Goal: Transaction & Acquisition: Purchase product/service

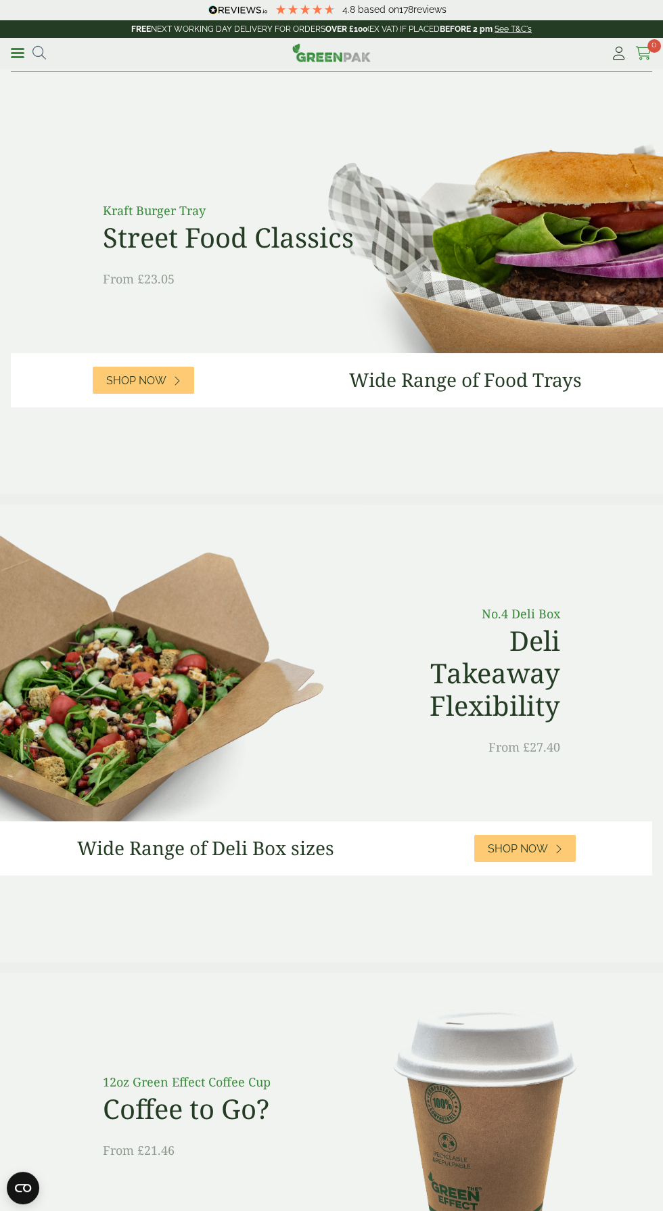
click at [645, 52] on icon at bounding box center [643, 54] width 17 height 14
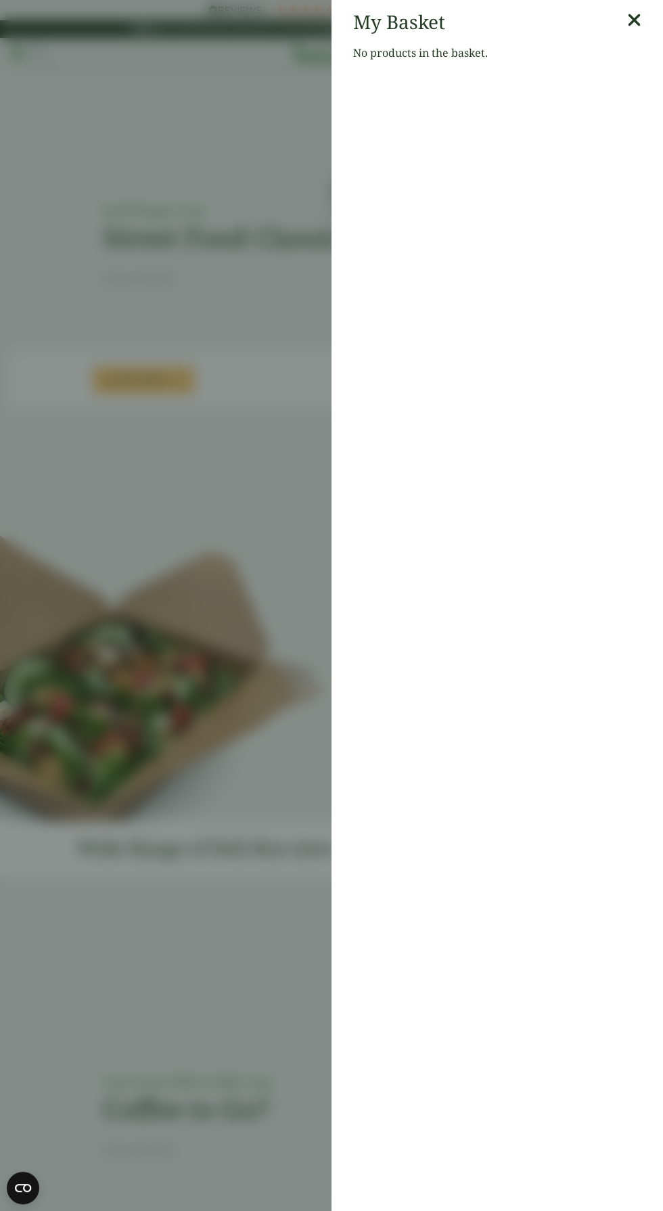
click at [227, 465] on aside "My Basket No products in the basket." at bounding box center [331, 605] width 663 height 1211
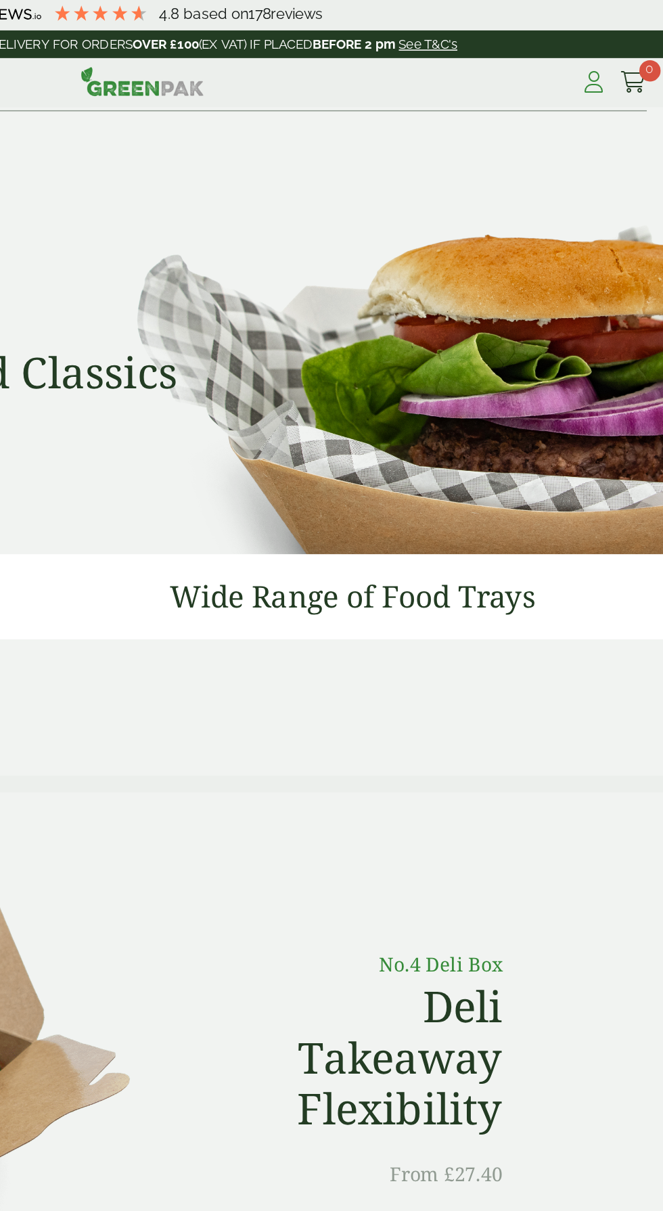
click at [618, 54] on icon at bounding box center [618, 54] width 17 height 14
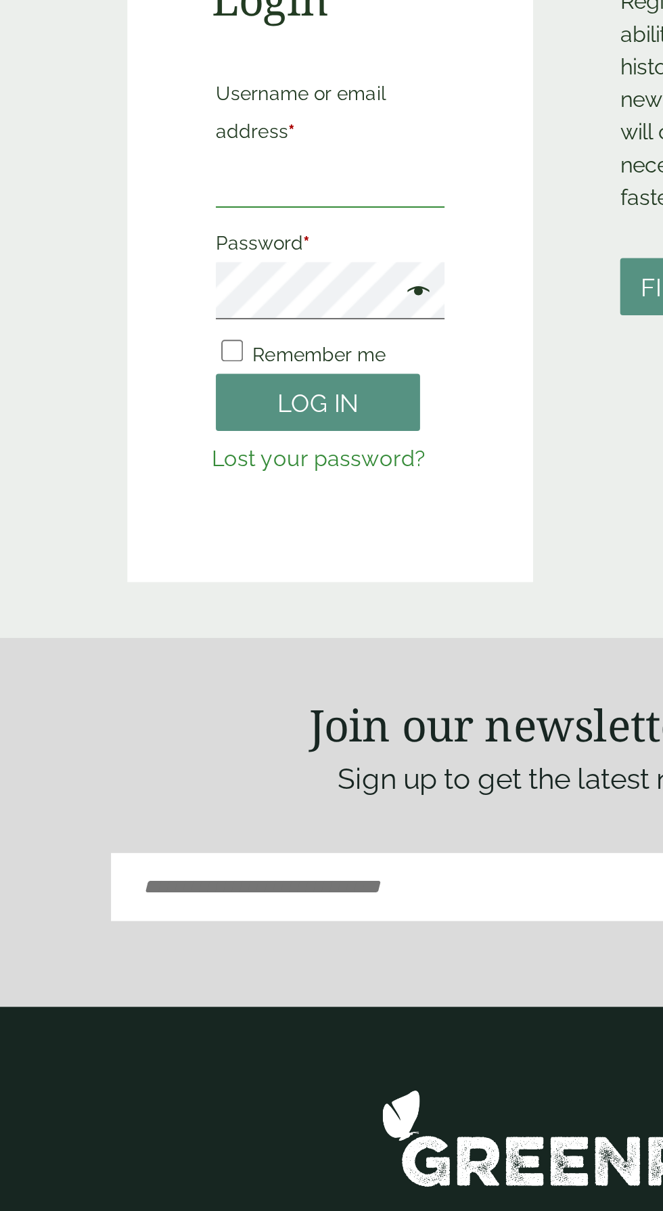
click at [158, 260] on input "Username or email address *" at bounding box center [205, 263] width 114 height 28
type input "**********"
click at [148, 360] on button "Log in" at bounding box center [198, 374] width 101 height 29
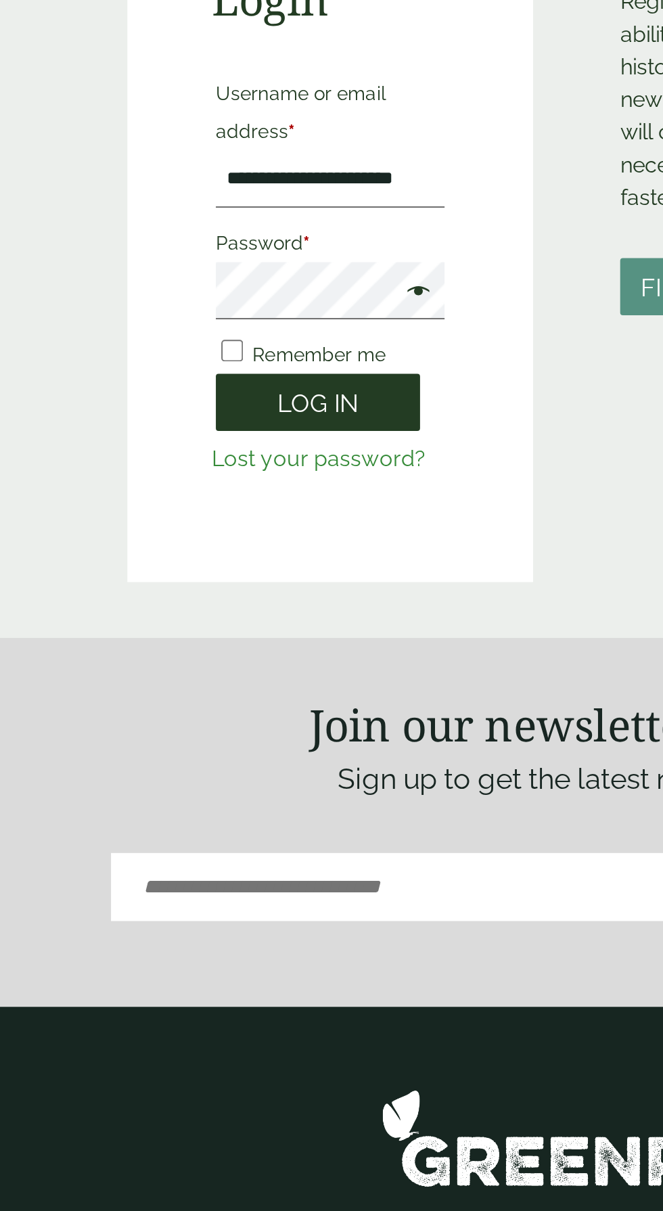
click at [212, 377] on button "Log in" at bounding box center [198, 374] width 101 height 29
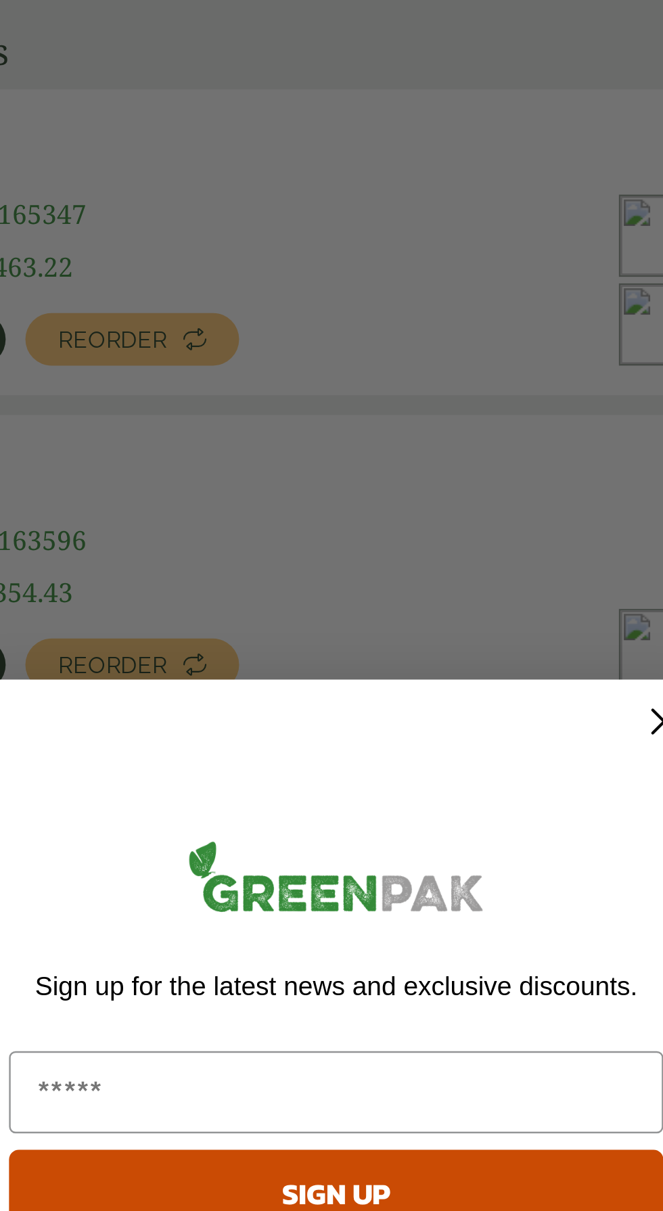
click at [458, 480] on circle "Close dialog" at bounding box center [466, 477] width 22 height 22
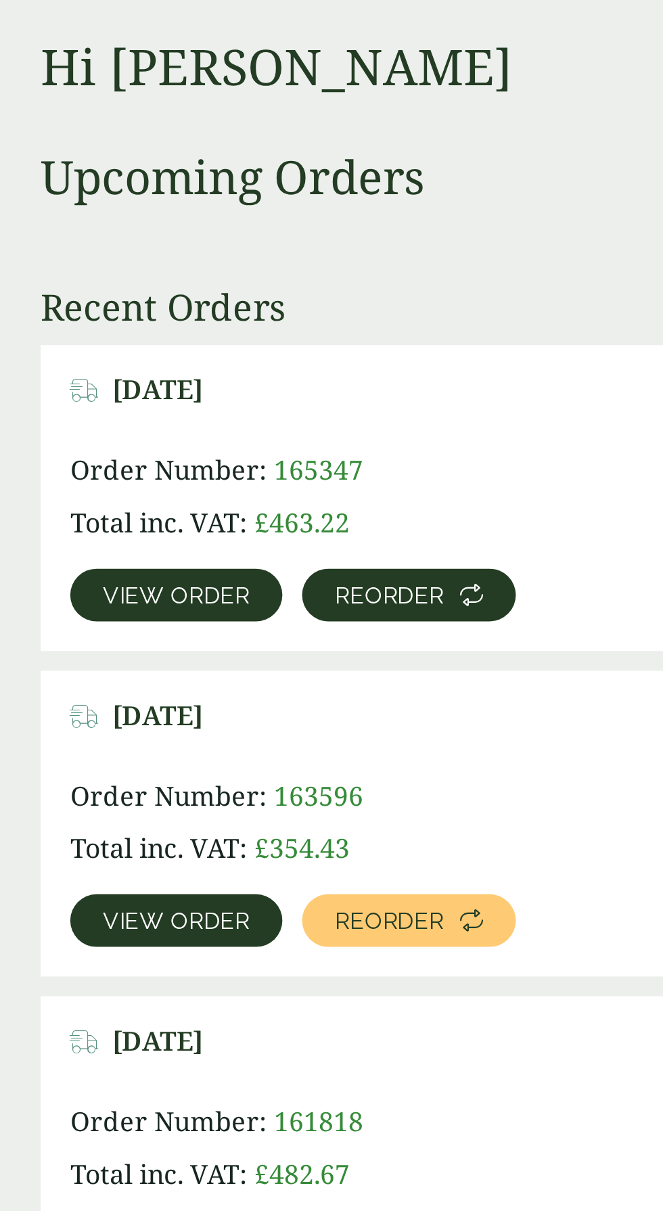
click at [251, 315] on span "Reorder" at bounding box center [239, 319] width 45 height 9
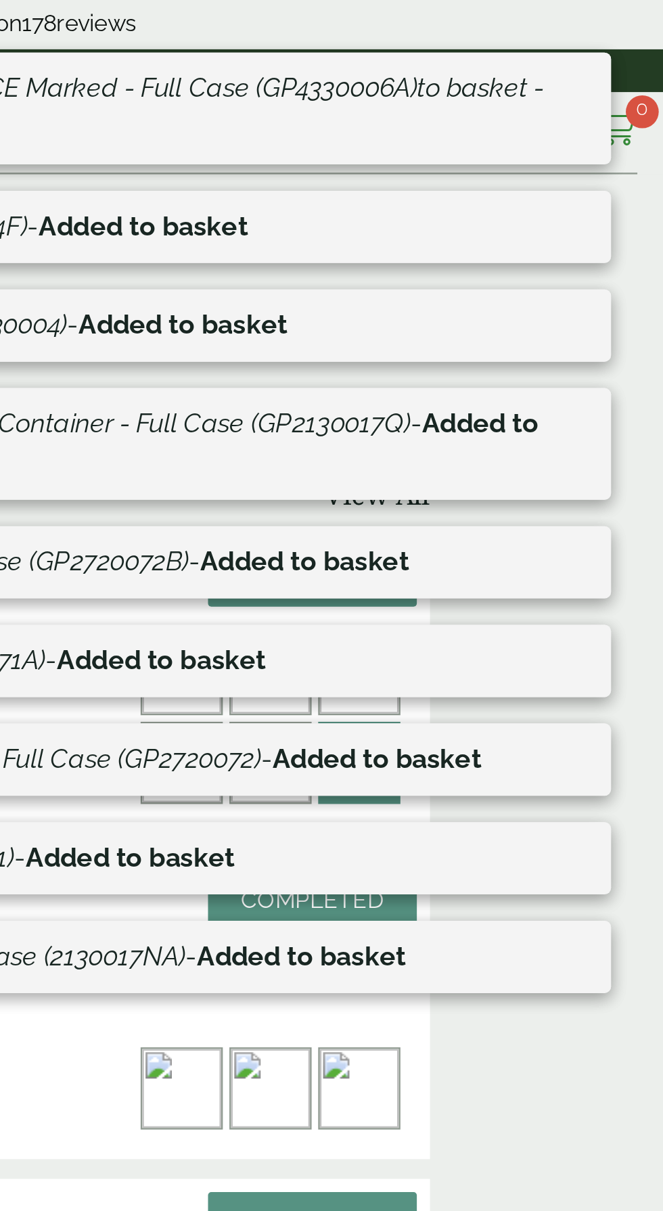
click at [653, 44] on span "0" at bounding box center [654, 46] width 14 height 14
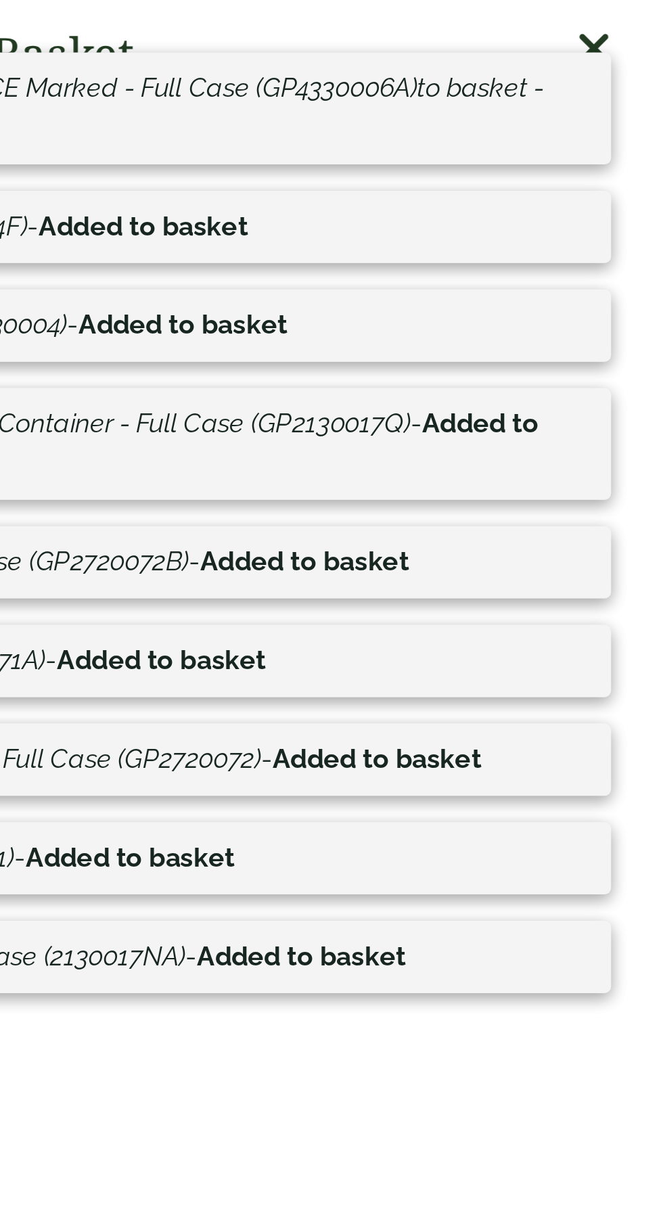
click at [638, 16] on icon at bounding box center [634, 20] width 14 height 19
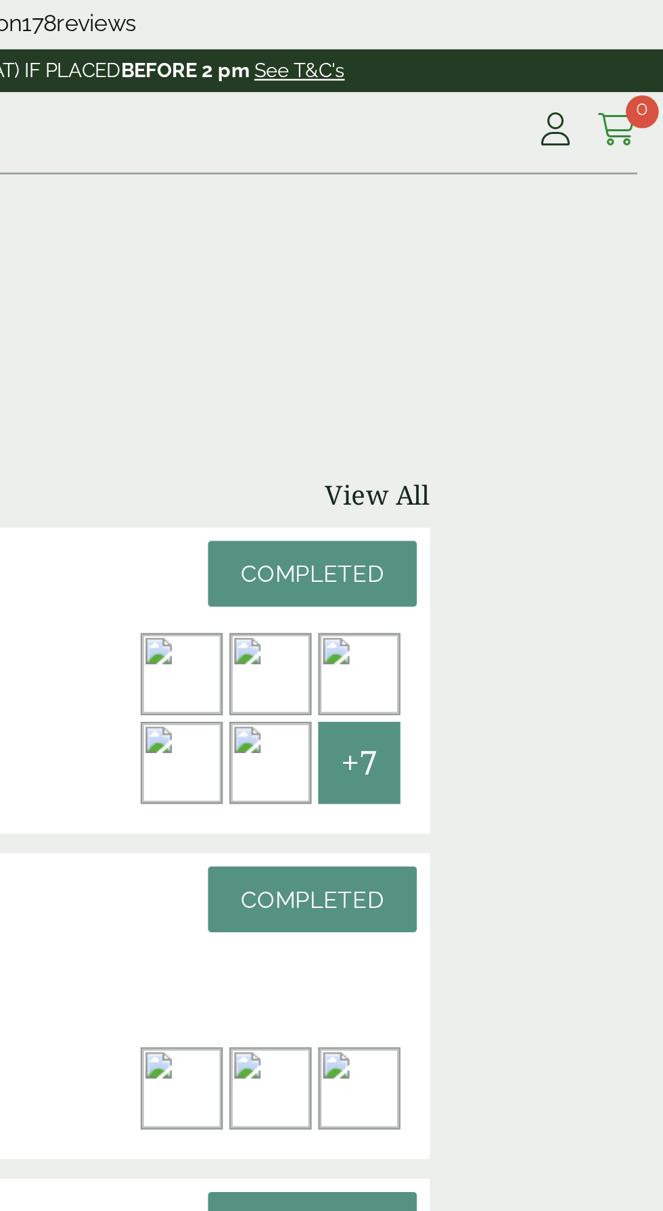
click at [647, 49] on icon at bounding box center [643, 54] width 17 height 14
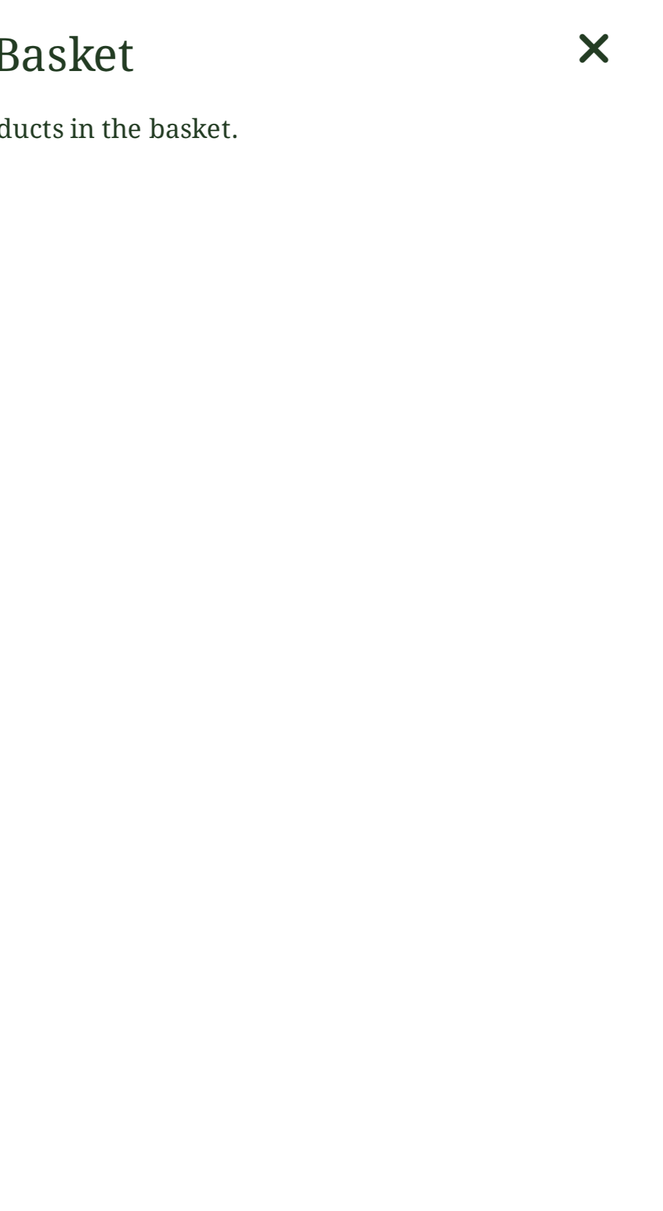
click at [639, 20] on icon at bounding box center [634, 20] width 14 height 19
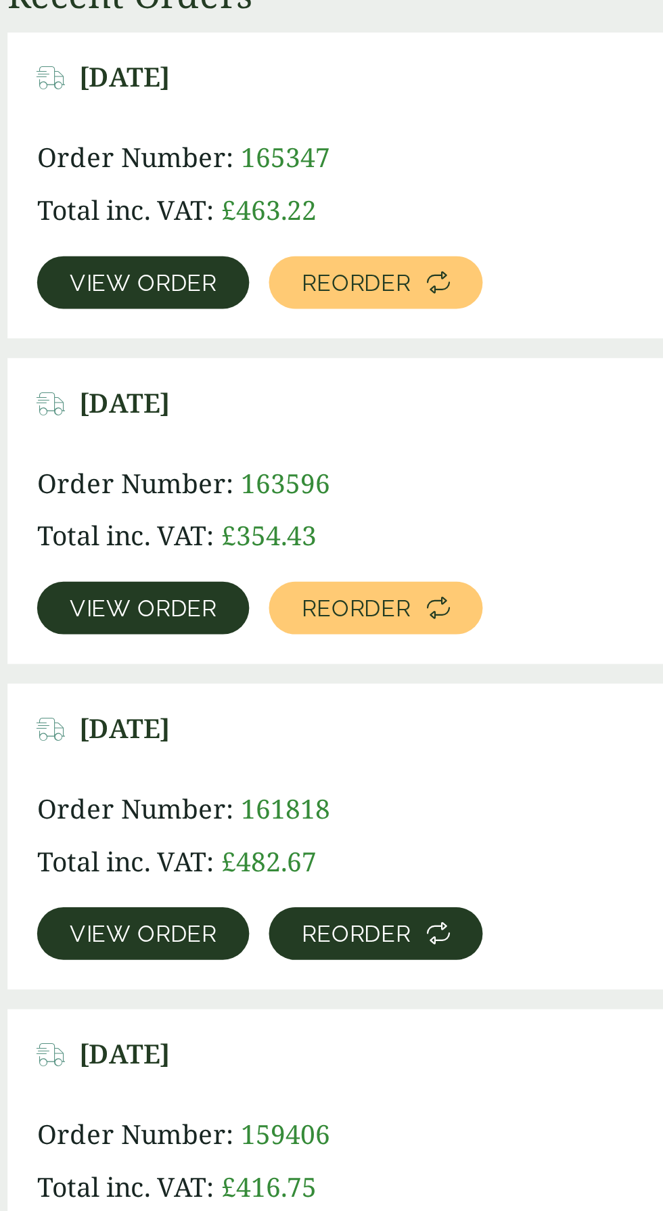
click at [258, 593] on link "Reorder" at bounding box center [248, 588] width 88 height 22
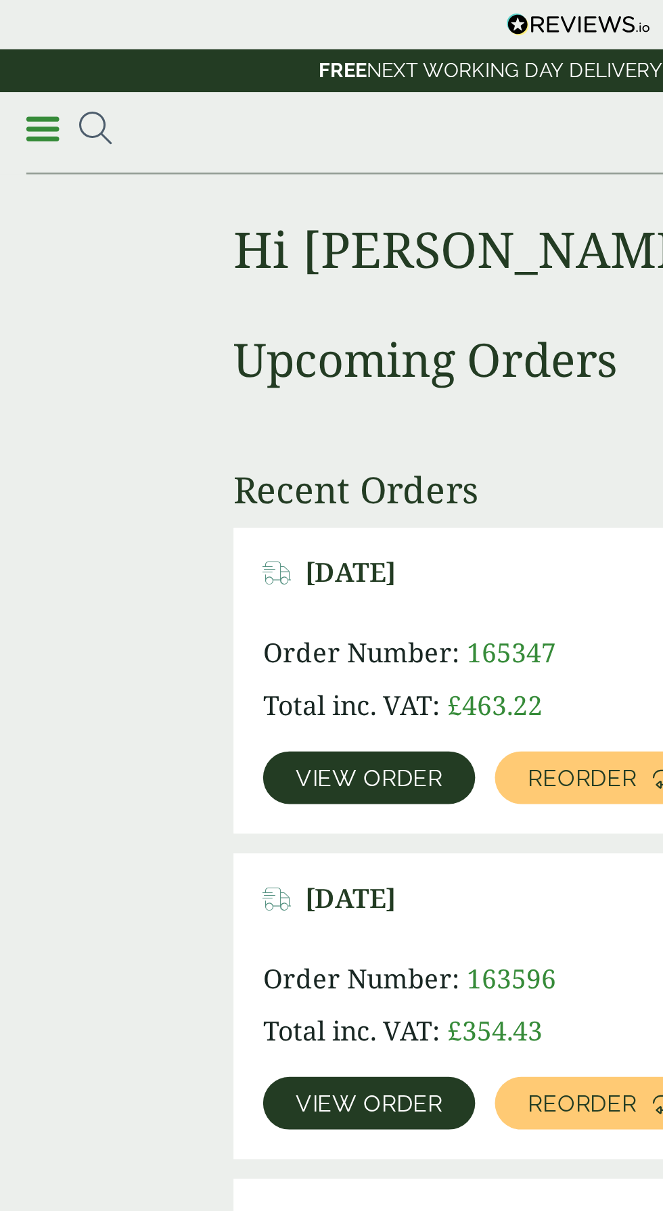
click at [17, 49] on link "Menu" at bounding box center [18, 52] width 14 height 14
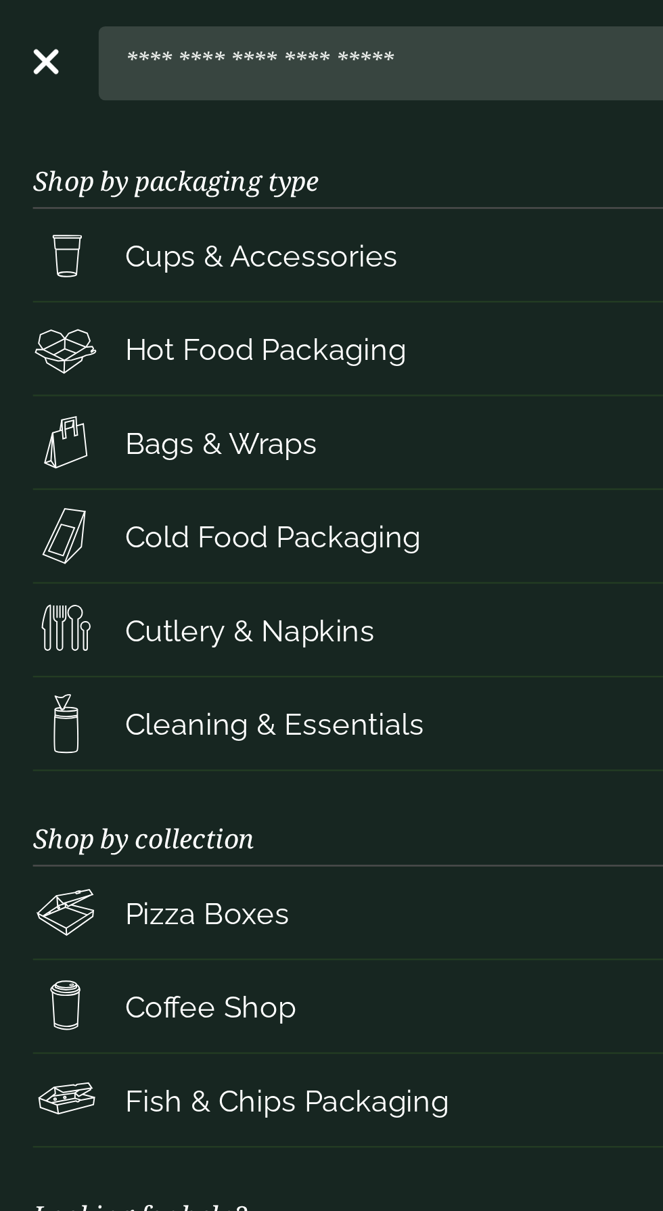
click at [67, 24] on input "search" at bounding box center [170, 25] width 248 height 28
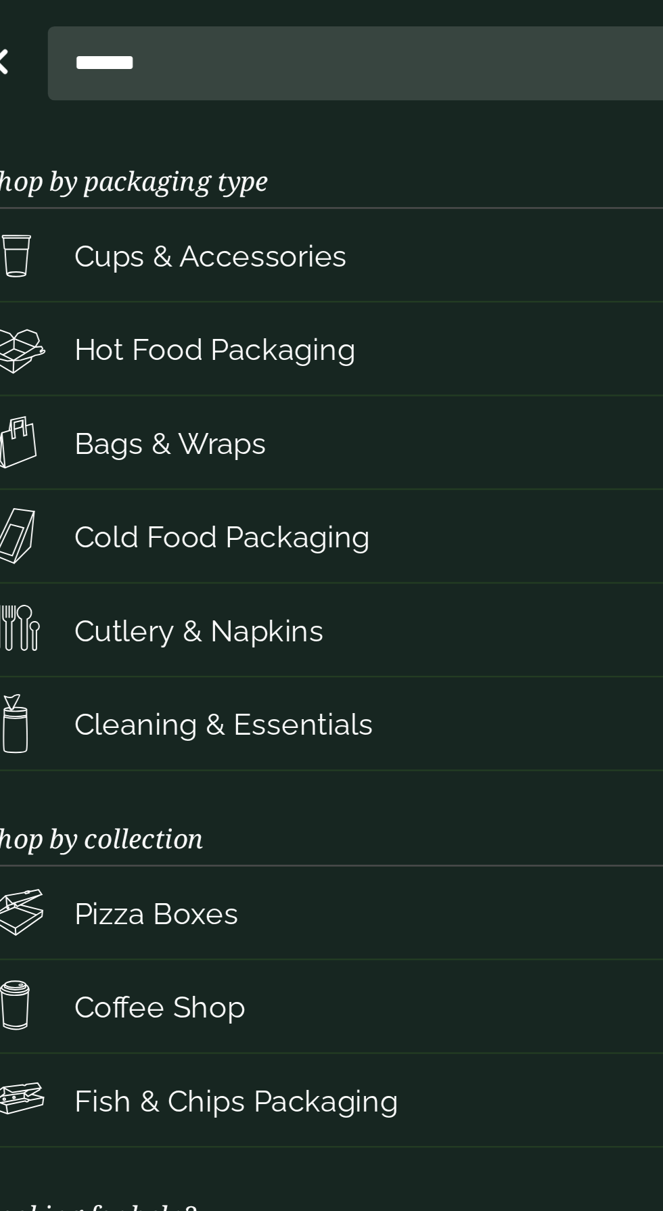
type input "*******"
click at [298, 17] on button at bounding box center [305, 26] width 15 height 18
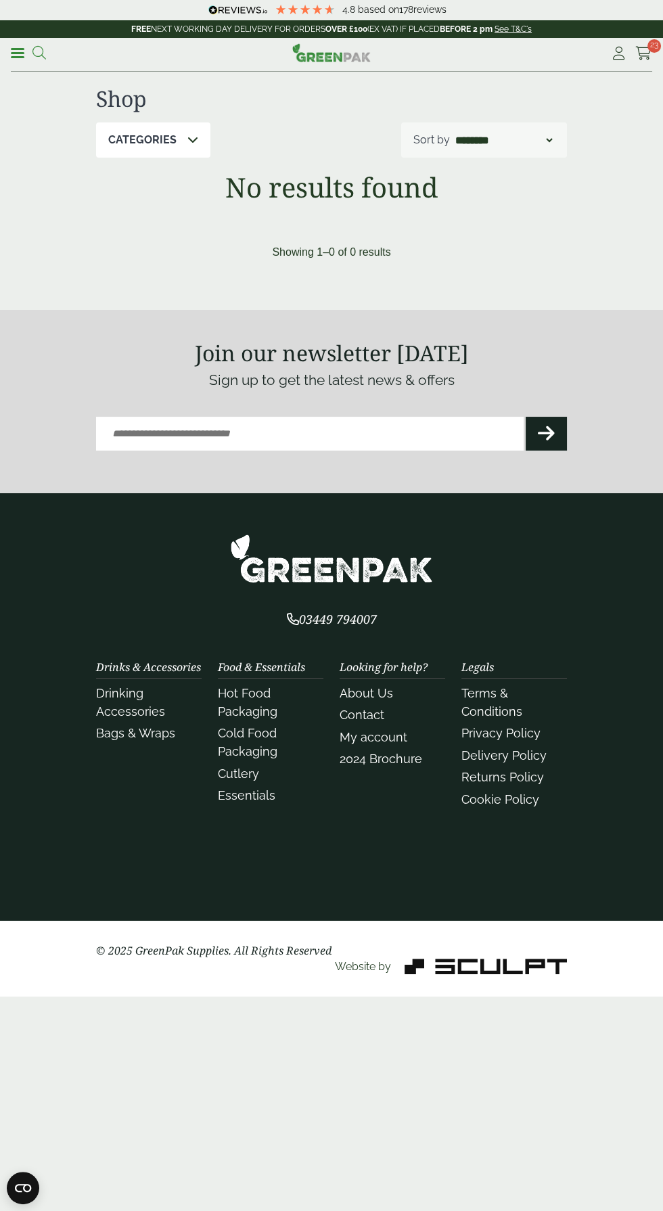
click at [41, 49] on icon at bounding box center [39, 53] width 14 height 14
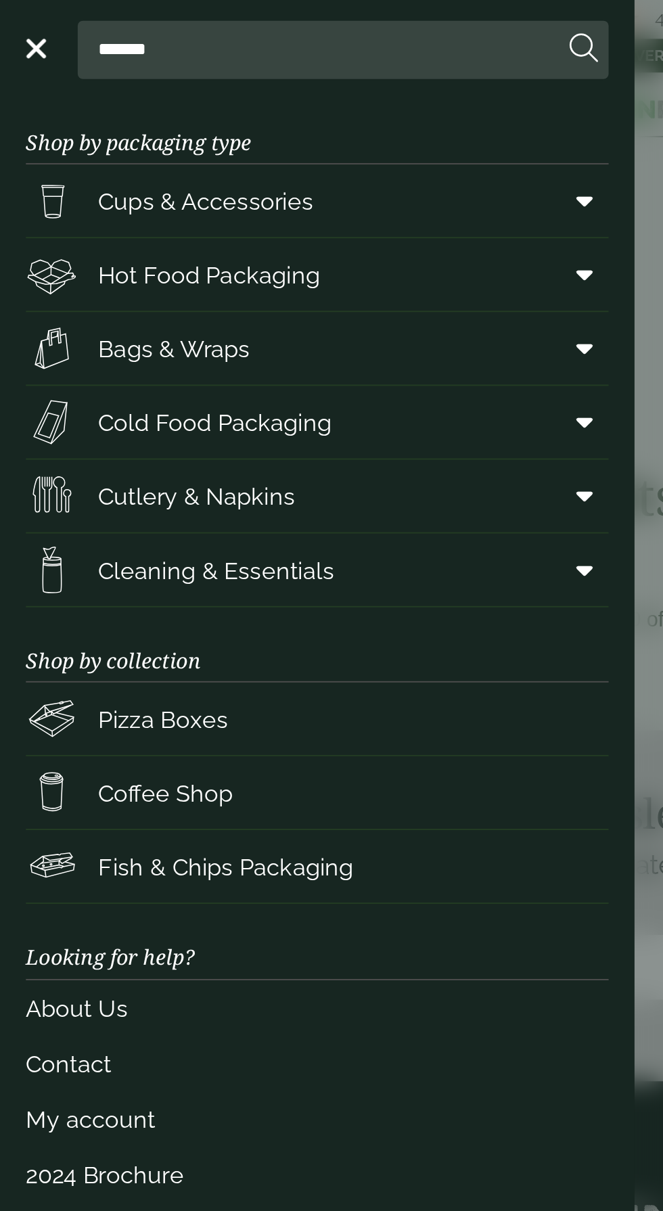
click at [97, 28] on input "*******" at bounding box center [170, 25] width 248 height 28
type input "*"
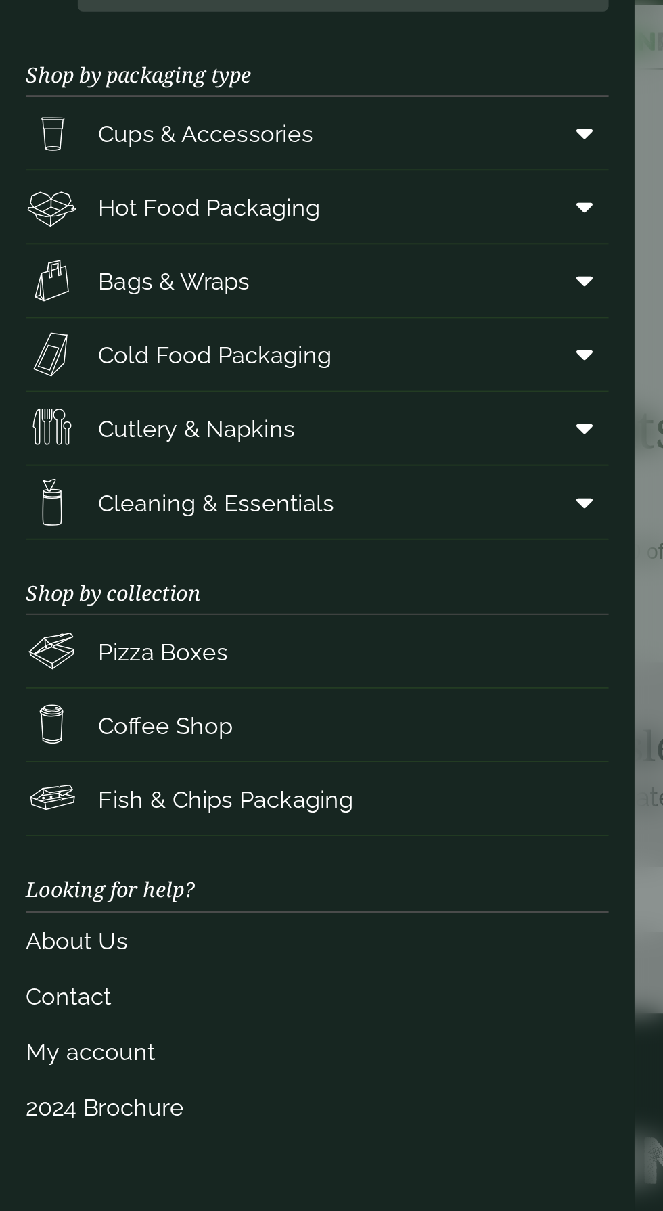
type input "**********"
click at [70, 141] on span "Hot Food Packaging" at bounding box center [109, 144] width 116 height 18
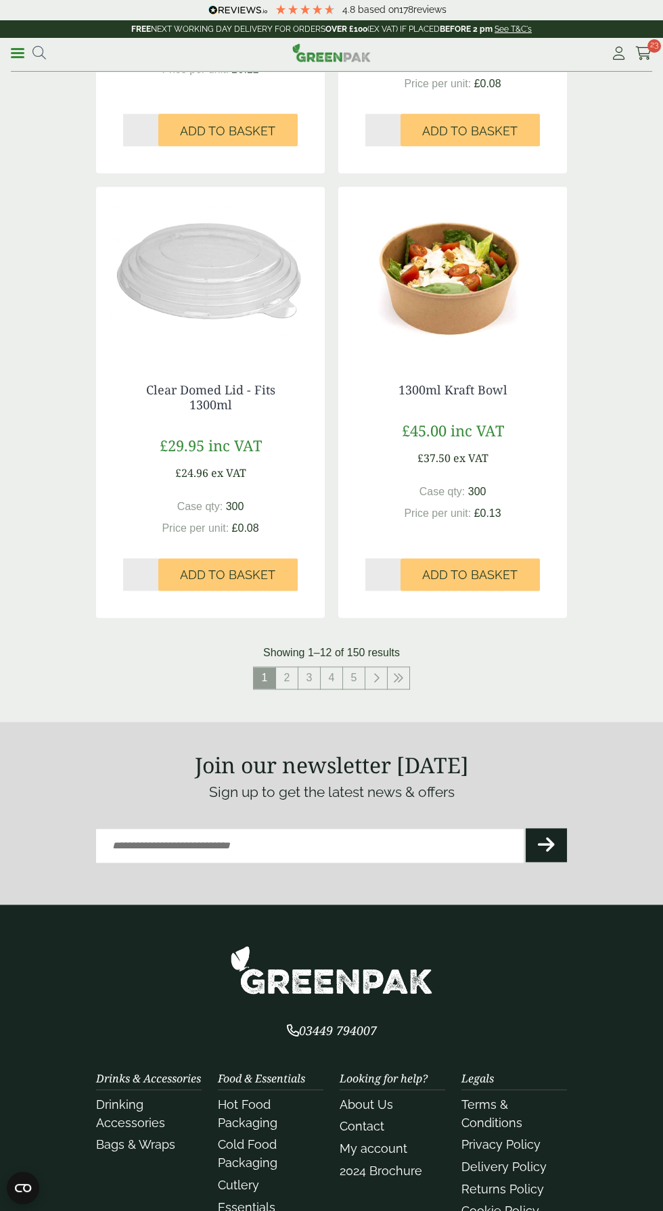
scroll to position [2286, 0]
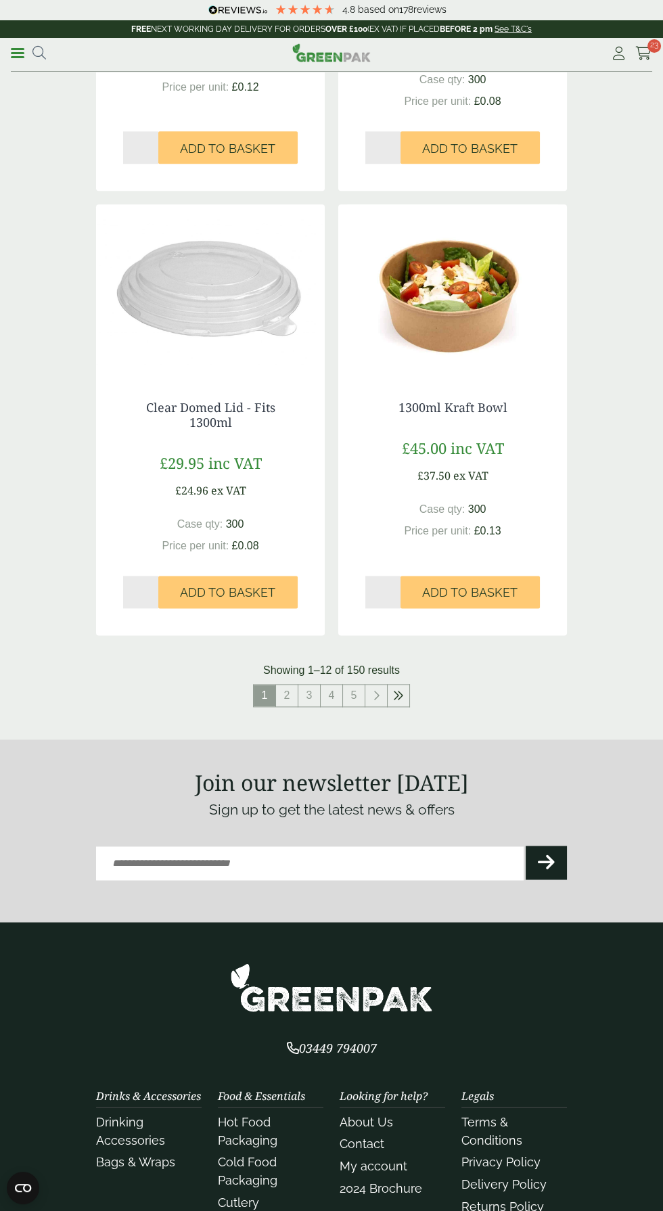
click at [398, 690] on icon at bounding box center [398, 695] width 11 height 11
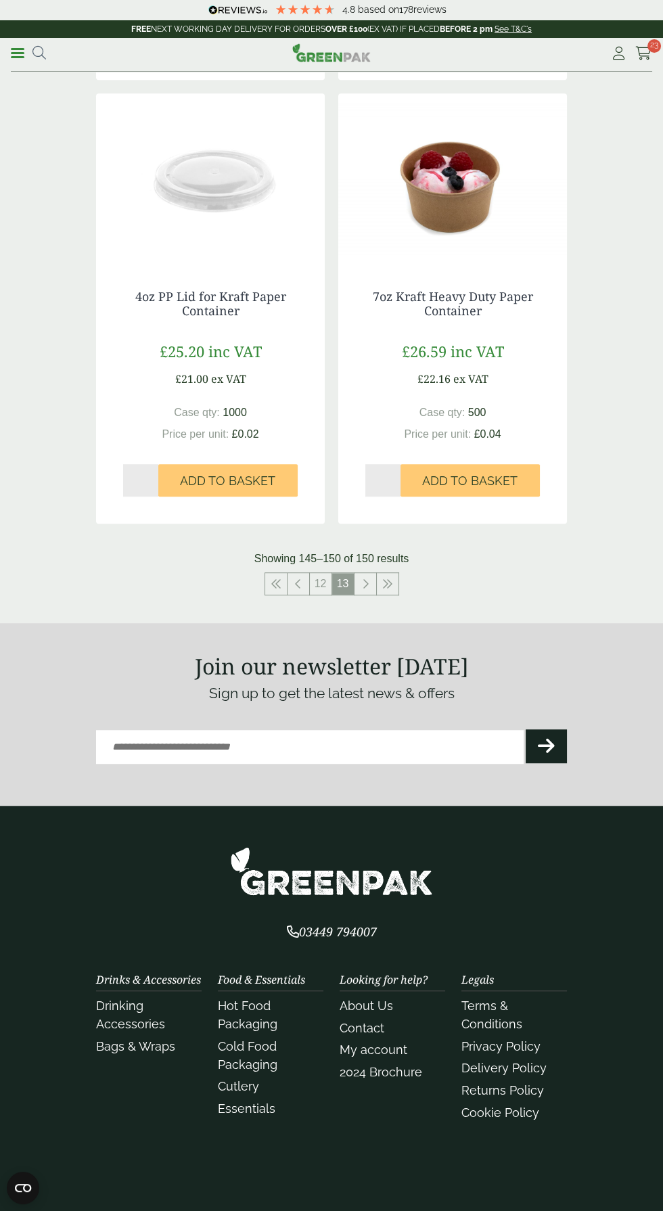
scroll to position [1066, 0]
click at [276, 582] on icon at bounding box center [276, 583] width 11 height 11
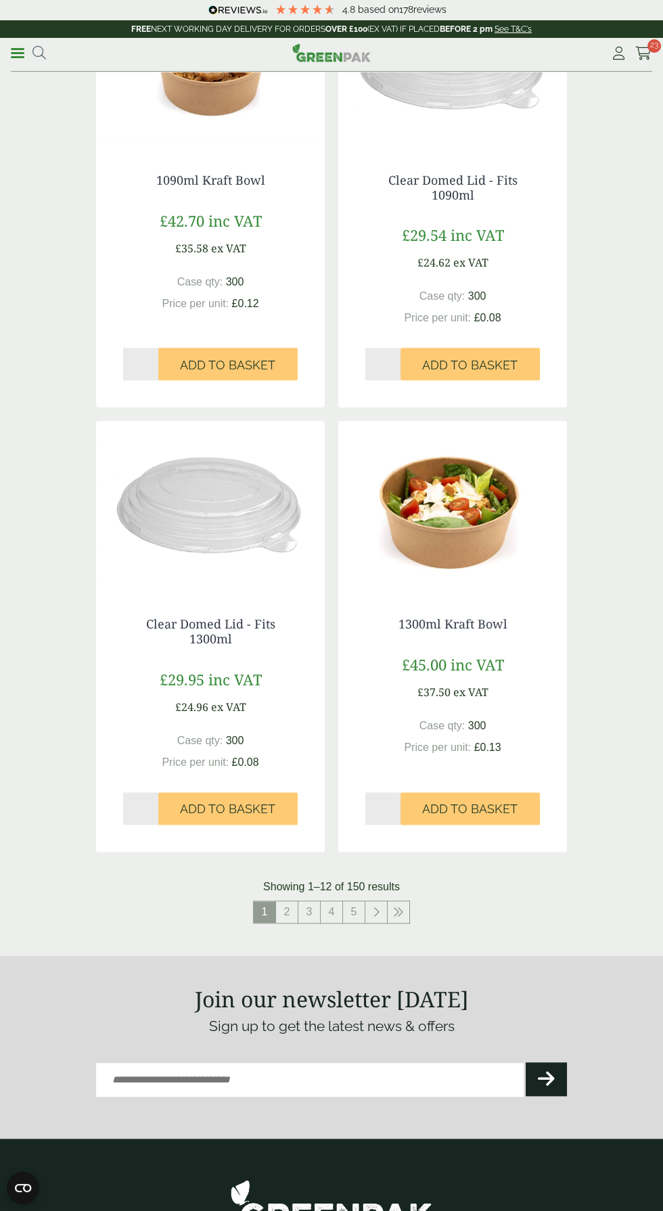
scroll to position [2373, 0]
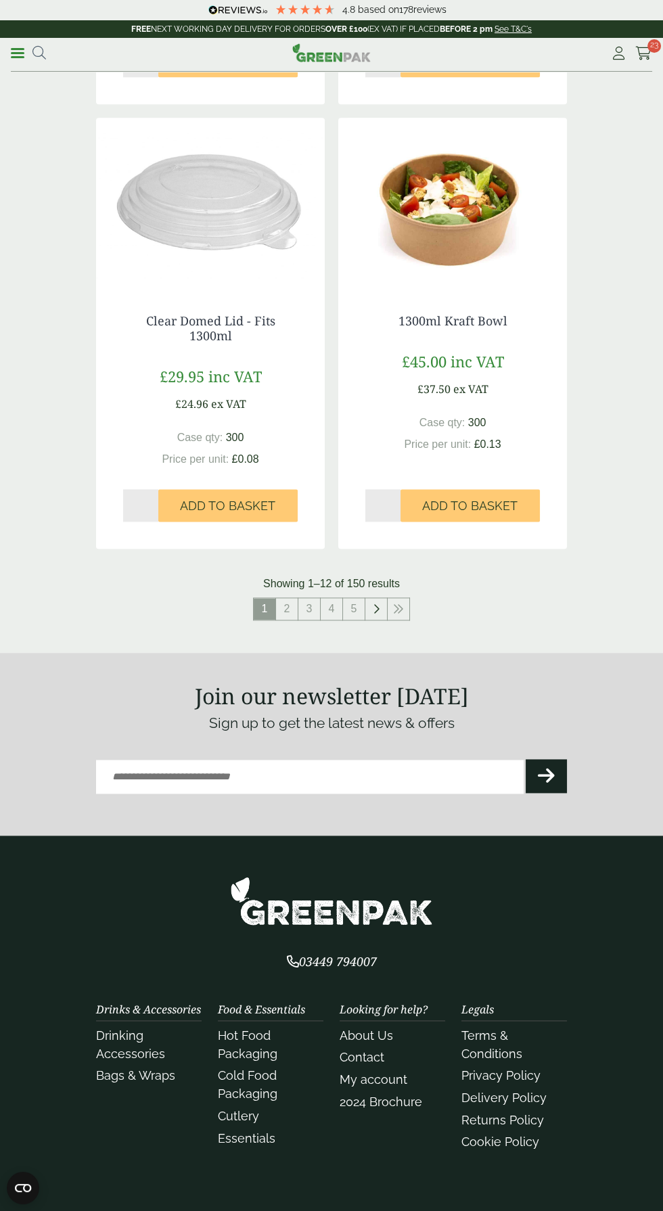
click at [375, 603] on icon at bounding box center [376, 608] width 7 height 11
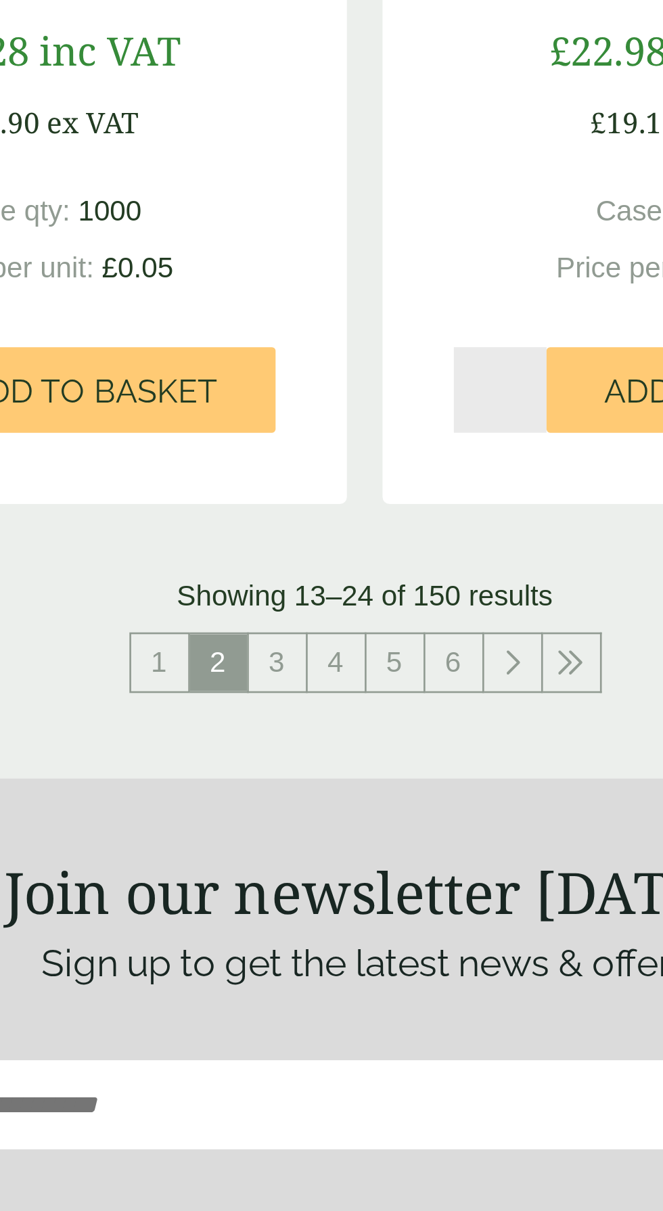
scroll to position [2373, 0]
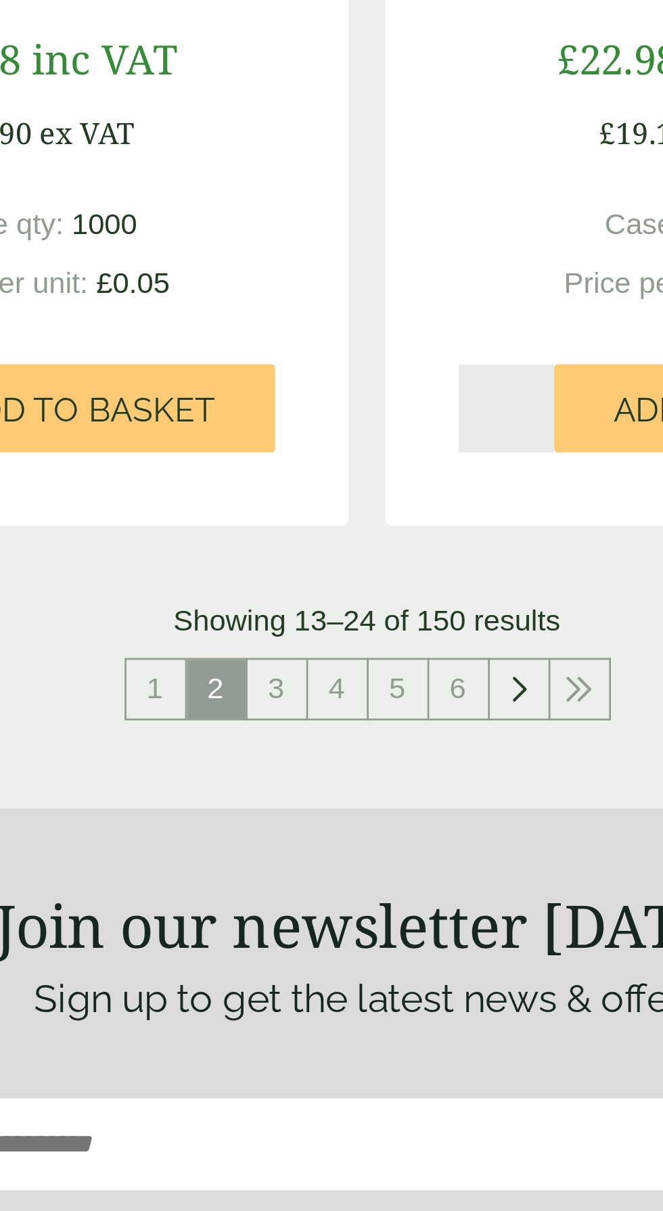
click at [388, 603] on icon at bounding box center [387, 608] width 7 height 11
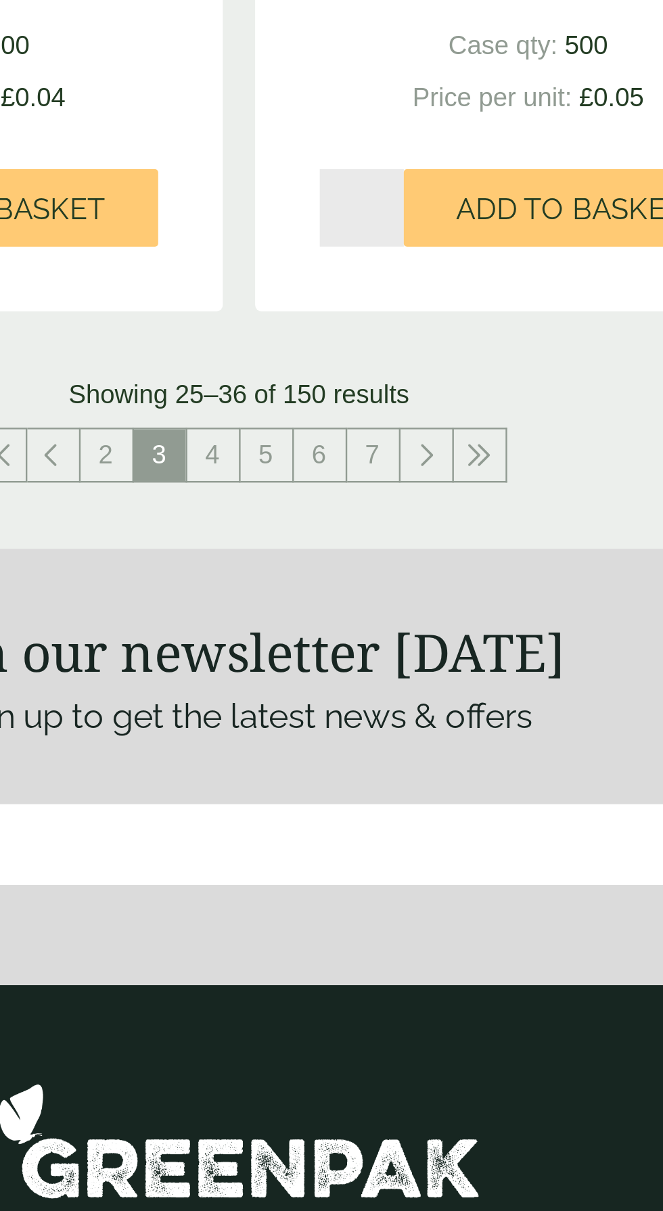
scroll to position [2407, 0]
click at [410, 565] on link at bounding box center [410, 560] width 22 height 22
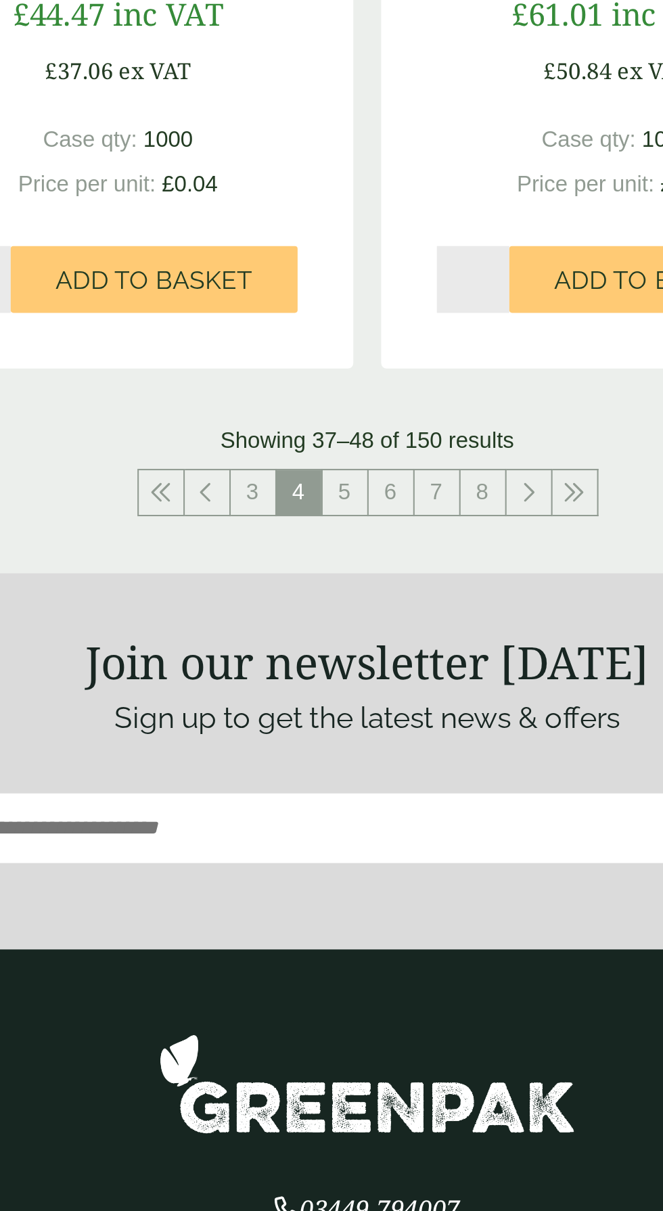
scroll to position [2383, 0]
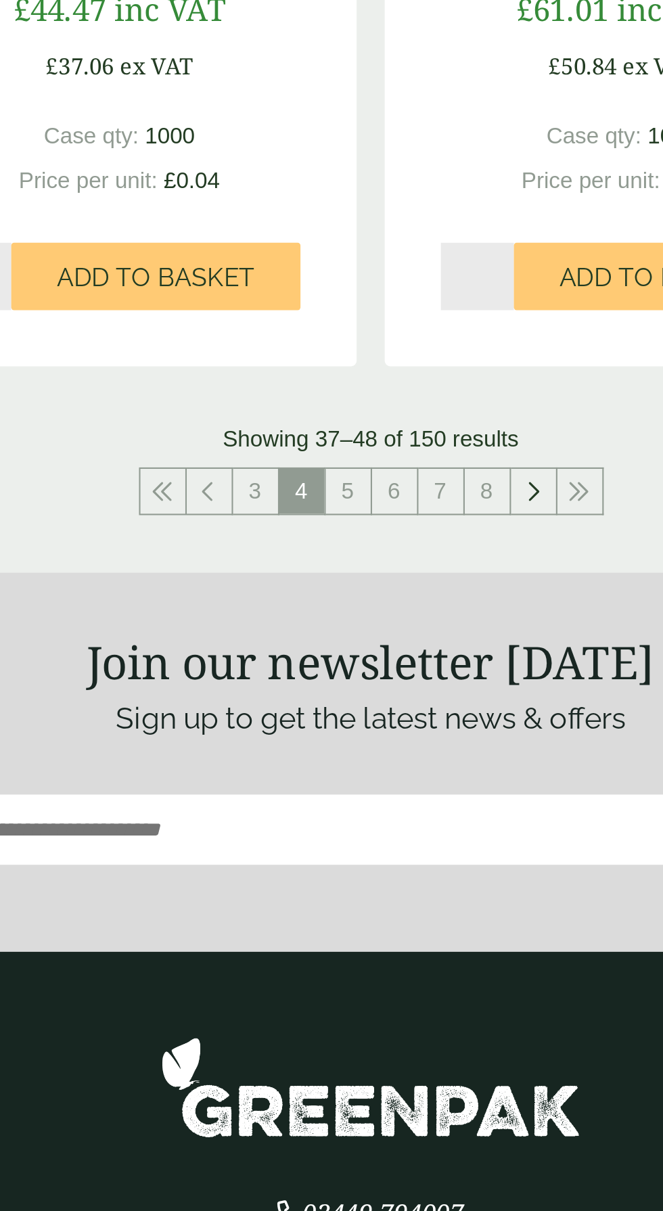
click at [409, 591] on link at bounding box center [410, 584] width 22 height 22
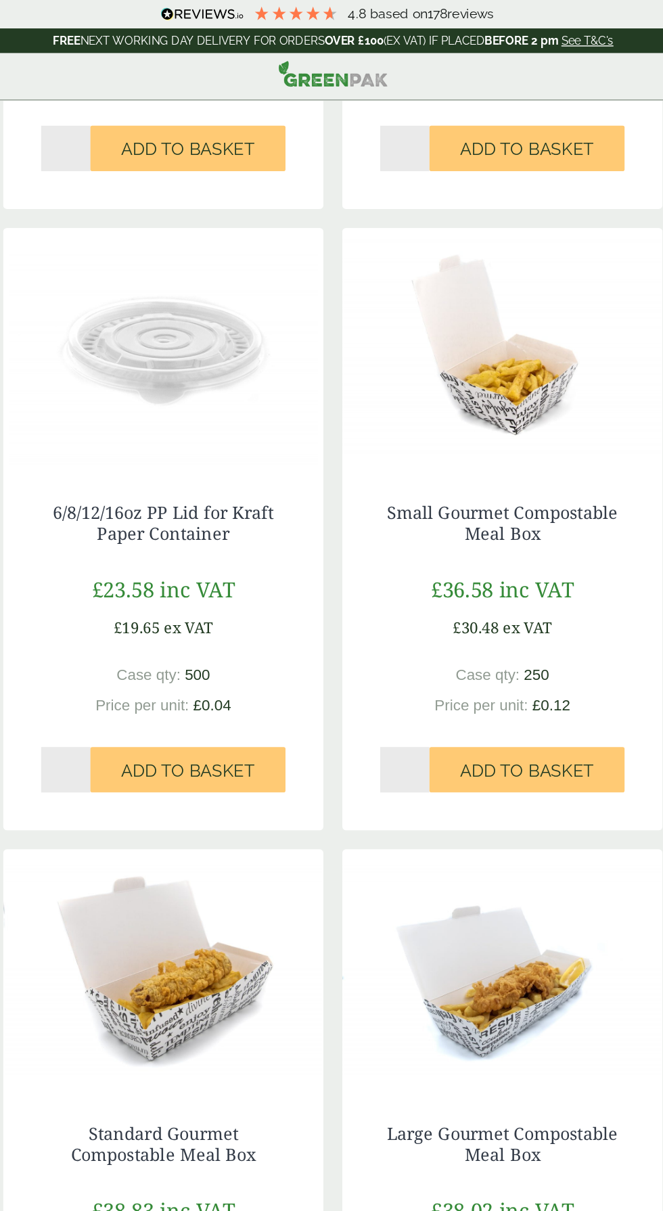
scroll to position [1424, 0]
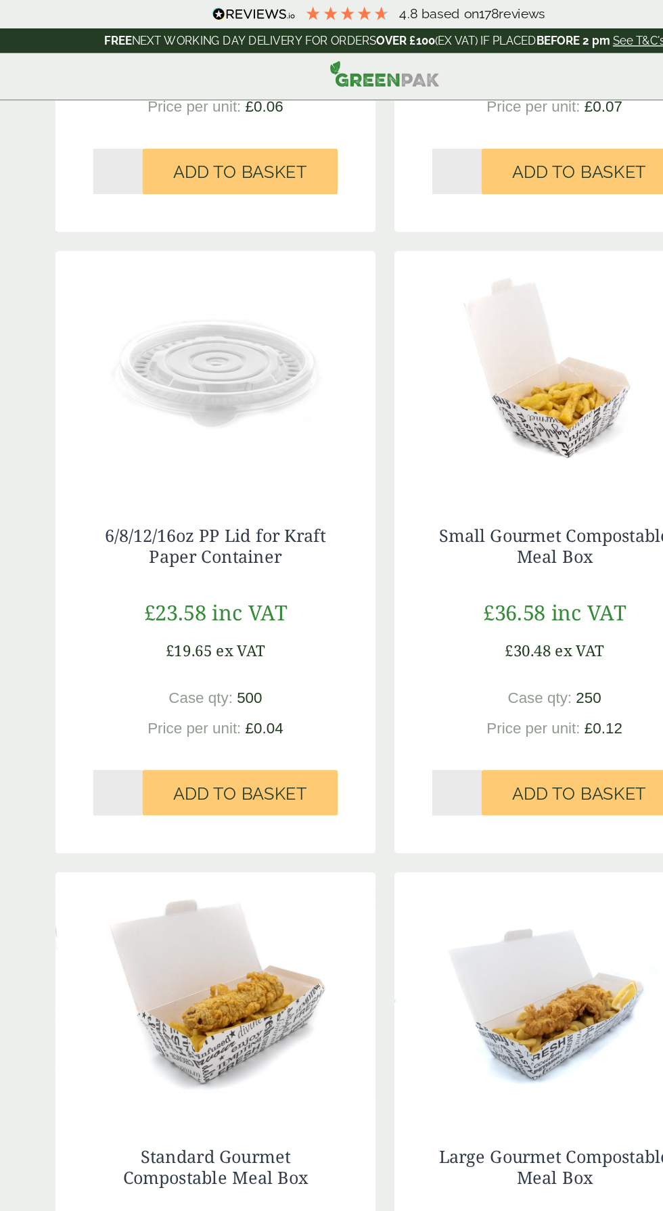
click at [143, 568] on input "*" at bounding box center [140, 566] width 35 height 32
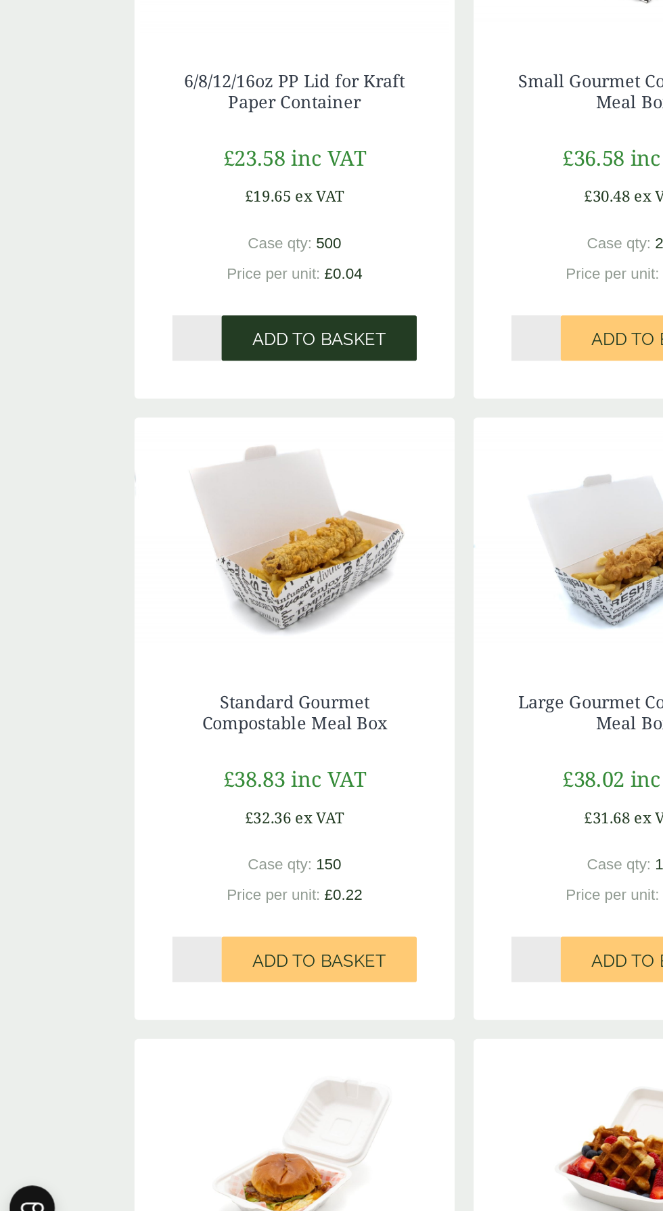
type input "*"
click at [247, 564] on span "Add to Basket" at bounding box center [227, 566] width 95 height 15
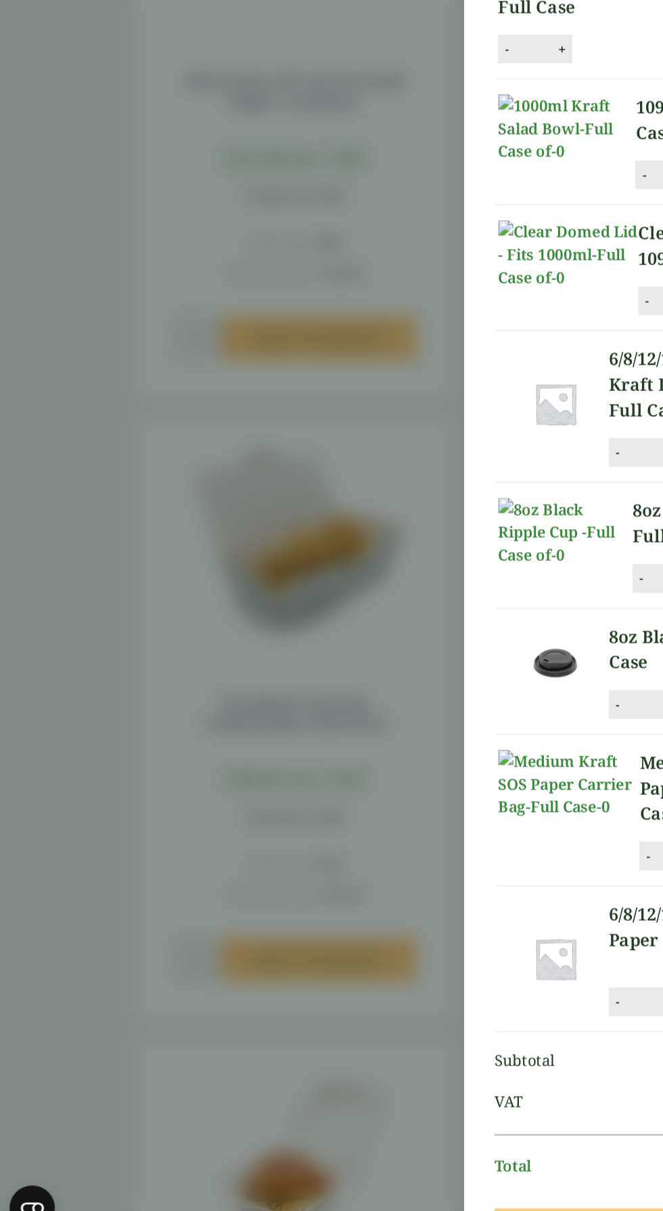
click at [181, 891] on aside "6/8/12/16oz PP Lid for Kraft Paper Container - Full Case (GP2130017R) - Added t…" at bounding box center [331, 605] width 663 height 1211
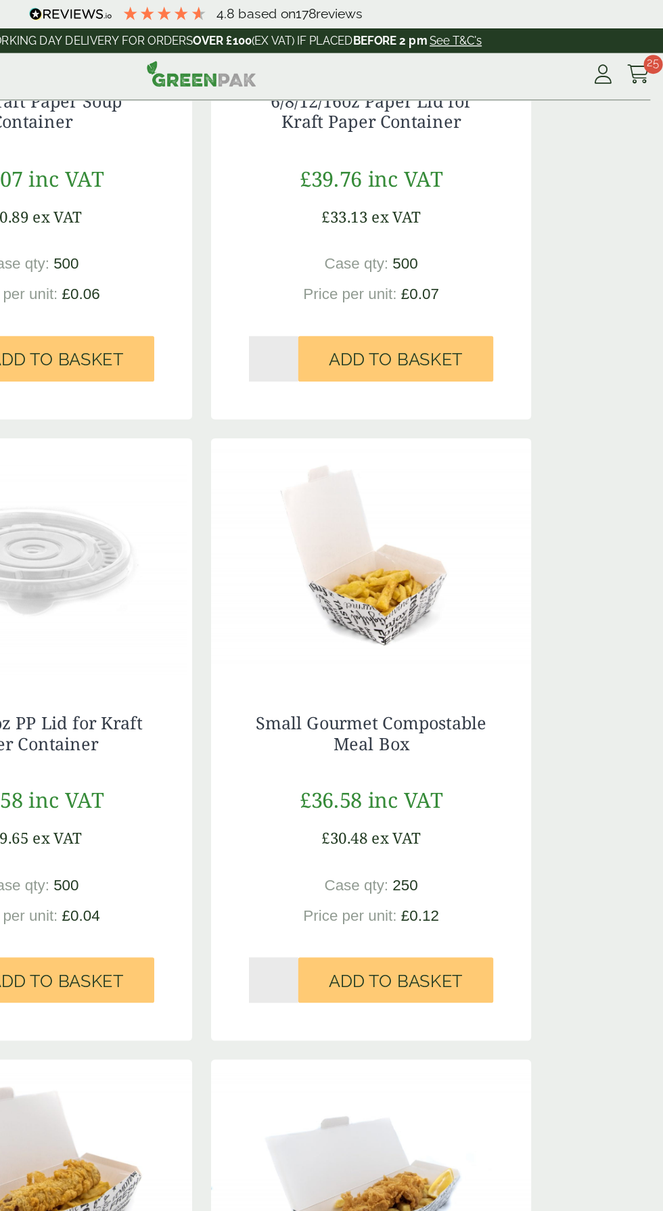
scroll to position [1290, 0]
click at [651, 51] on span "25" at bounding box center [654, 46] width 14 height 14
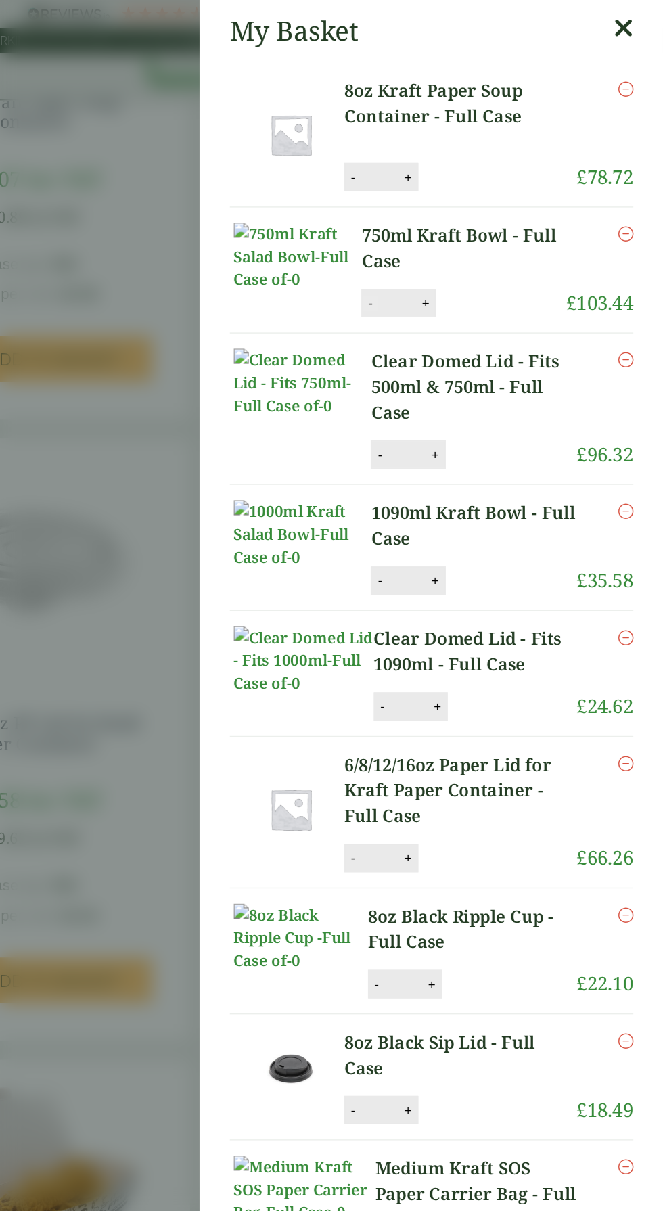
click at [448, 214] on button "-" at bounding box center [453, 216] width 11 height 11
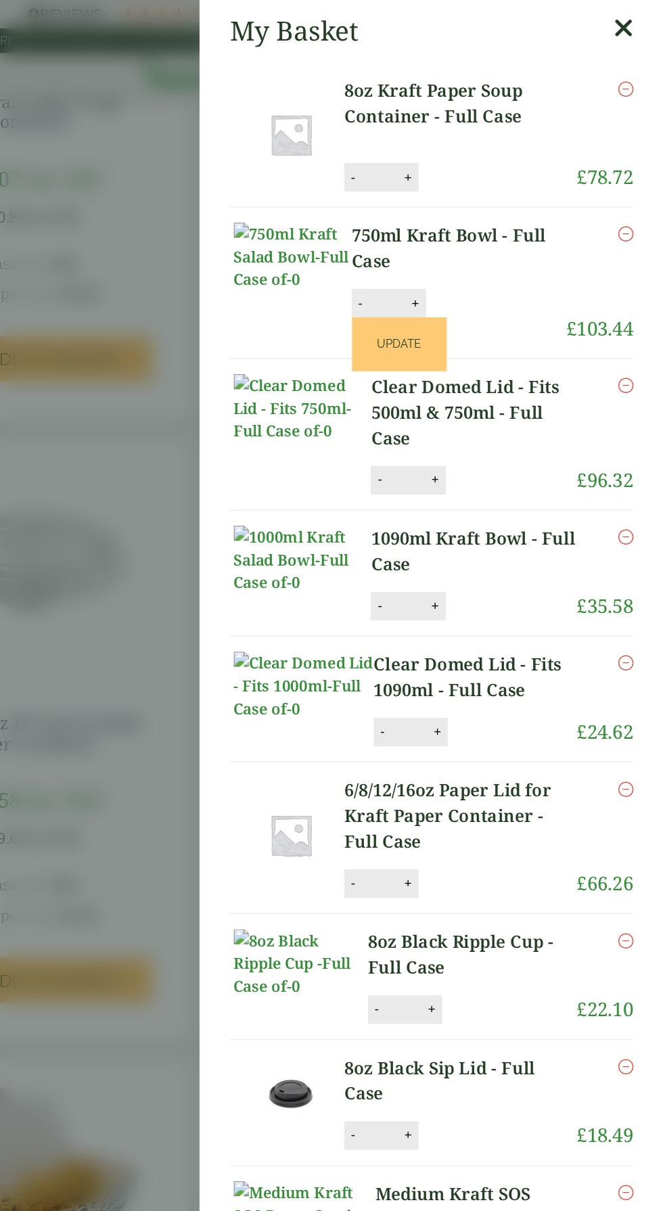
click at [441, 211] on button "-" at bounding box center [446, 216] width 11 height 11
type input "*"
click at [508, 227] on button "Update" at bounding box center [474, 246] width 68 height 38
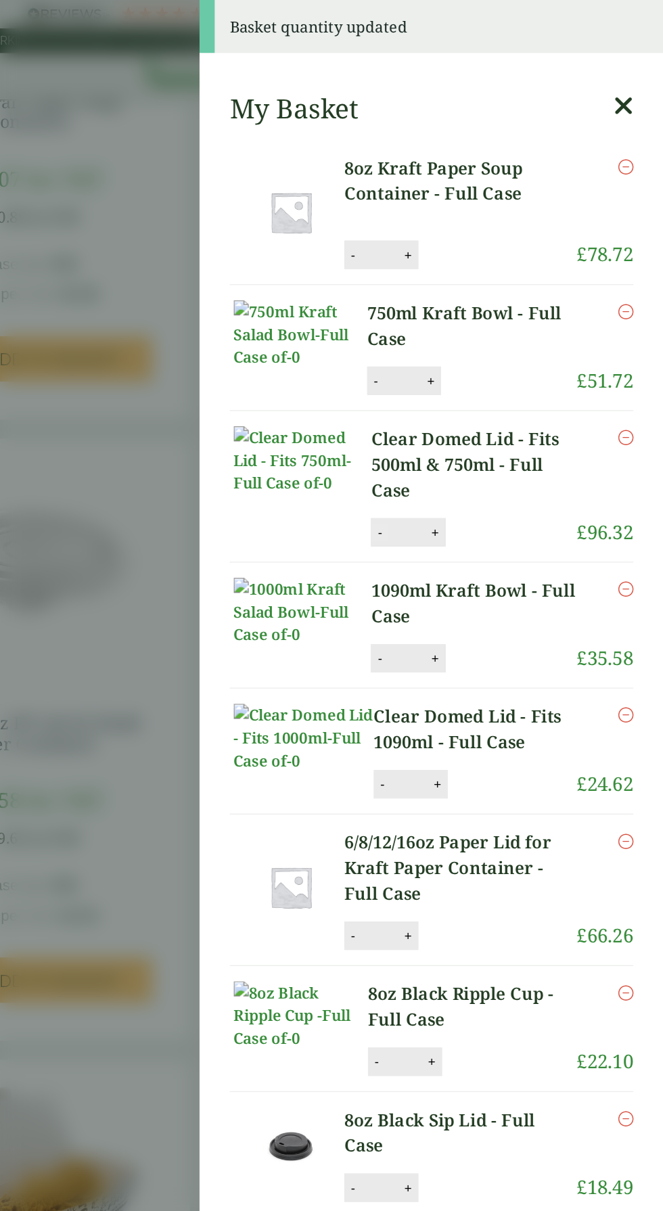
click at [455, 375] on button "-" at bounding box center [460, 380] width 11 height 11
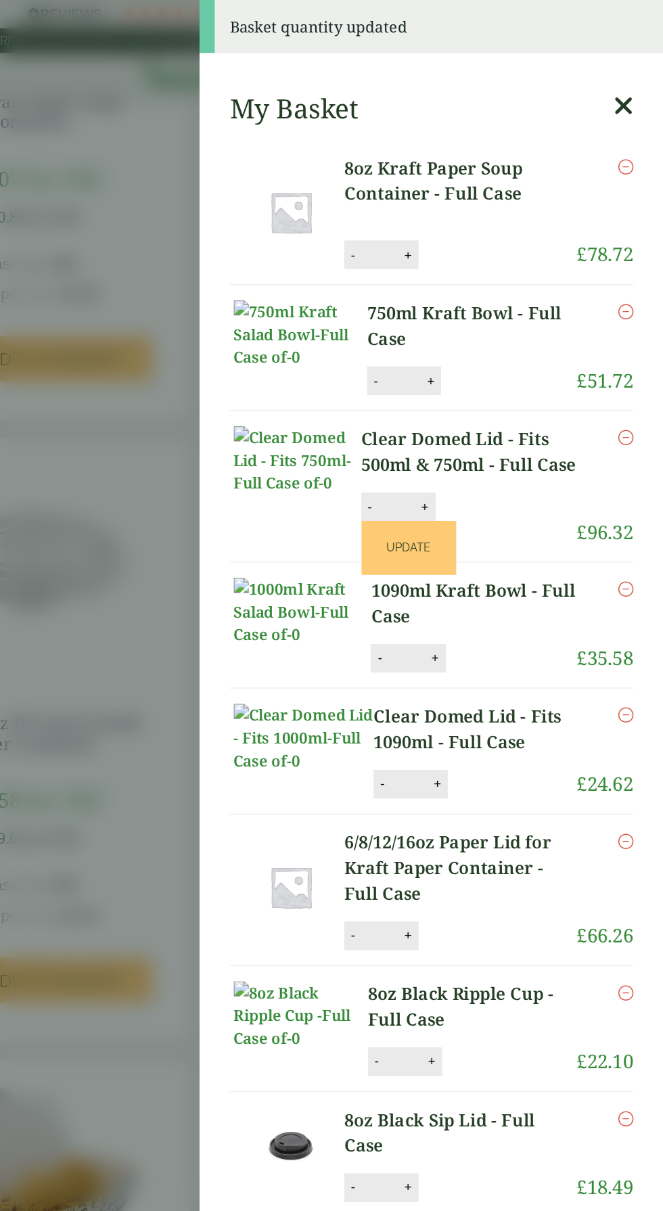
click at [448, 362] on button "-" at bounding box center [453, 361] width 11 height 11
click at [486, 365] on button "+" at bounding box center [493, 361] width 14 height 11
type input "*"
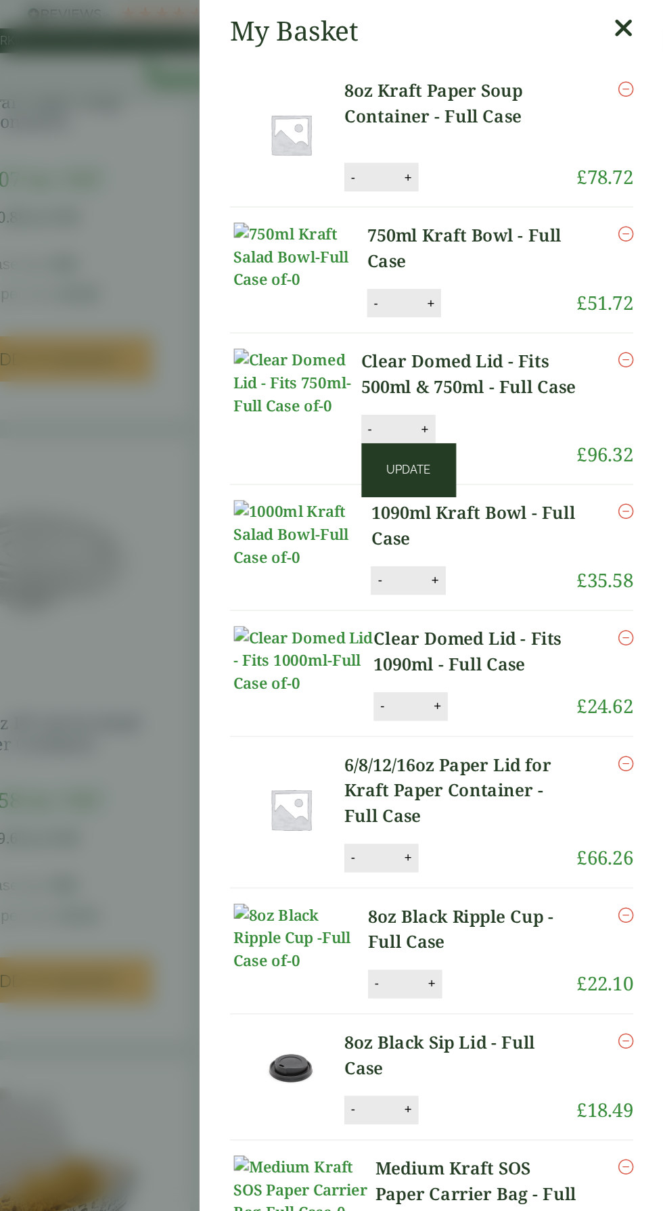
click at [515, 317] on button "Update" at bounding box center [481, 336] width 68 height 38
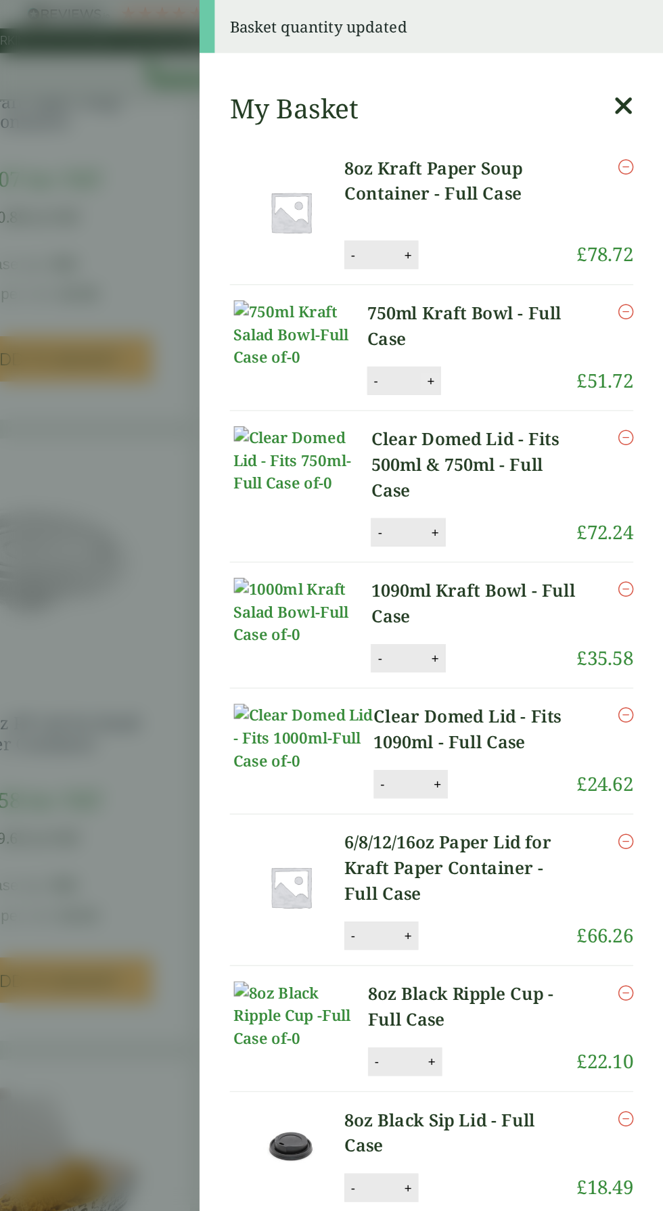
click at [490, 277] on button "+" at bounding box center [497, 272] width 14 height 11
type input "*"
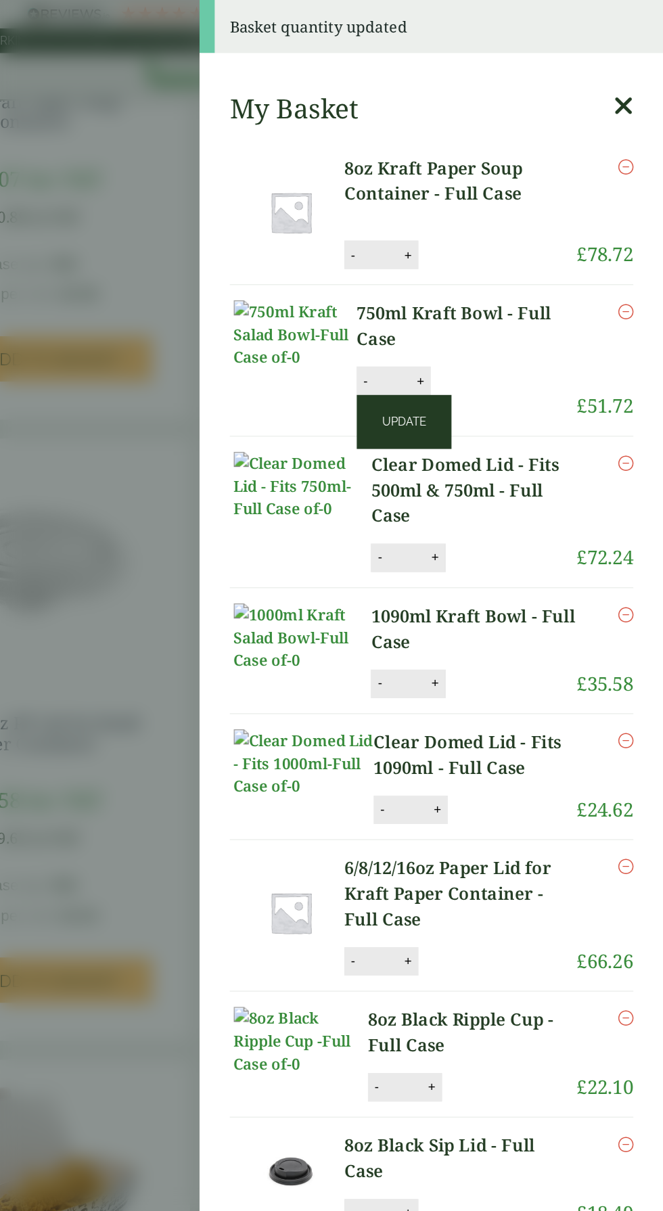
click at [511, 282] on button "Update" at bounding box center [478, 301] width 68 height 38
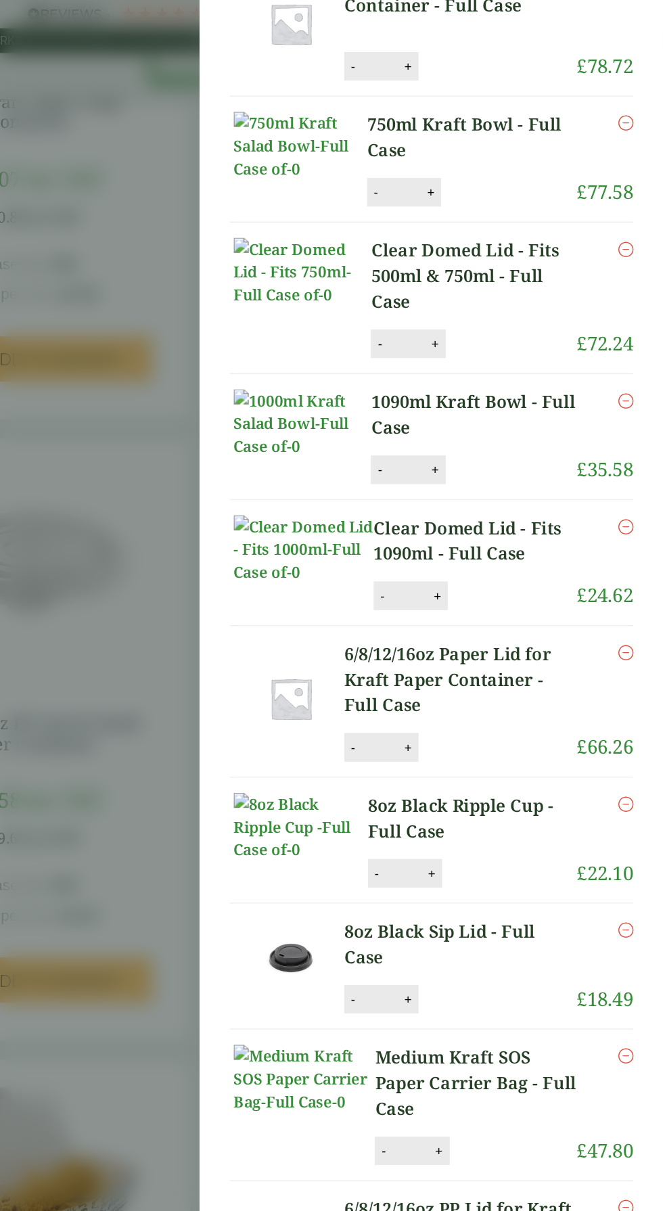
scroll to position [137, 0]
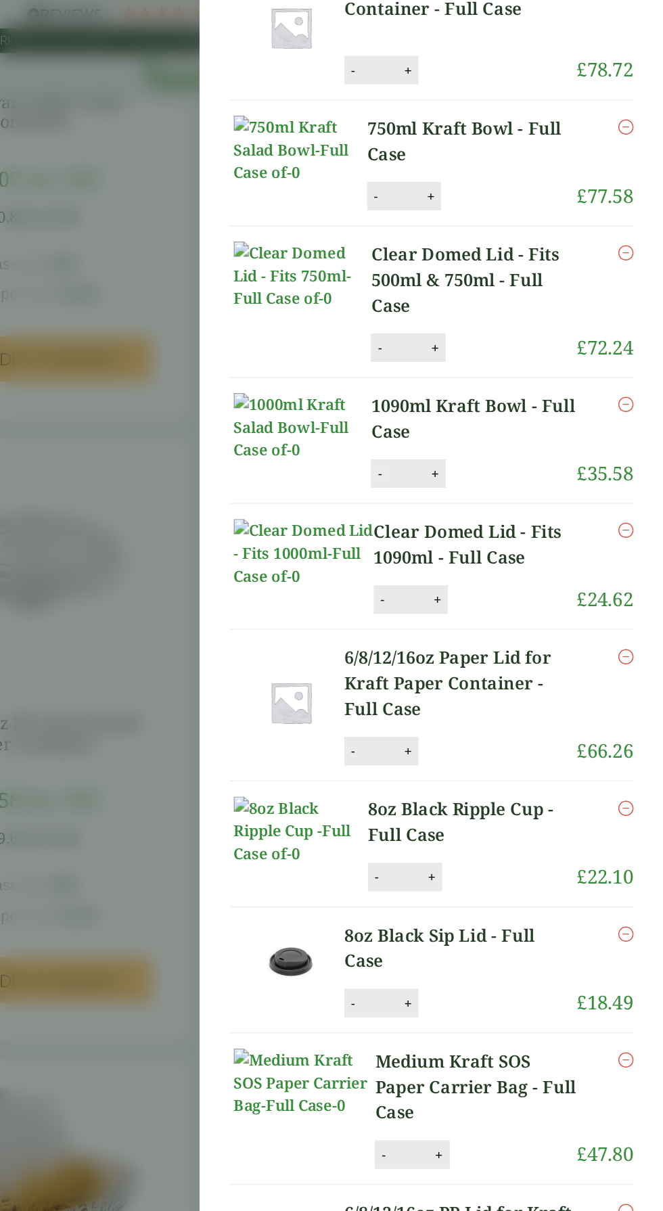
click at [455, 333] on button "-" at bounding box center [460, 338] width 11 height 11
type input "*"
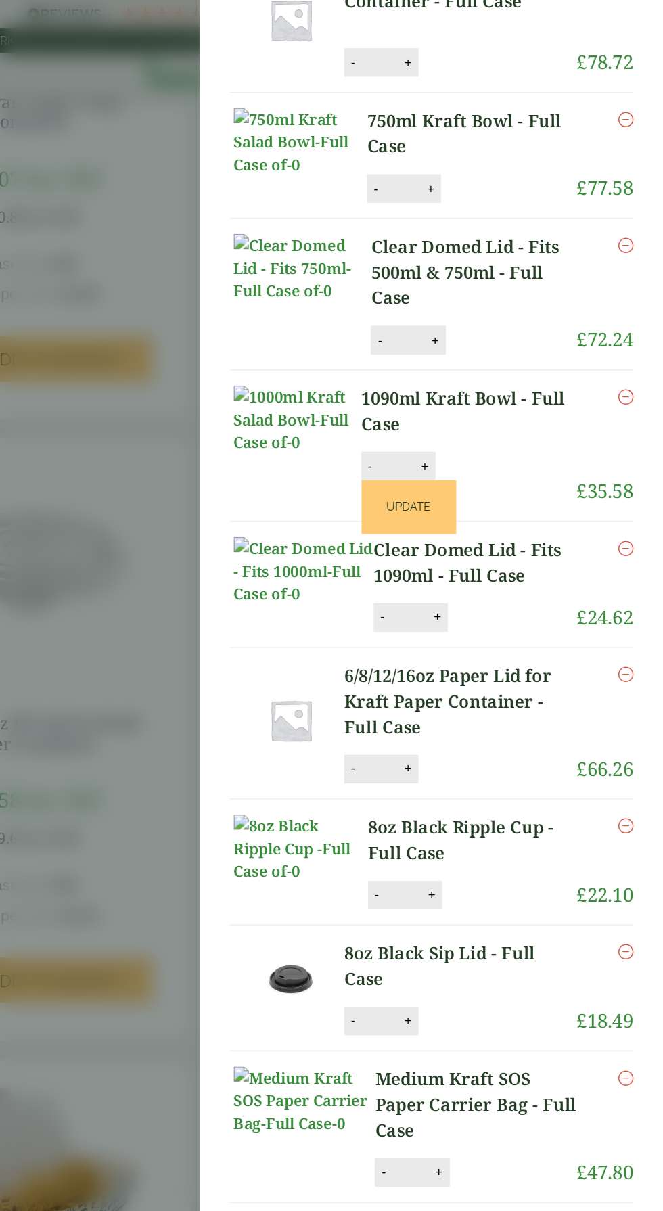
click at [635, 278] on icon "Remove this item" at bounding box center [635, 283] width 11 height 11
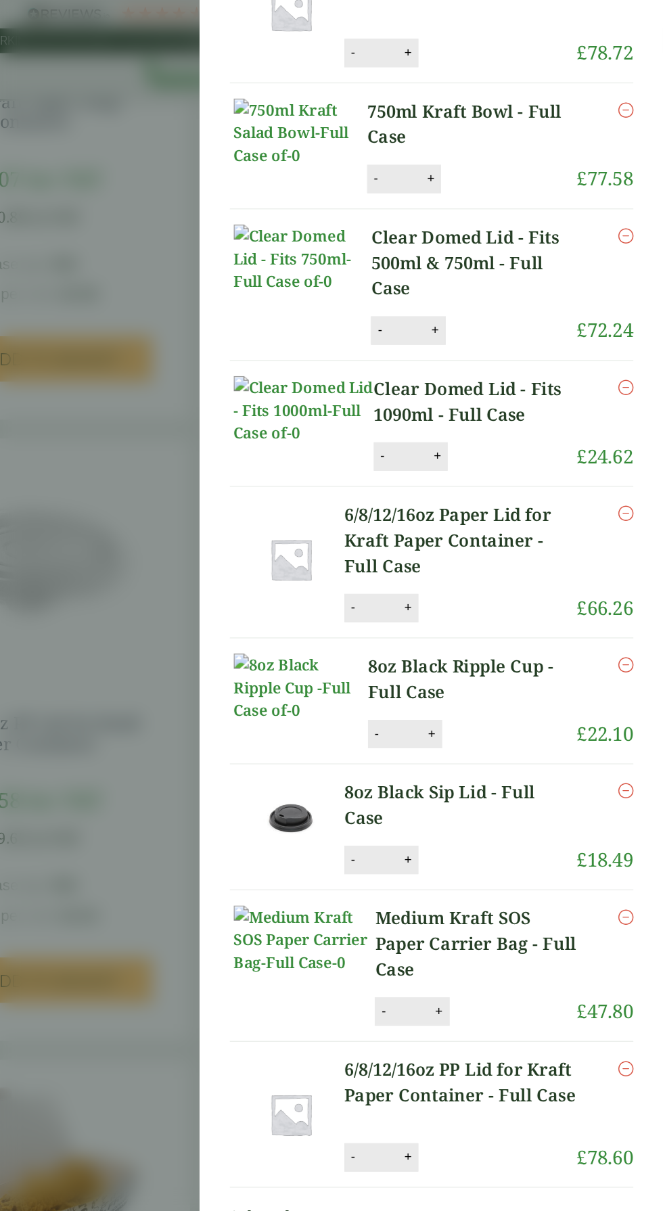
scroll to position [137, 0]
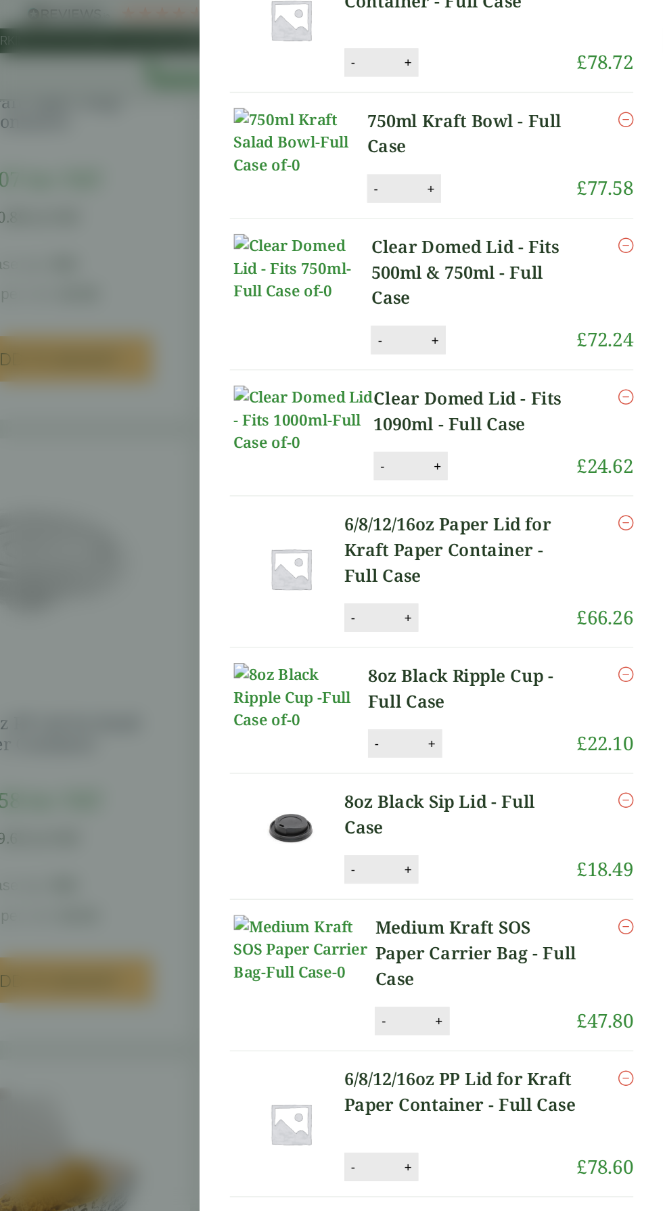
click at [517, 323] on div "Clear Domed Lid - Fits 1090ml - Full Case quantity - * + Update" at bounding box center [511, 333] width 111 height 20
click at [635, 278] on icon "Remove this item" at bounding box center [635, 283] width 11 height 11
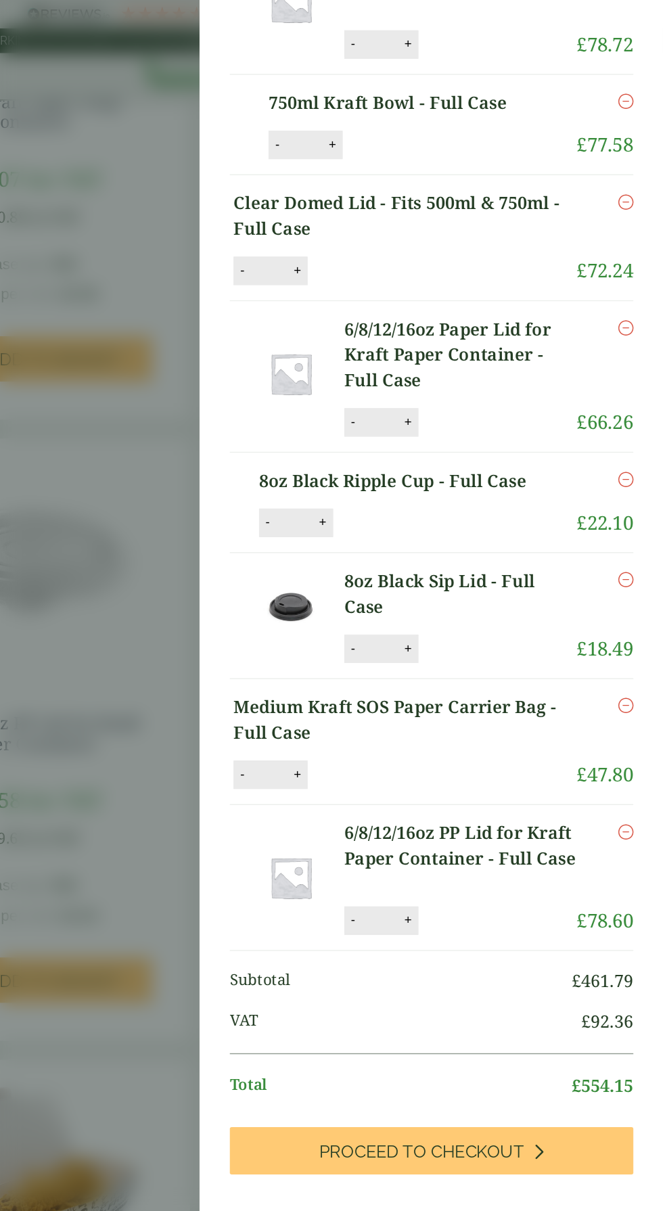
scroll to position [51, 0]
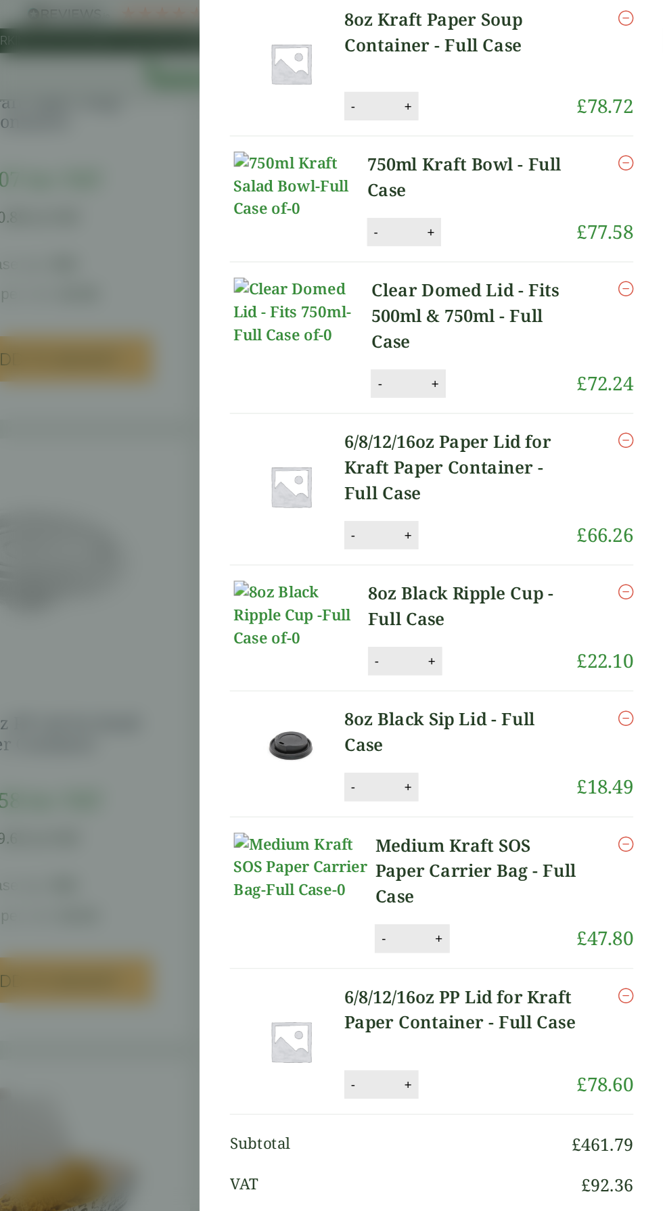
click at [635, 417] on icon "Remove this item" at bounding box center [635, 422] width 11 height 11
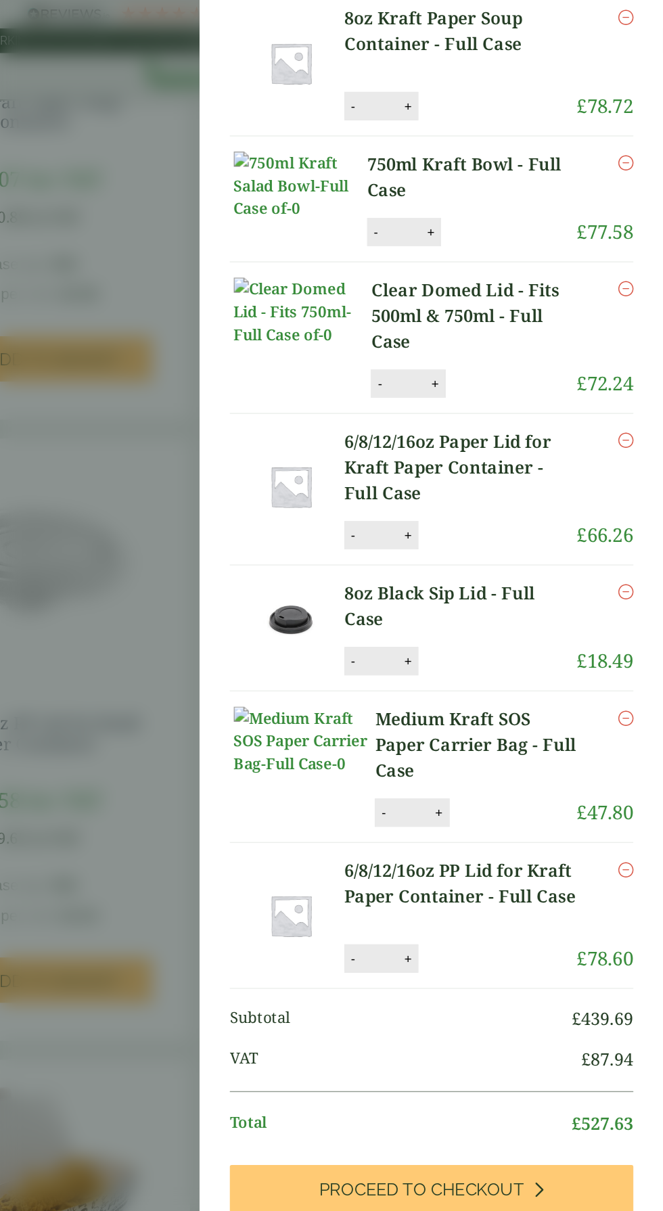
scroll to position [106, 0]
click at [635, 417] on icon "Remove this item" at bounding box center [635, 422] width 11 height 11
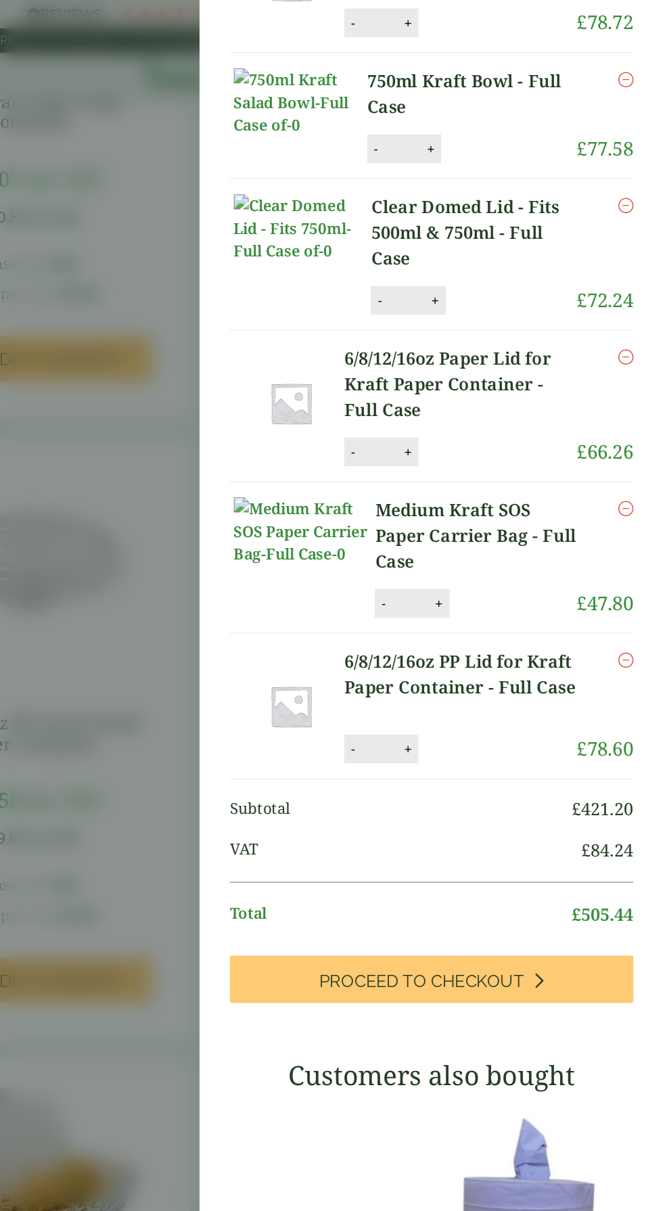
scroll to position [0, 0]
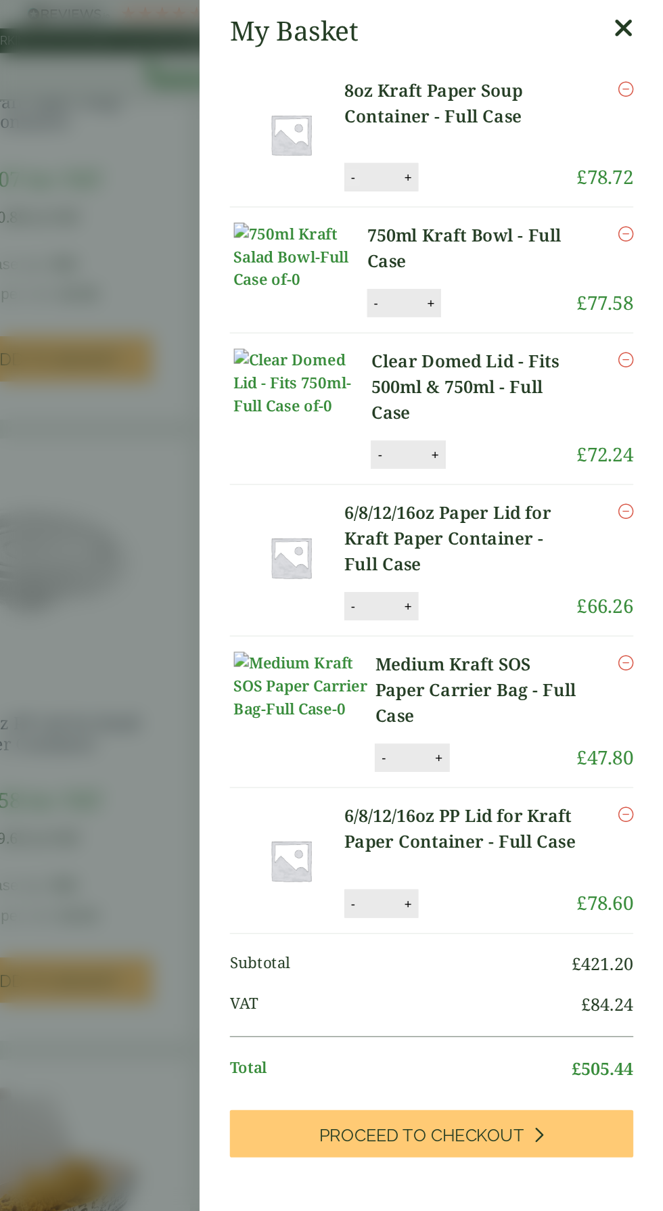
click at [436, 127] on button "-" at bounding box center [441, 126] width 11 height 11
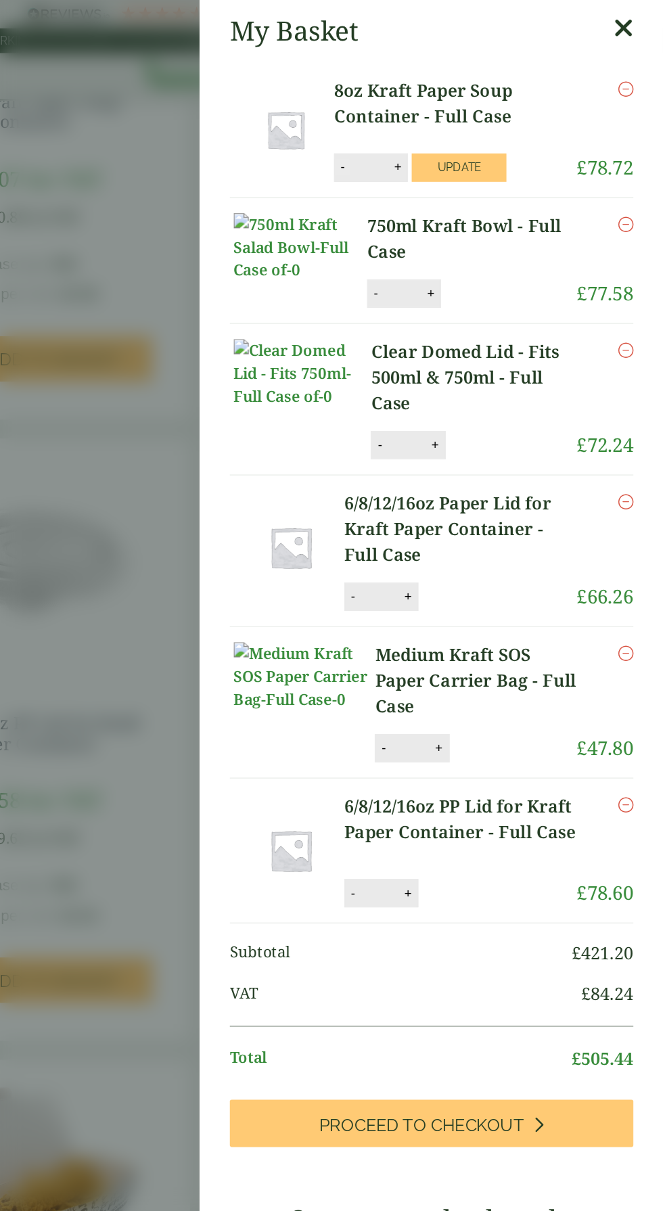
click at [433, 119] on button "-" at bounding box center [433, 119] width 11 height 11
type input "*"
click at [509, 117] on button "Update" at bounding box center [517, 120] width 68 height 20
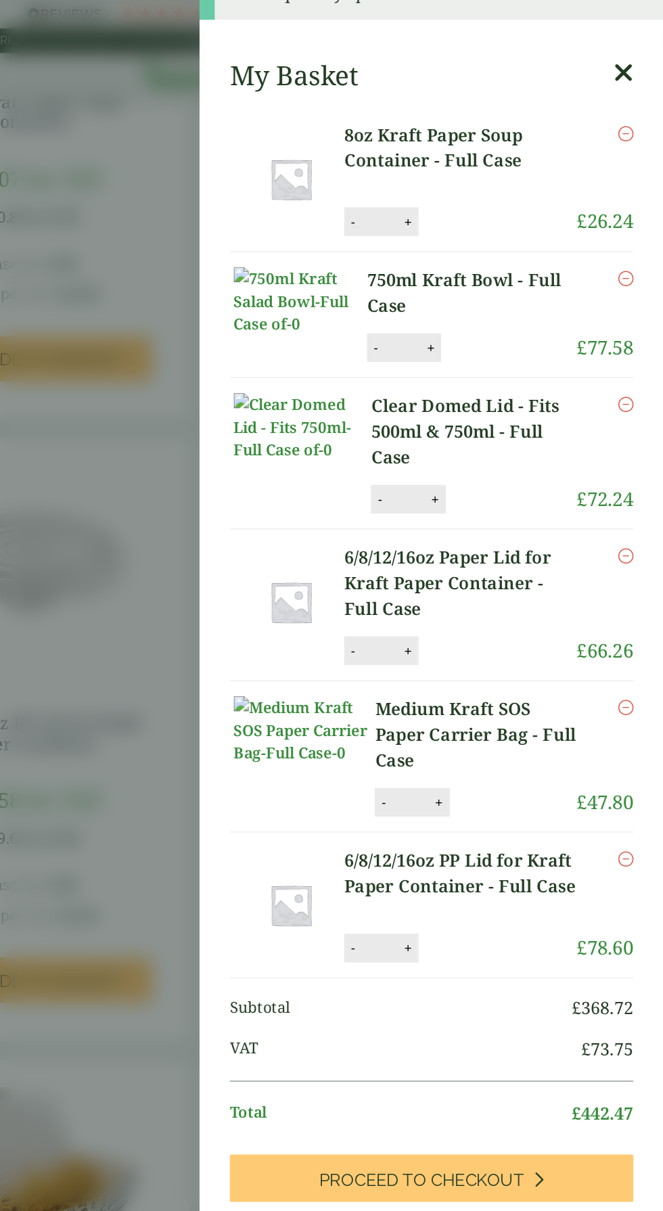
scroll to position [24, 0]
click at [452, 250] on button "-" at bounding box center [457, 248] width 11 height 11
type input "*"
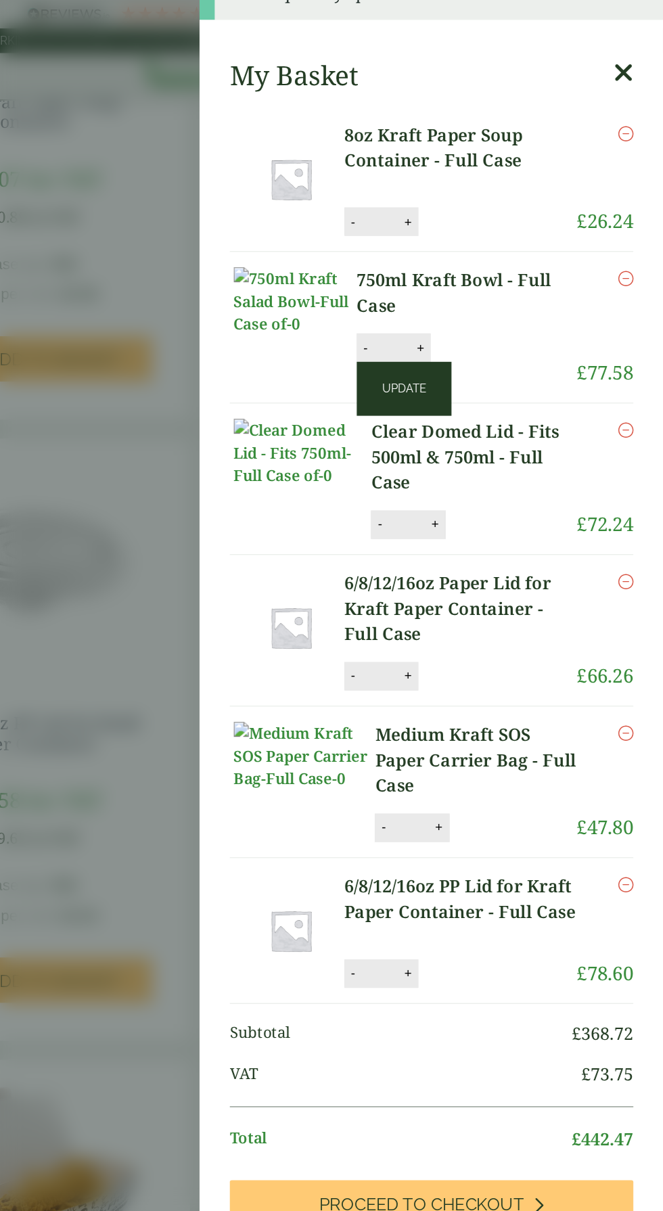
click at [511, 258] on button "Update" at bounding box center [478, 277] width 68 height 38
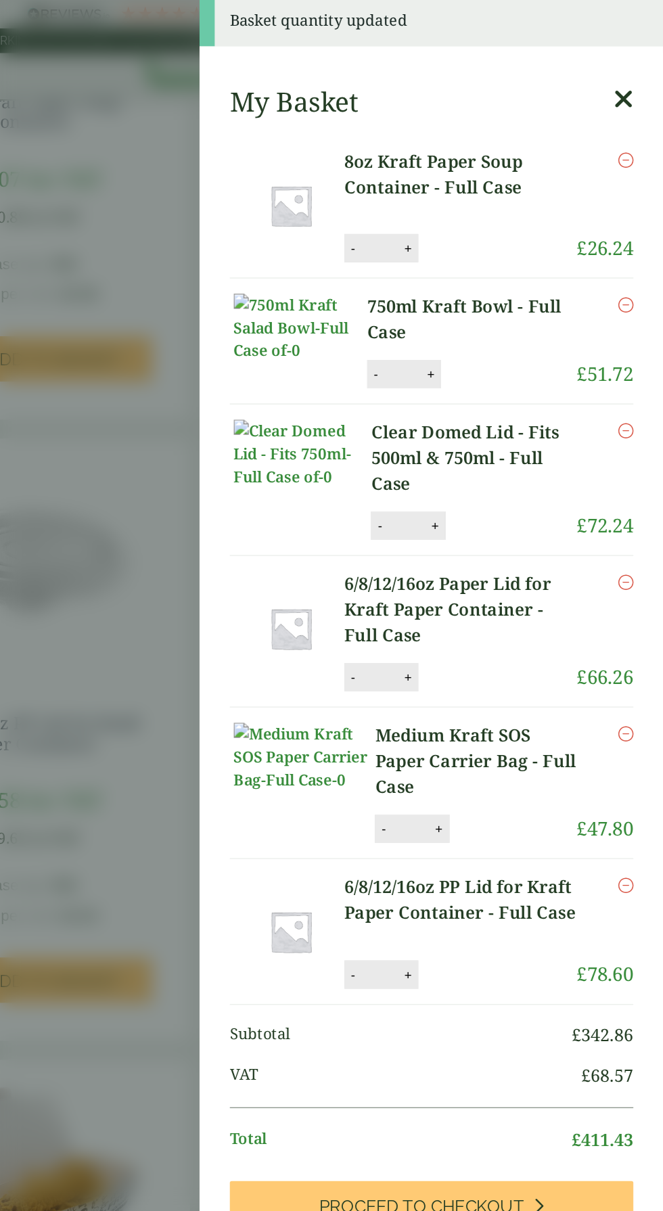
scroll to position [0, 0]
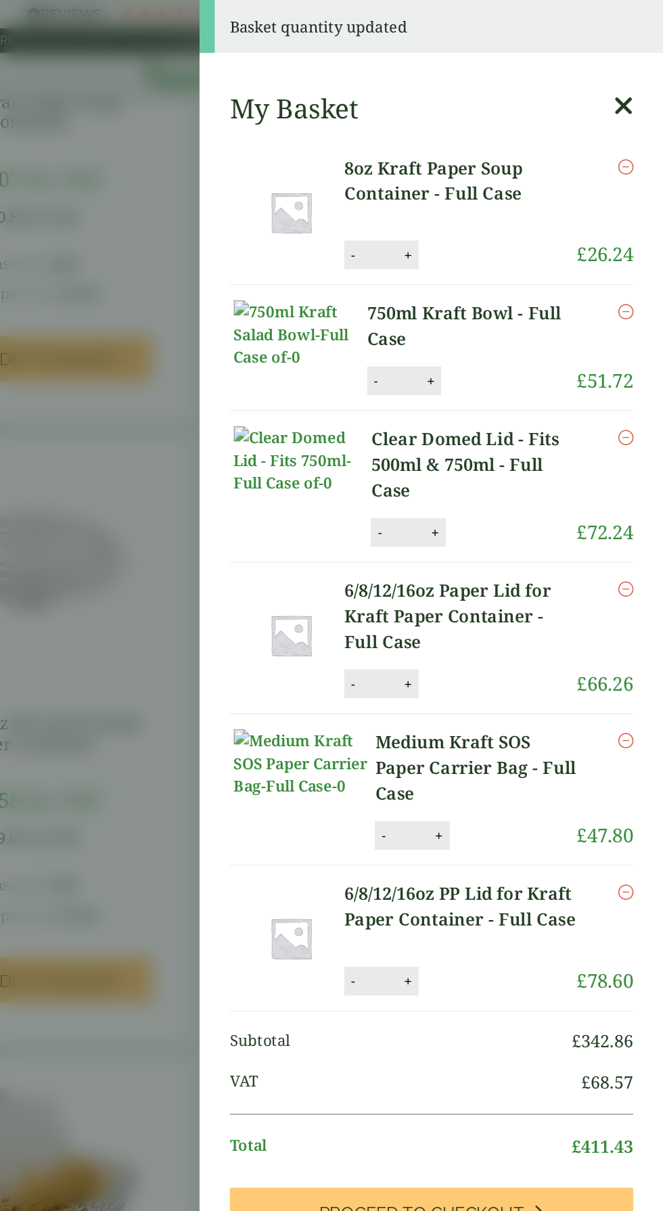
click at [455, 375] on button "-" at bounding box center [460, 380] width 11 height 11
type input "*"
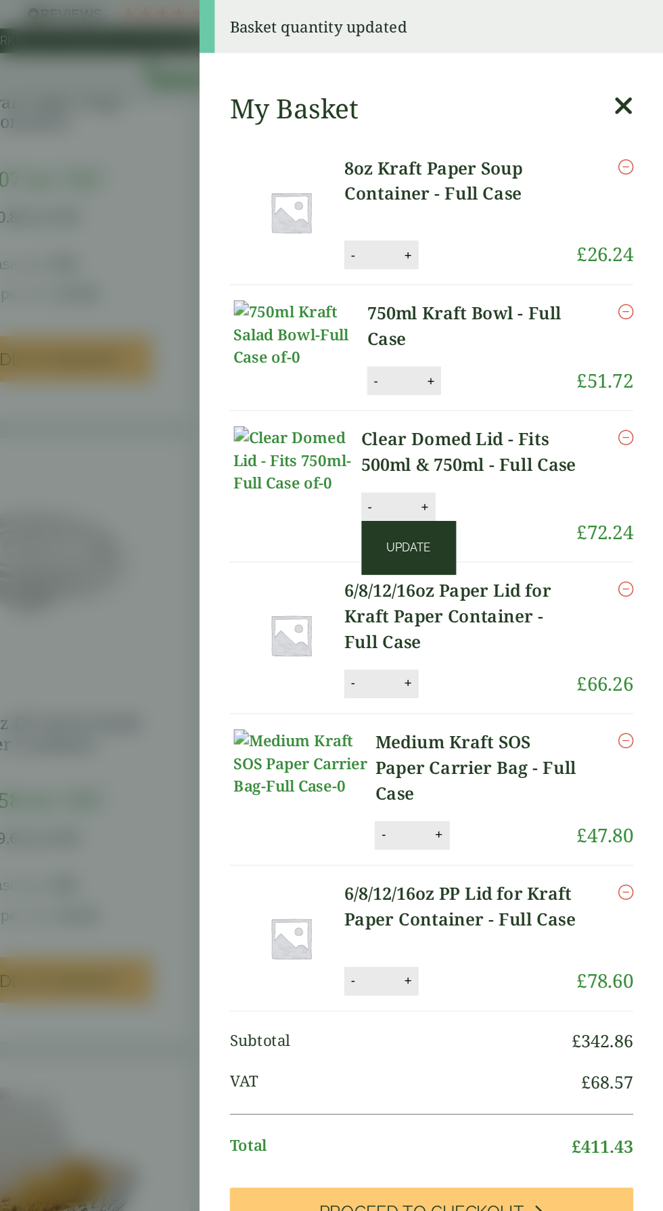
click at [515, 372] on button "Update" at bounding box center [481, 391] width 68 height 38
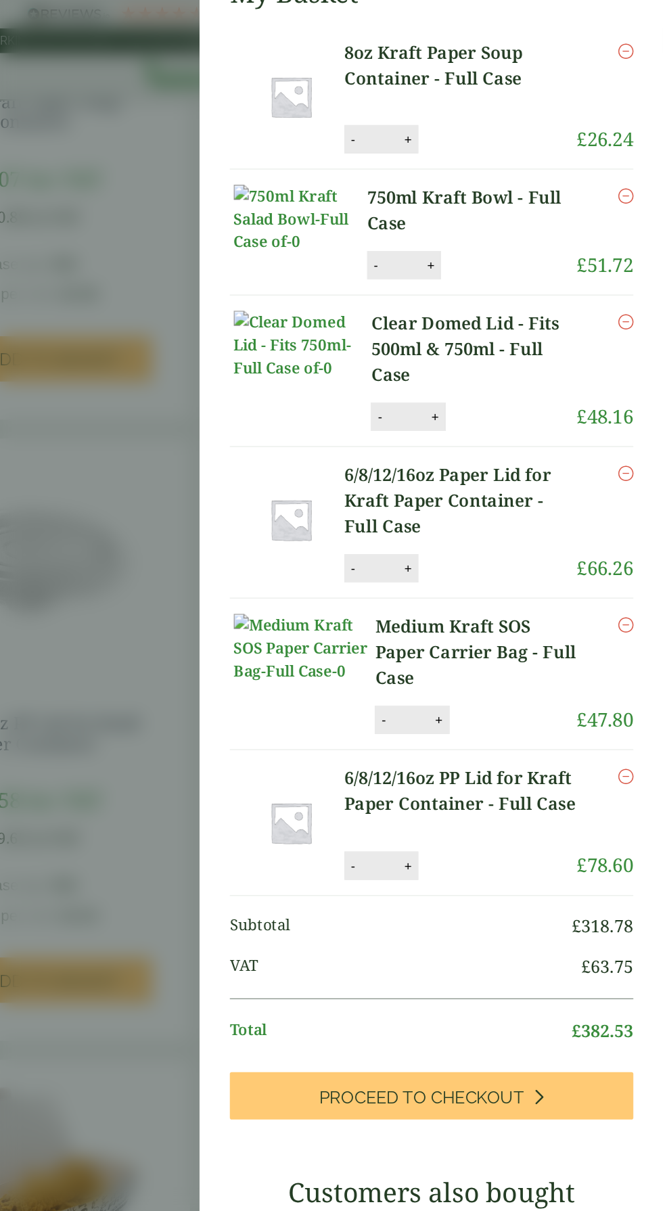
scroll to position [28, 0]
click at [440, 400] on button "-" at bounding box center [441, 405] width 11 height 11
type input "*"
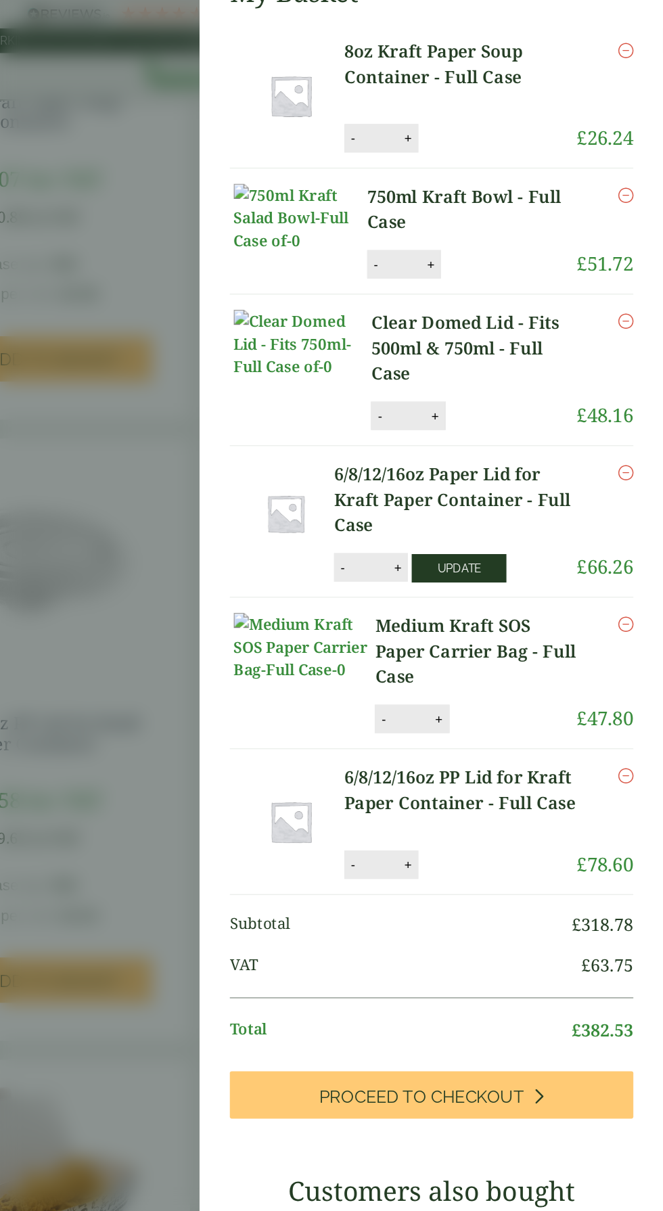
click at [530, 396] on button "Update" at bounding box center [517, 406] width 68 height 20
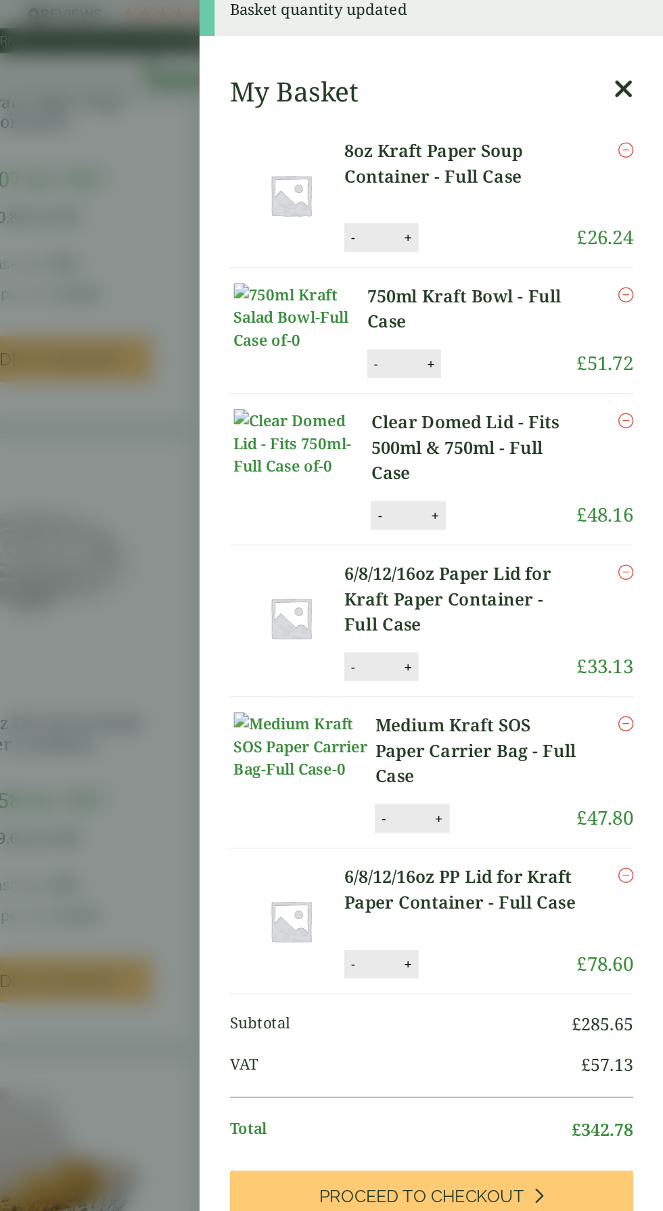
scroll to position [72, 0]
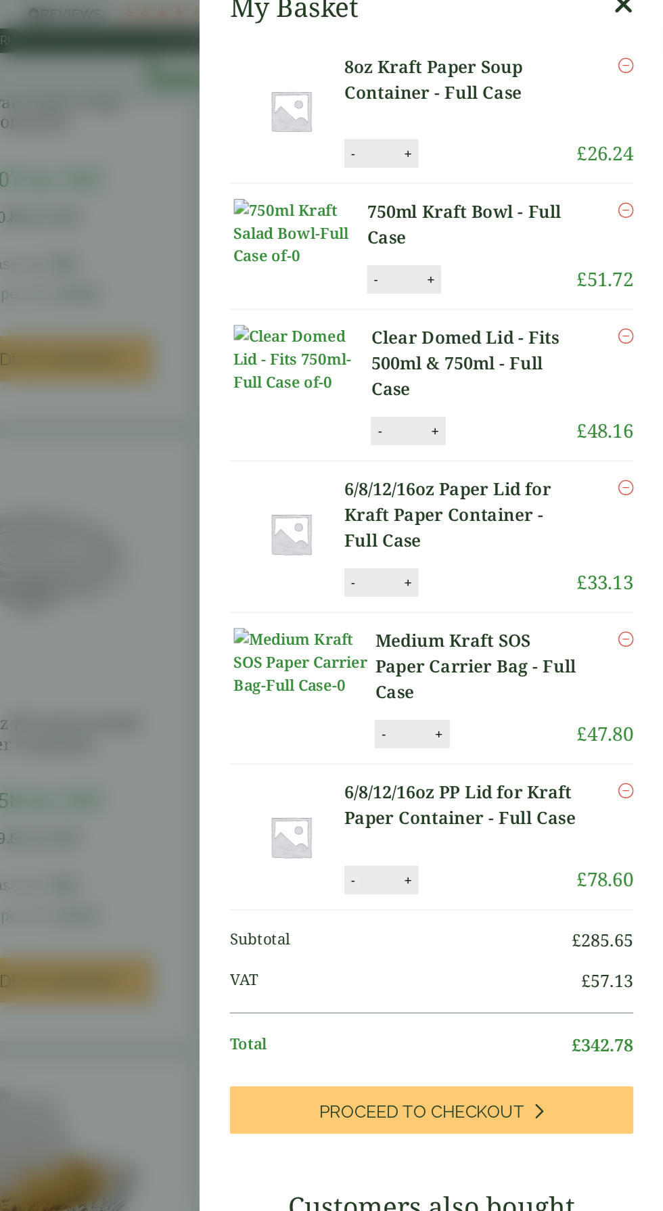
click at [440, 623] on button "-" at bounding box center [441, 628] width 11 height 11
type input "*"
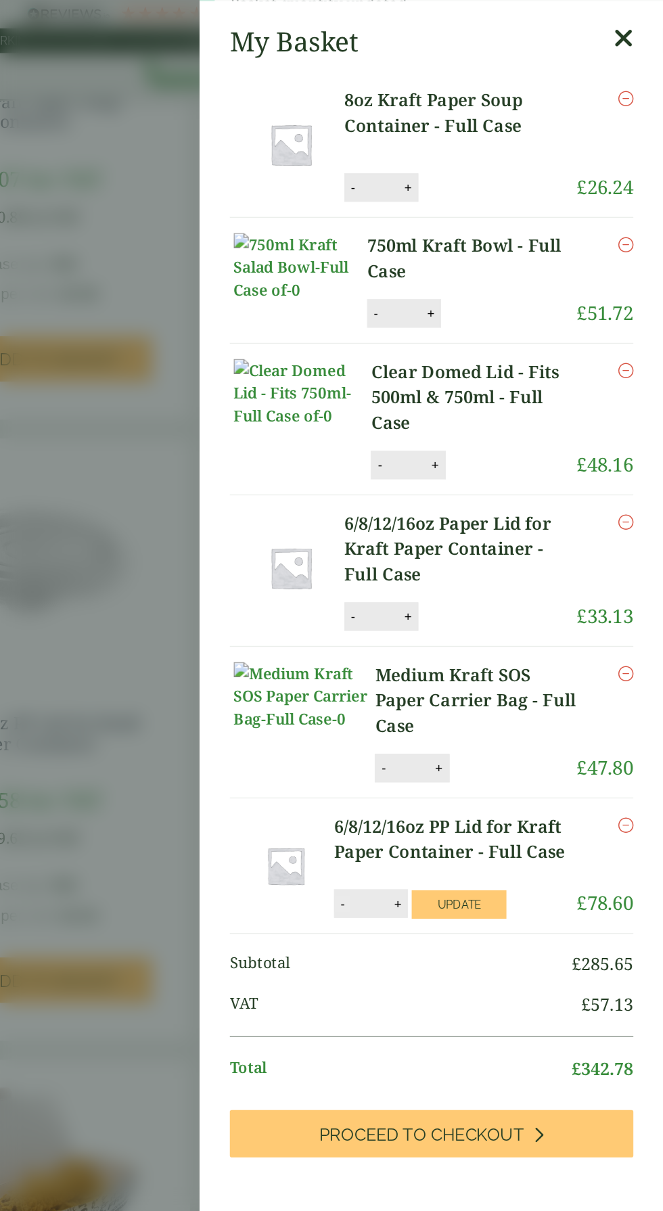
scroll to position [17, 0]
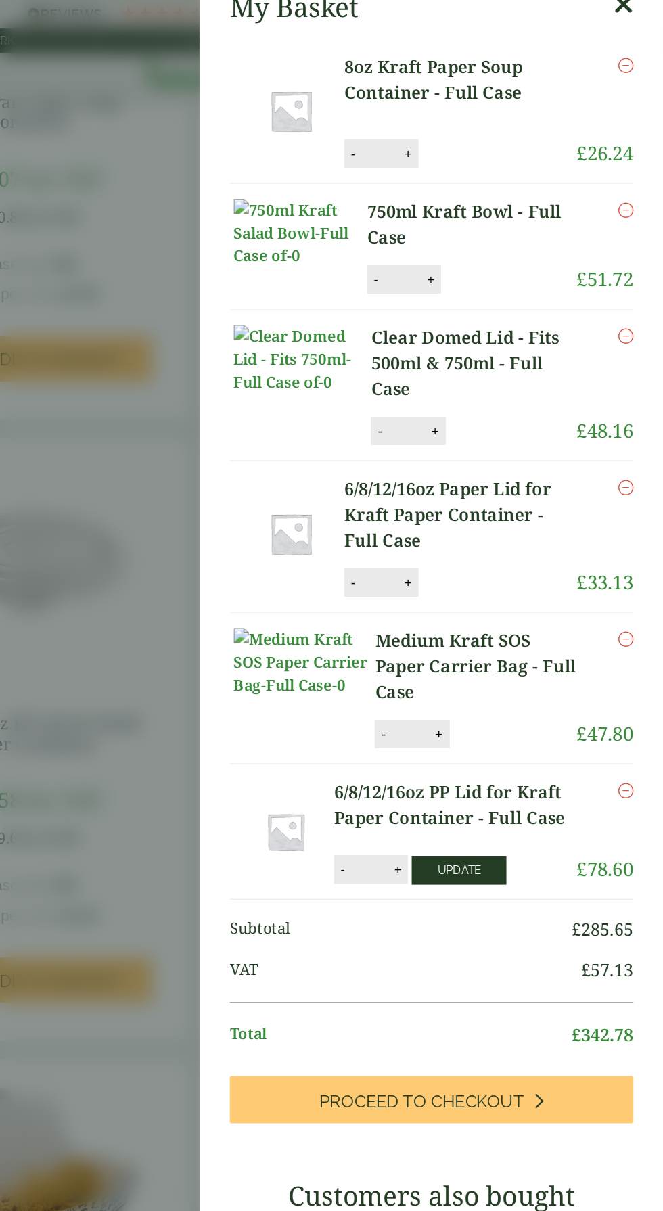
click at [532, 611] on button "Update" at bounding box center [517, 621] width 68 height 20
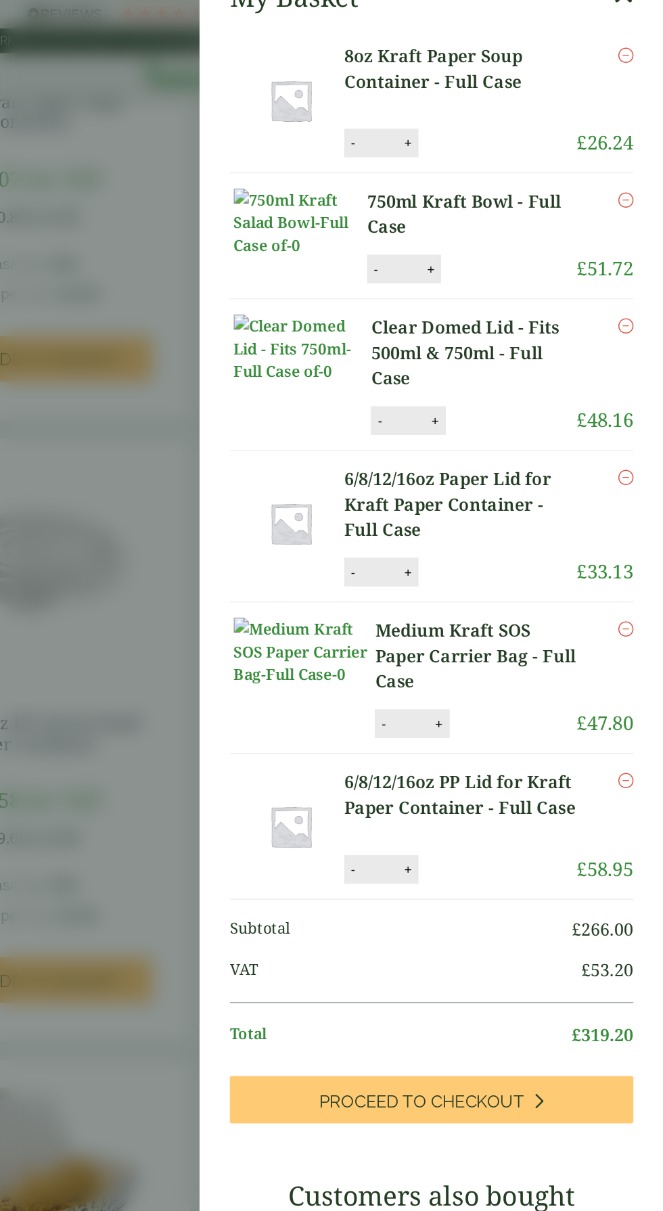
scroll to position [0, 0]
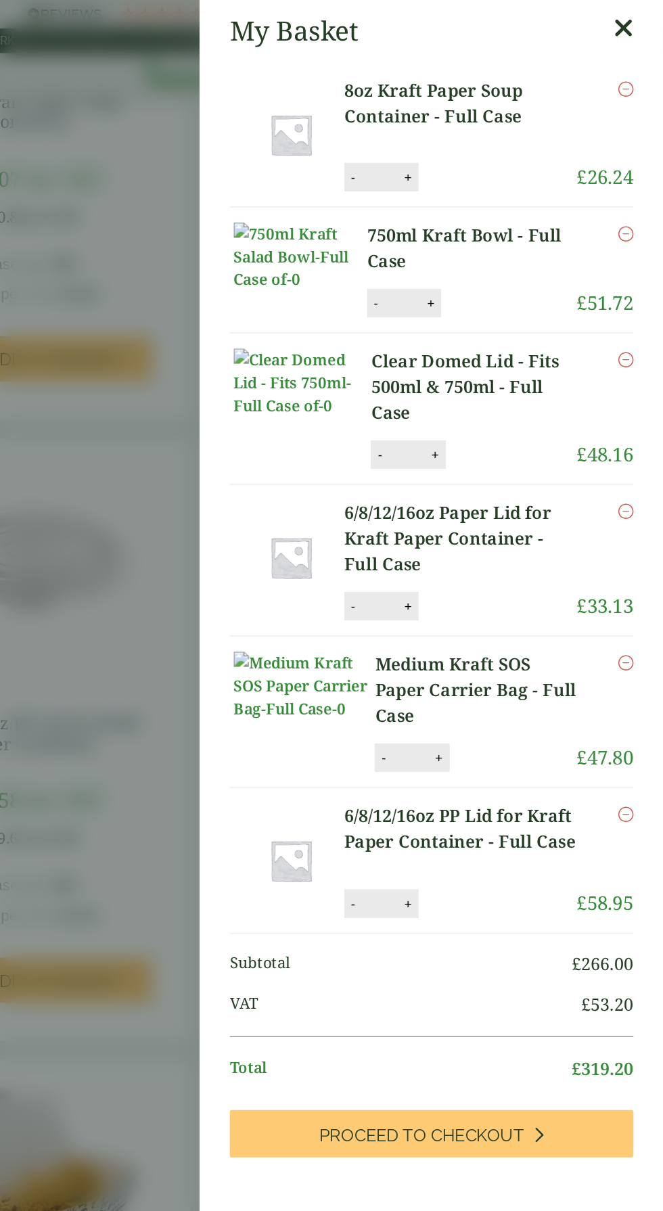
click at [276, 340] on aside "My Basket 8oz Kraft Paper Soup Container - Full Case 8oz Kraft Paper Soup Conta…" at bounding box center [331, 605] width 663 height 1211
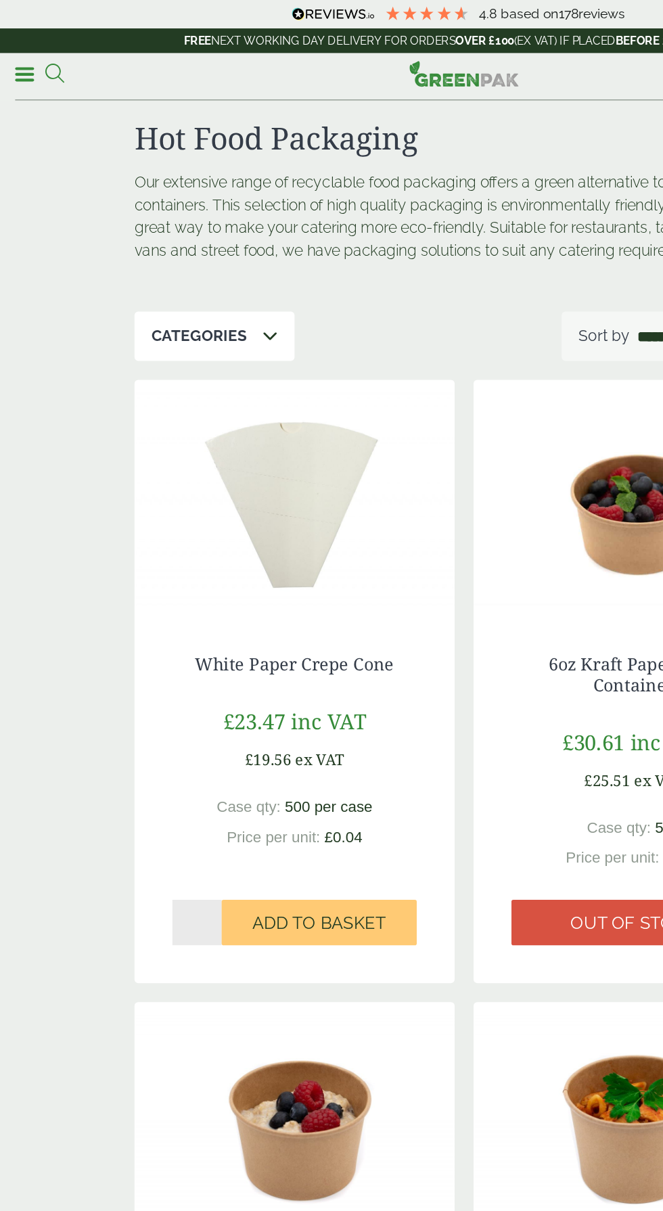
click at [41, 53] on icon at bounding box center [39, 53] width 14 height 14
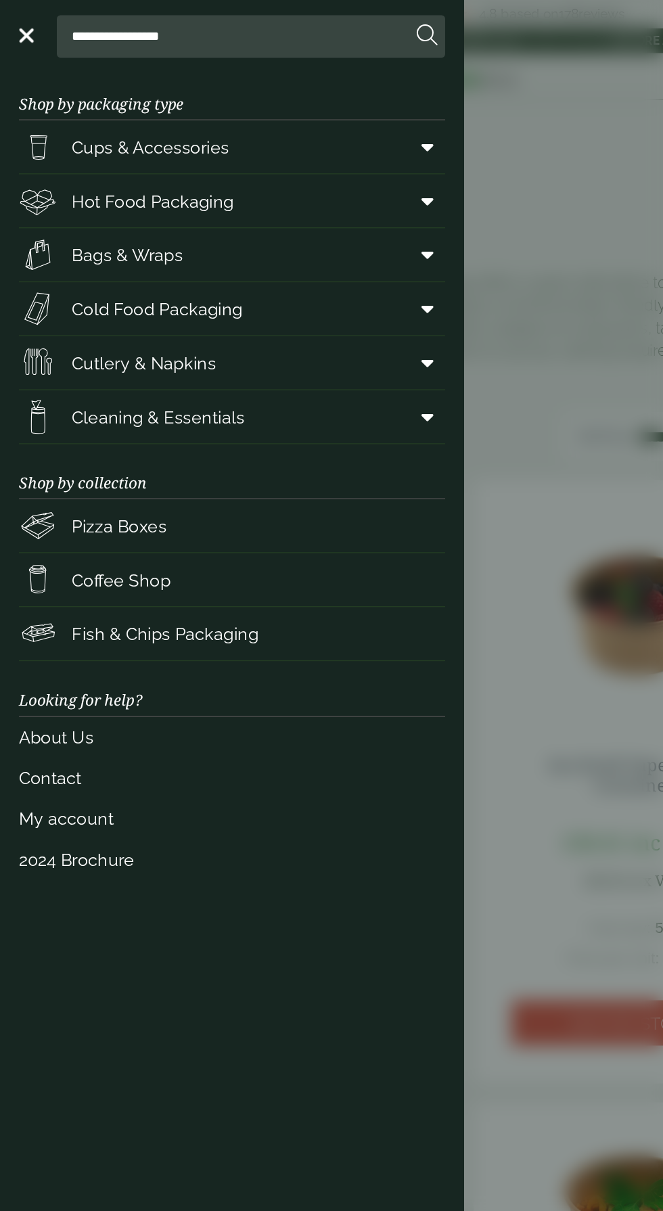
click at [70, 181] on span "Bags & Wraps" at bounding box center [90, 182] width 79 height 18
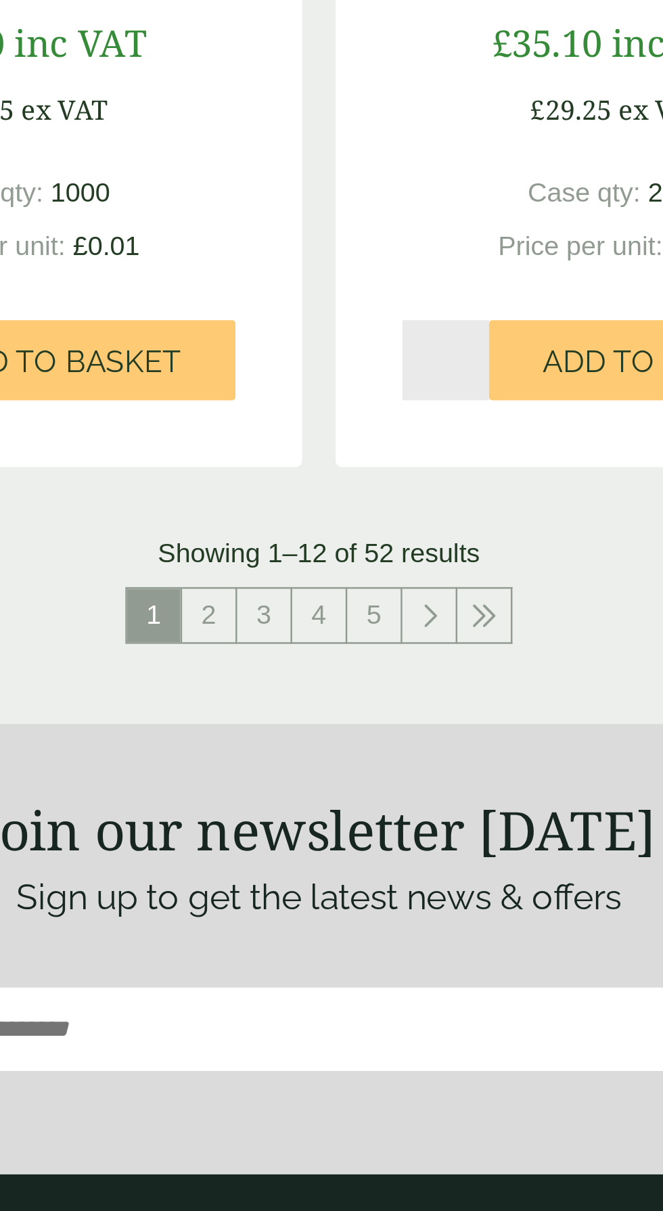
scroll to position [2372, 0]
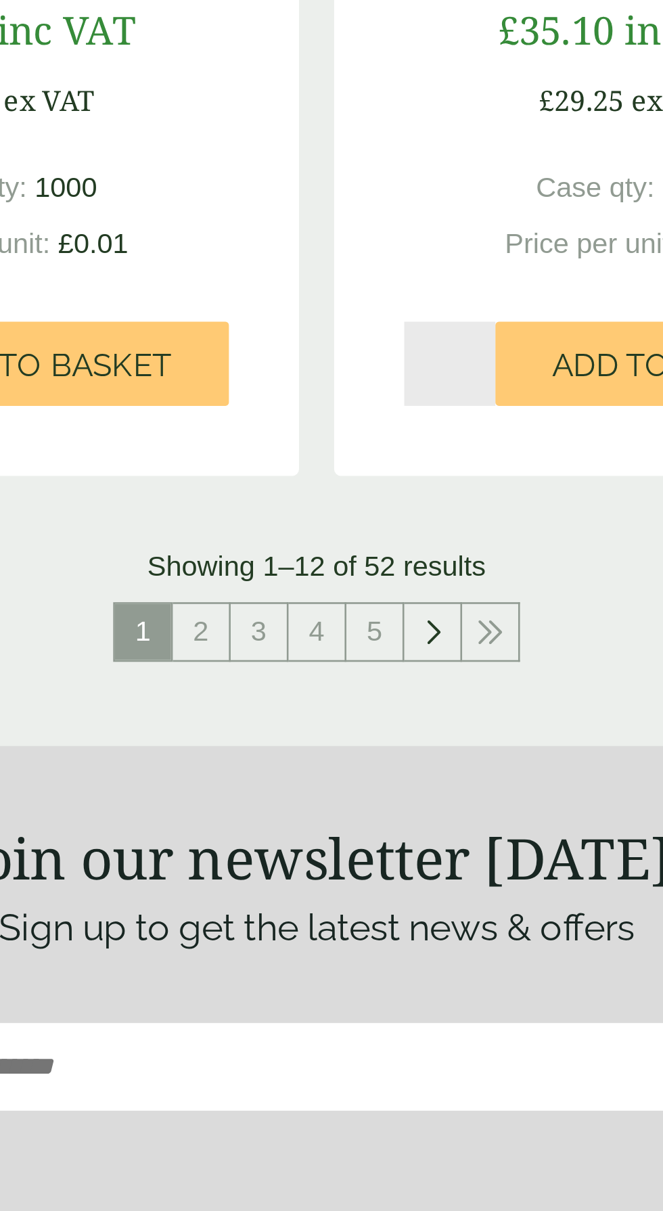
click at [375, 586] on link at bounding box center [376, 580] width 22 height 22
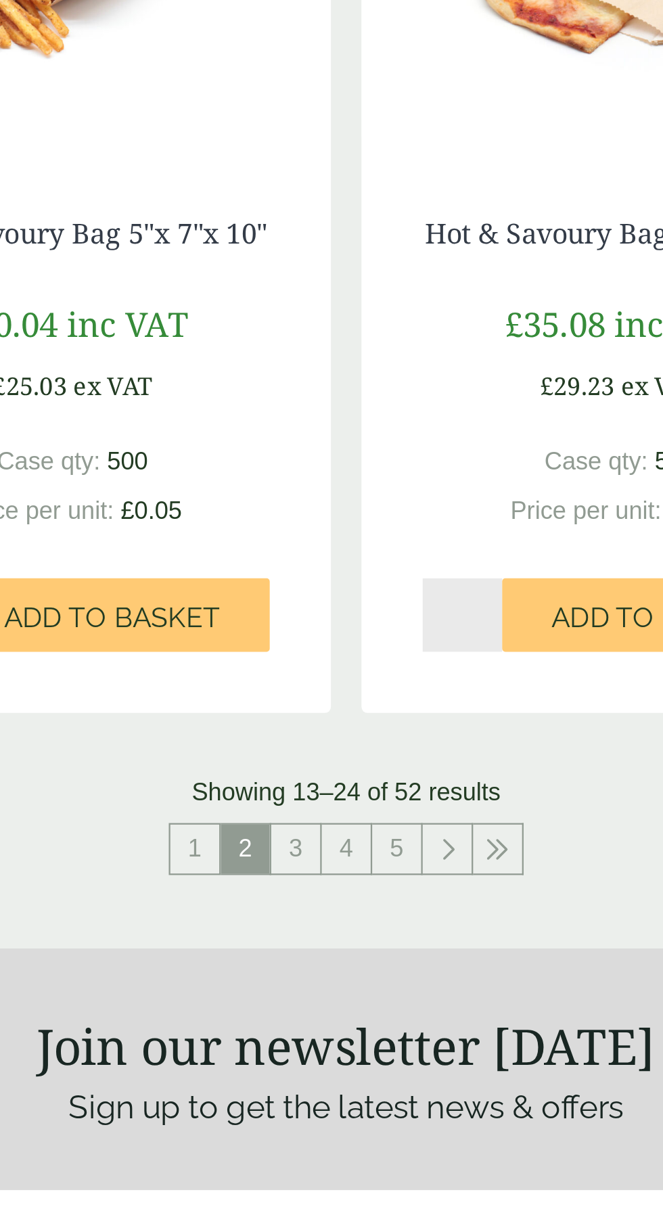
scroll to position [1890, 0]
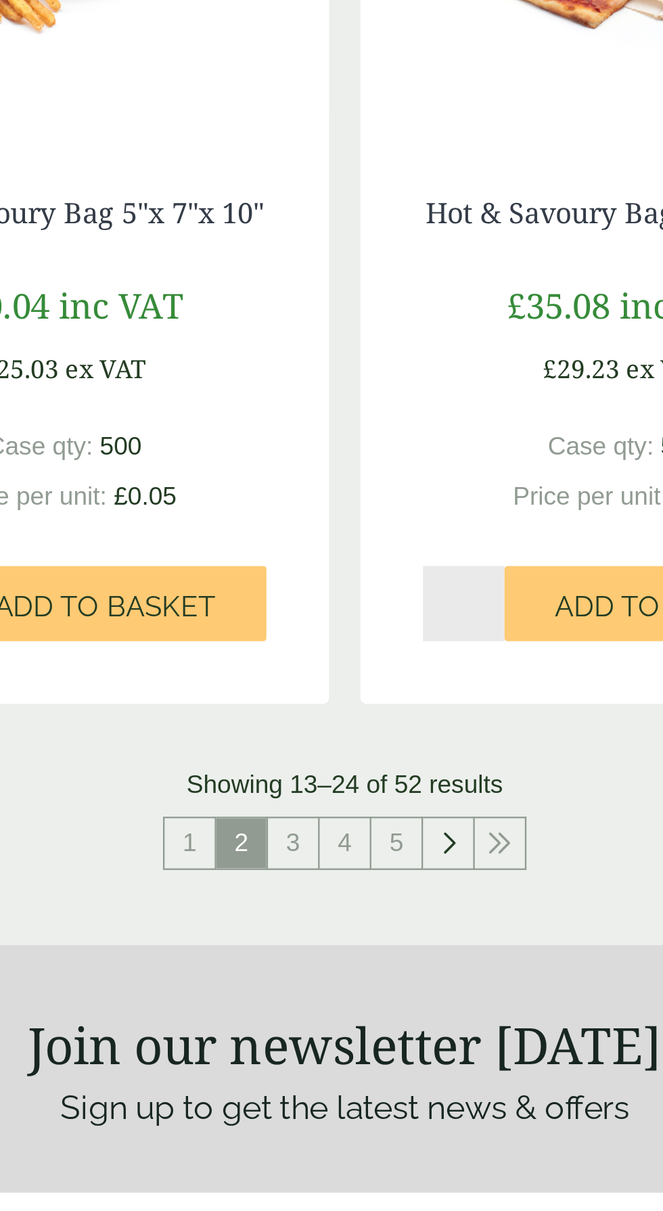
click at [376, 1034] on icon at bounding box center [376, 1032] width 7 height 11
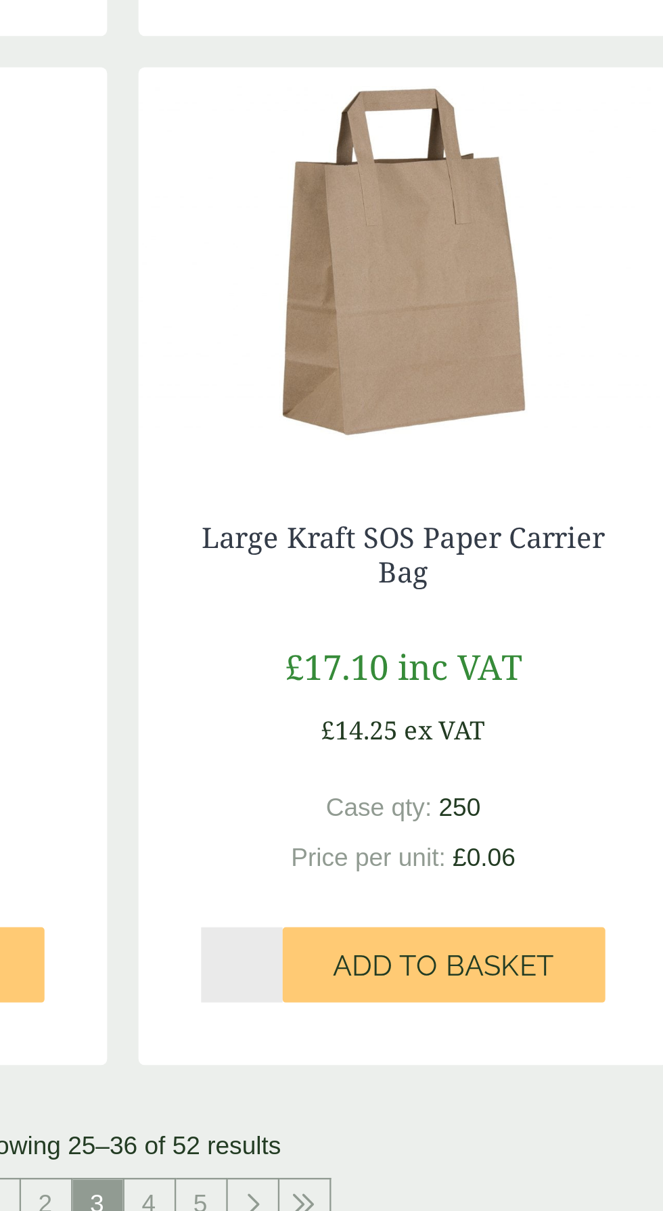
scroll to position [1823, 0]
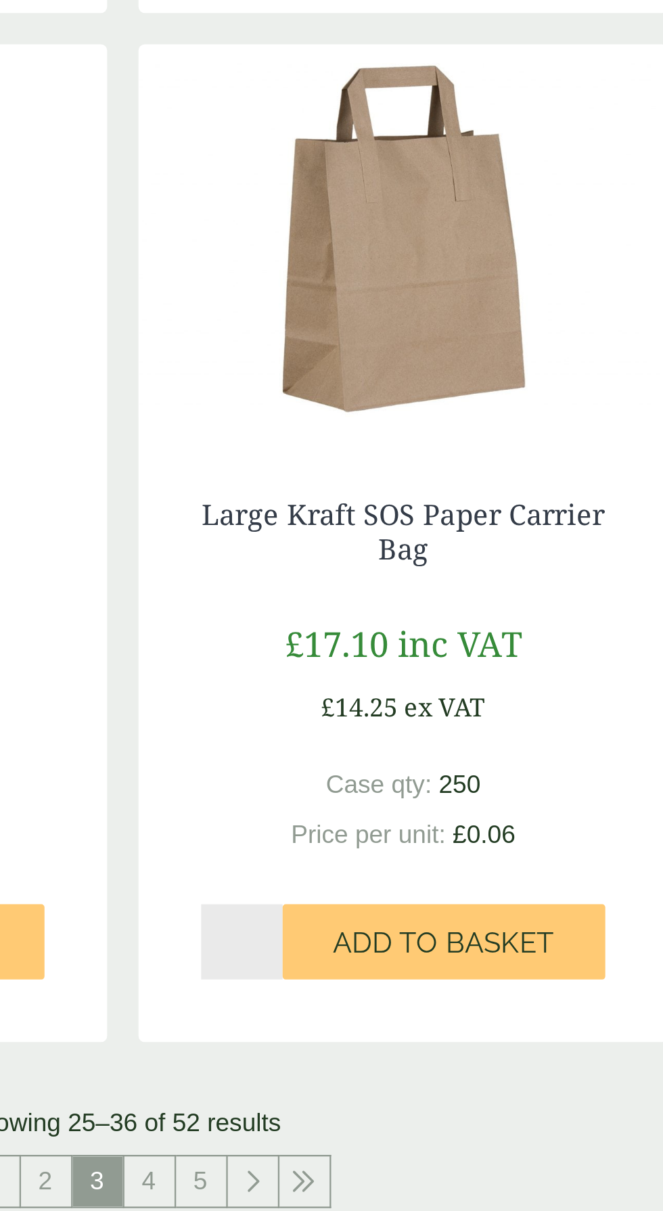
click at [388, 1027] on input "*" at bounding box center [382, 1025] width 35 height 32
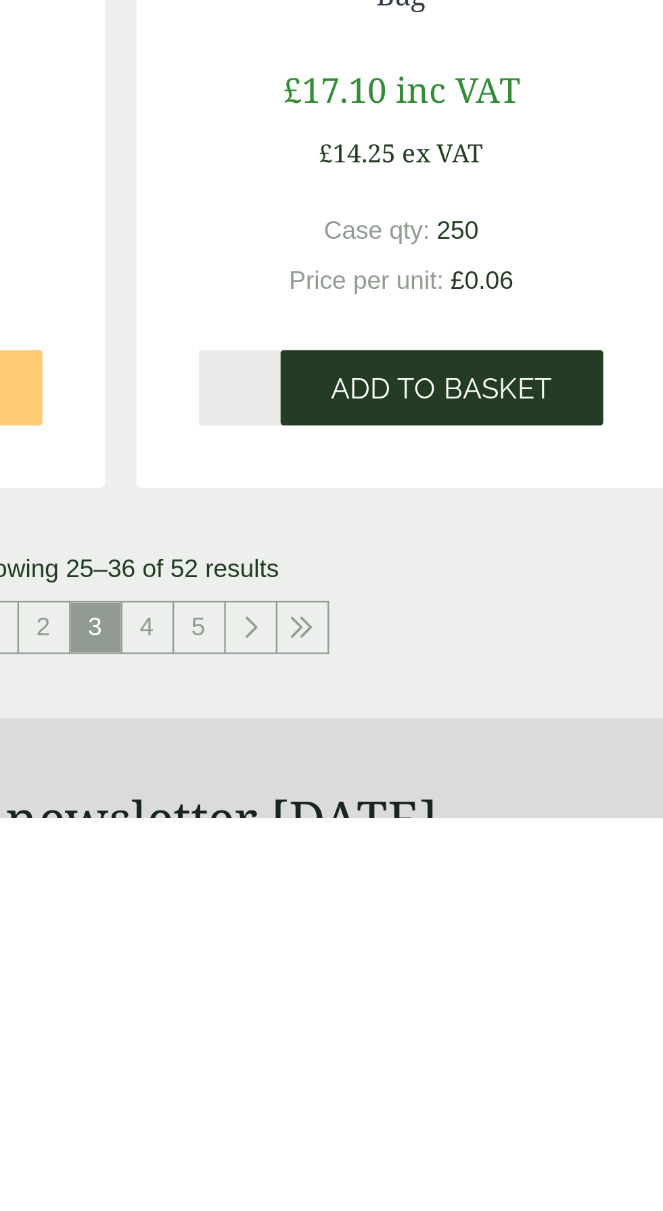
type input "*"
click at [505, 1027] on span "Add to Basket" at bounding box center [469, 1026] width 95 height 15
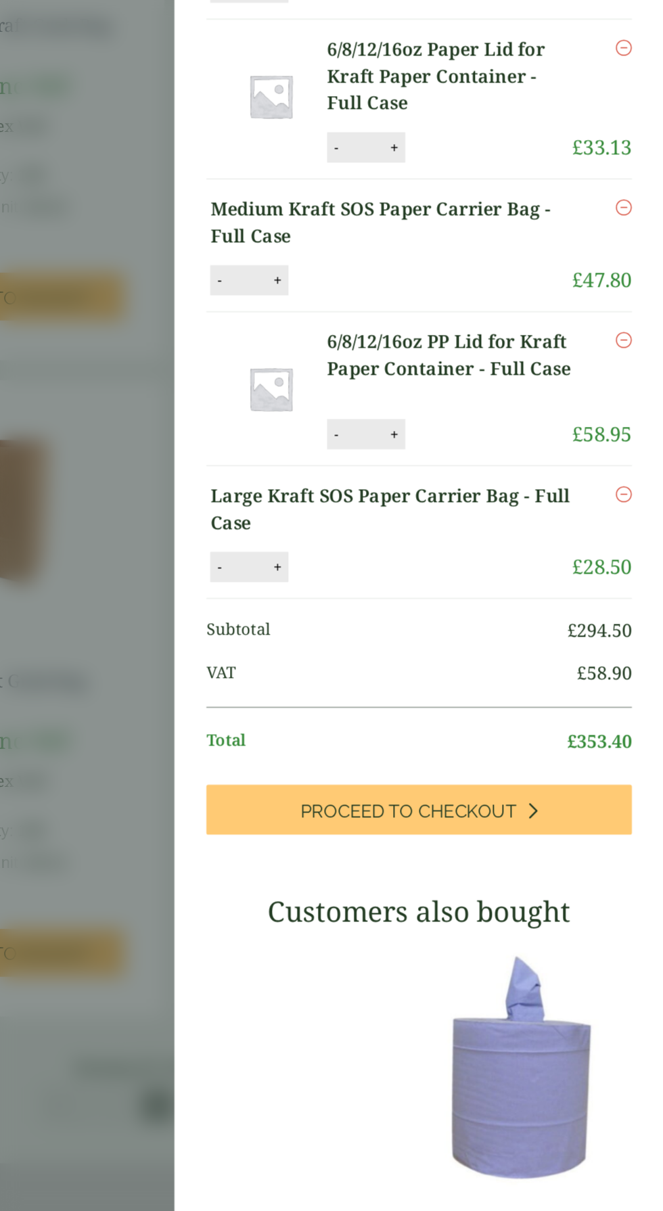
scroll to position [1817, 0]
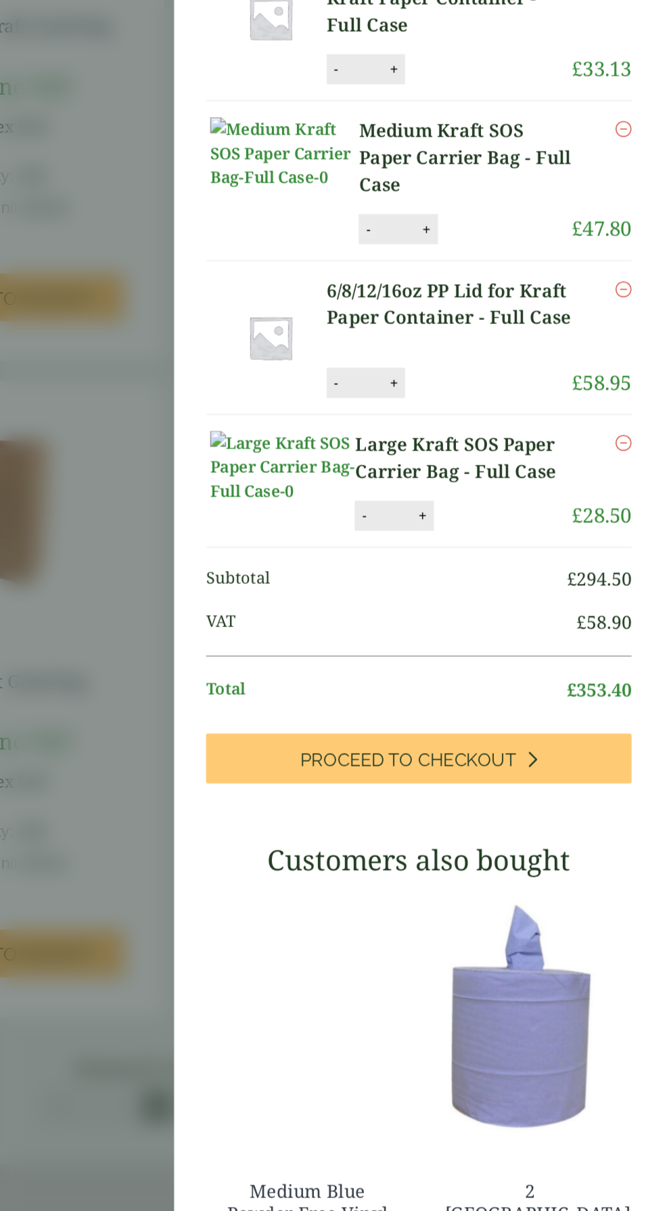
click at [457, 536] on button "-" at bounding box center [462, 541] width 11 height 11
type input "*"
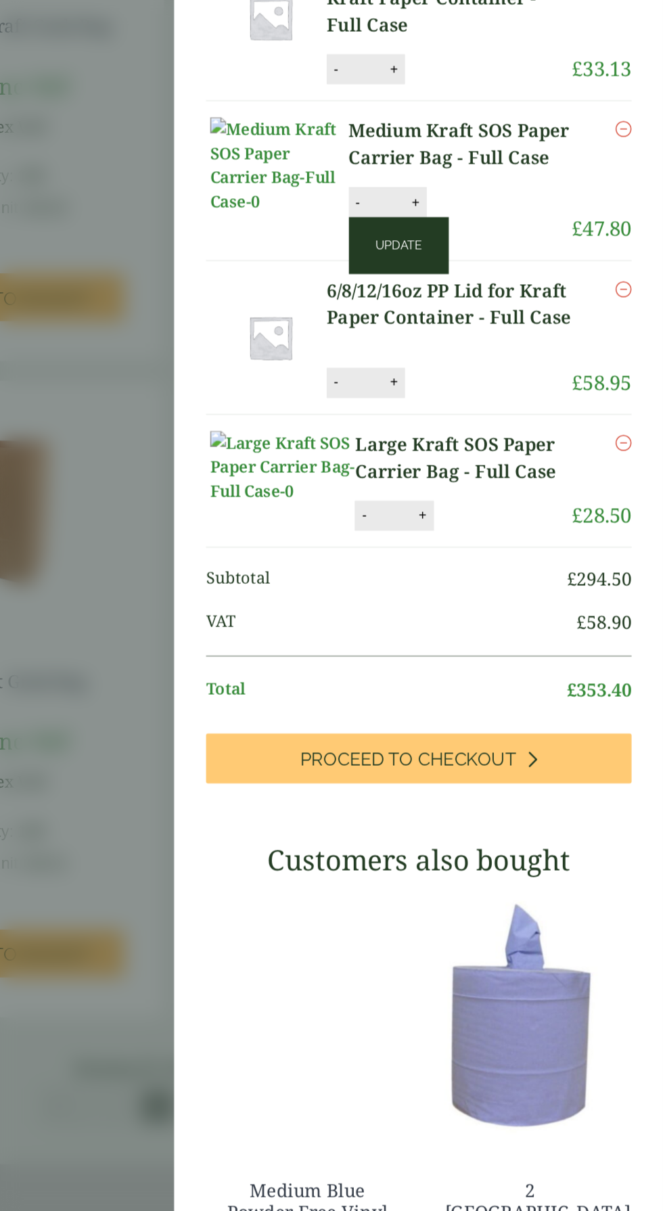
click at [507, 533] on button "Update" at bounding box center [484, 552] width 68 height 38
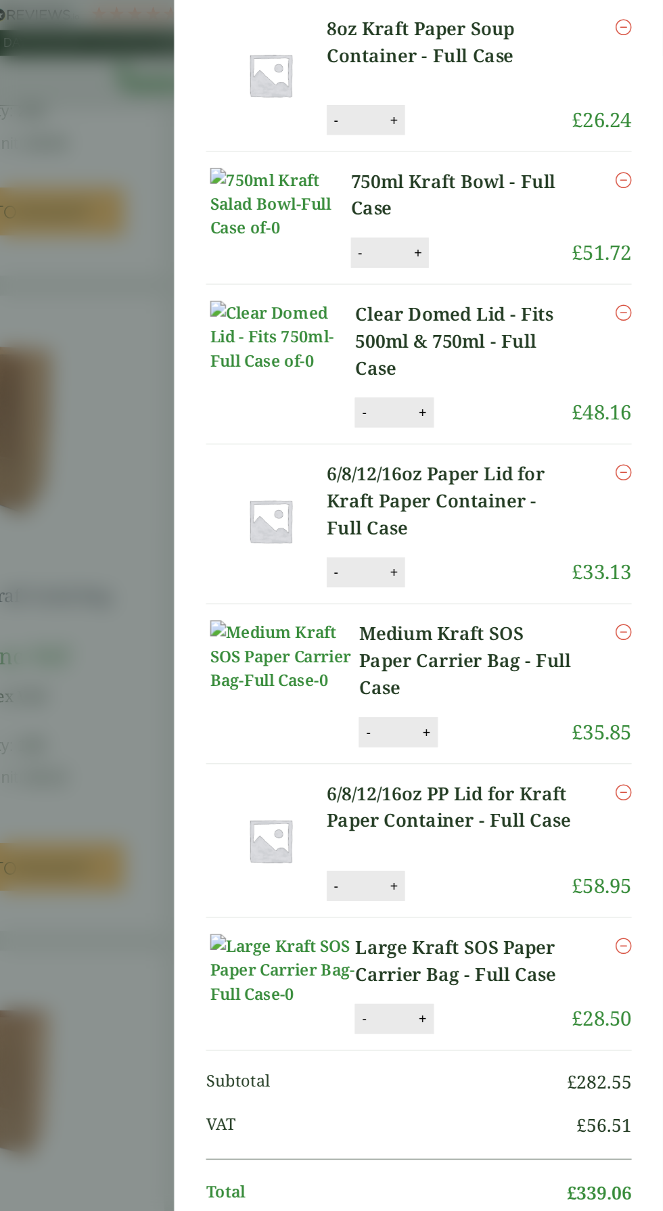
scroll to position [0, 0]
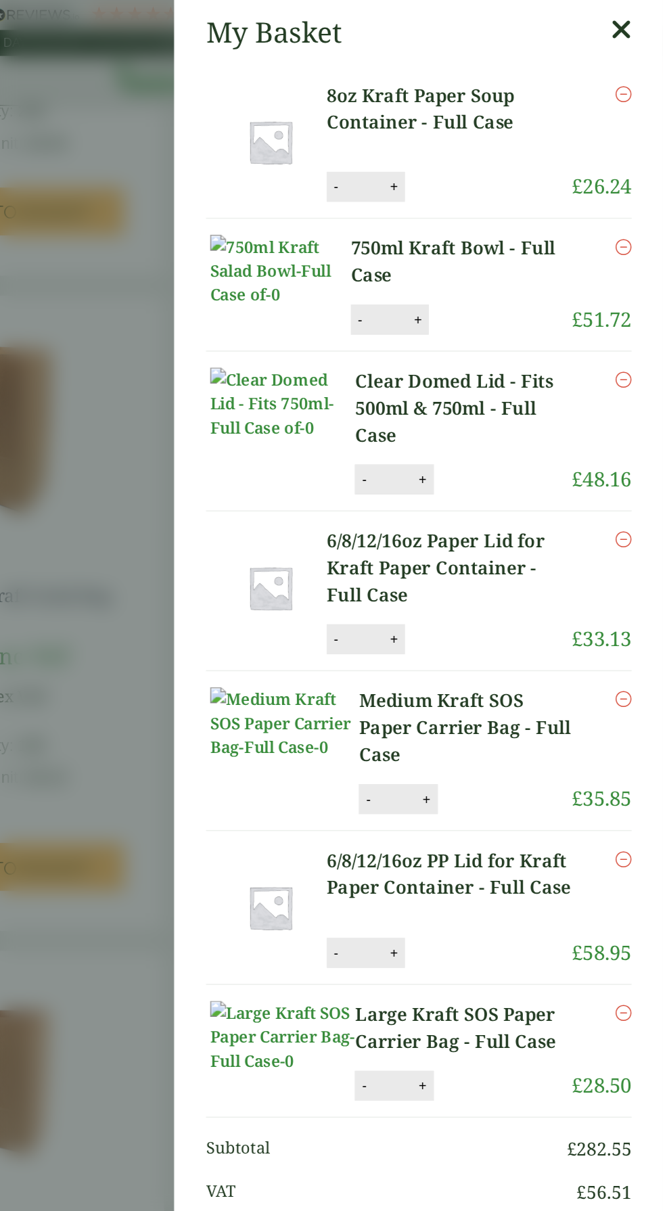
click at [285, 450] on aside "My Basket 8oz Kraft Paper Soup Container - Full Case 8oz Kraft Paper Soup Conta…" at bounding box center [331, 605] width 663 height 1211
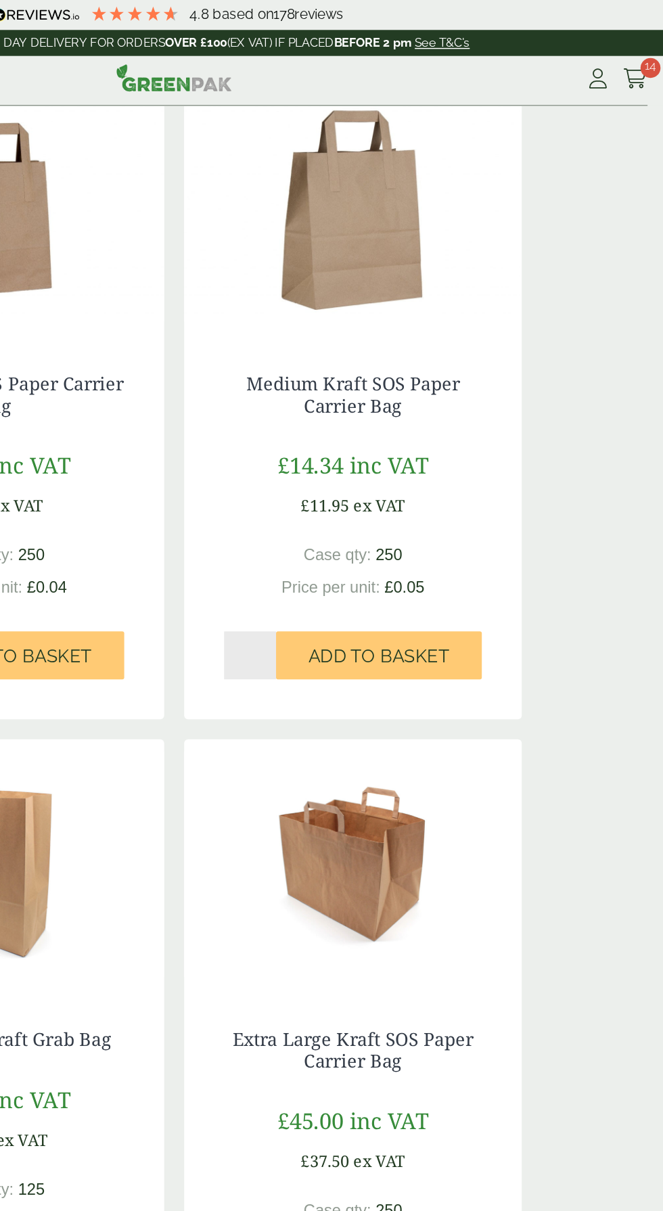
scroll to position [1515, 0]
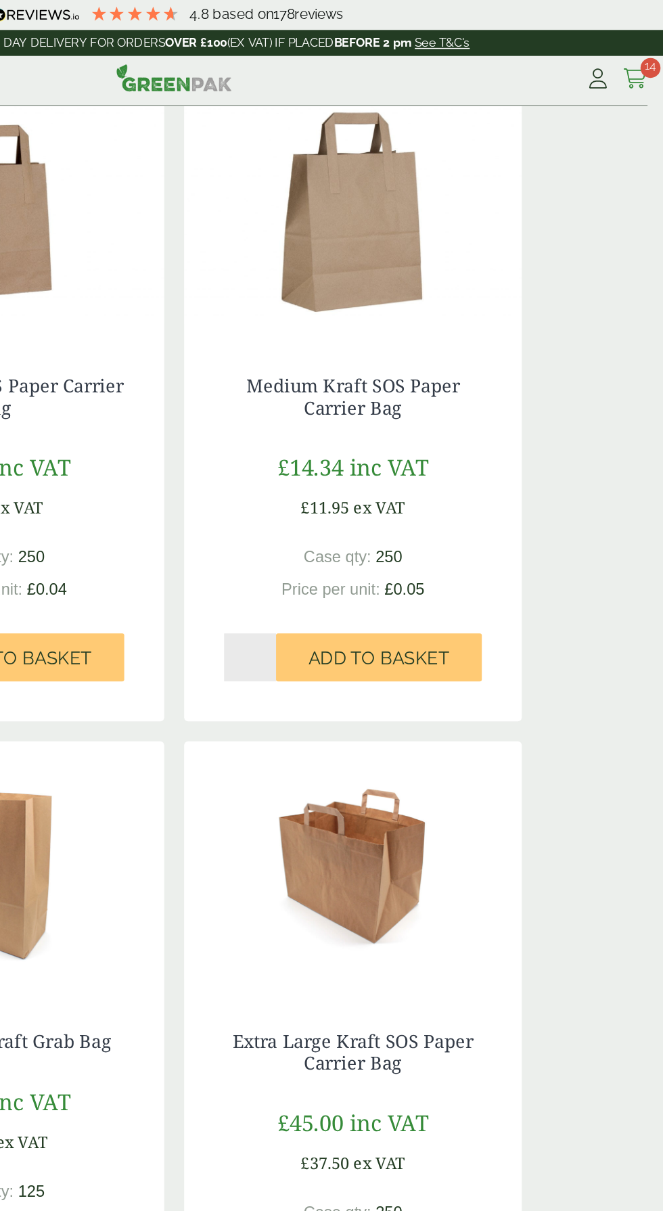
click at [643, 56] on icon at bounding box center [643, 54] width 17 height 14
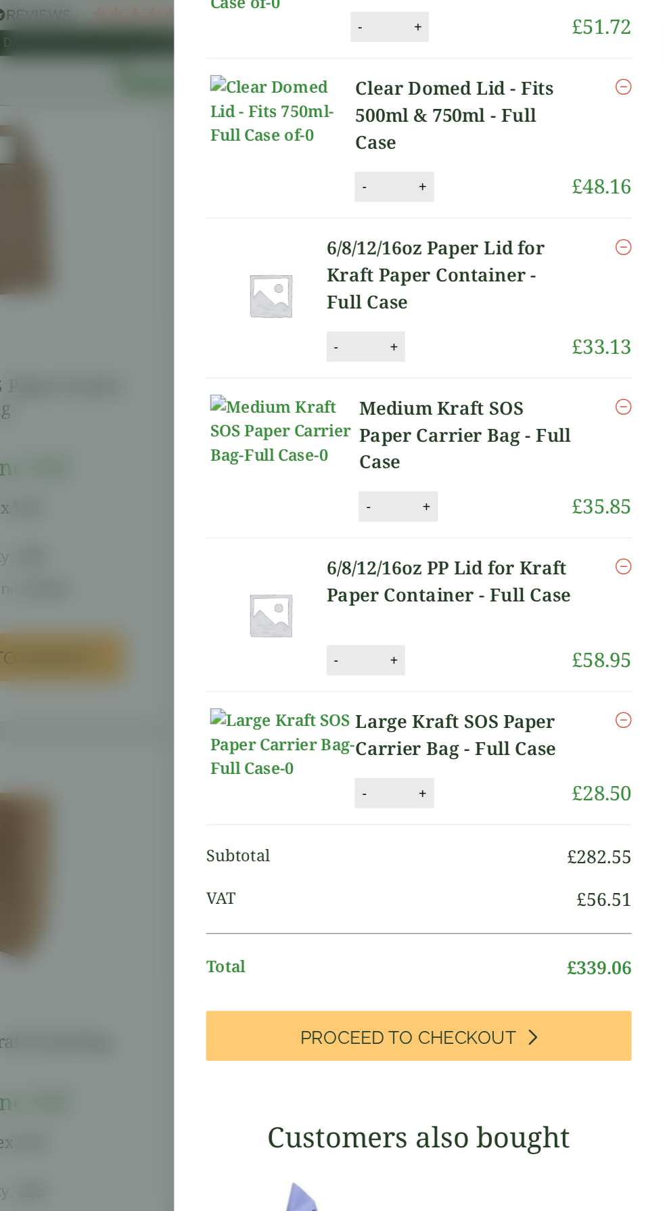
scroll to position [198, 0]
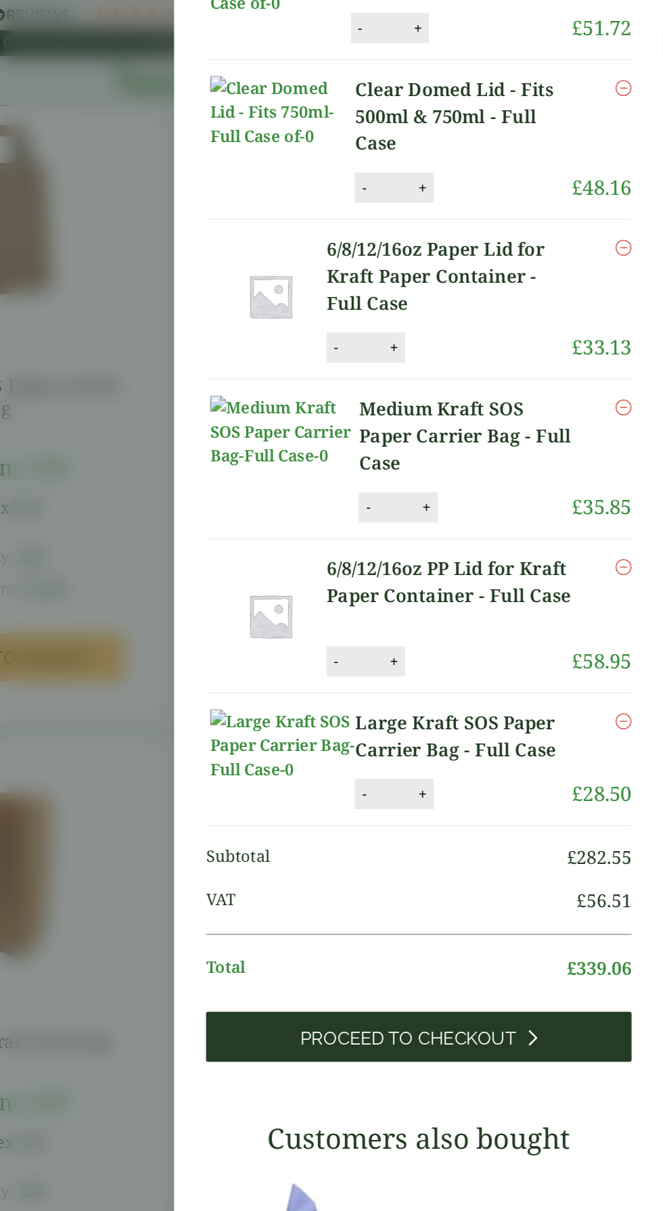
click at [542, 685] on link "Proceed to Checkout" at bounding box center [497, 702] width 288 height 34
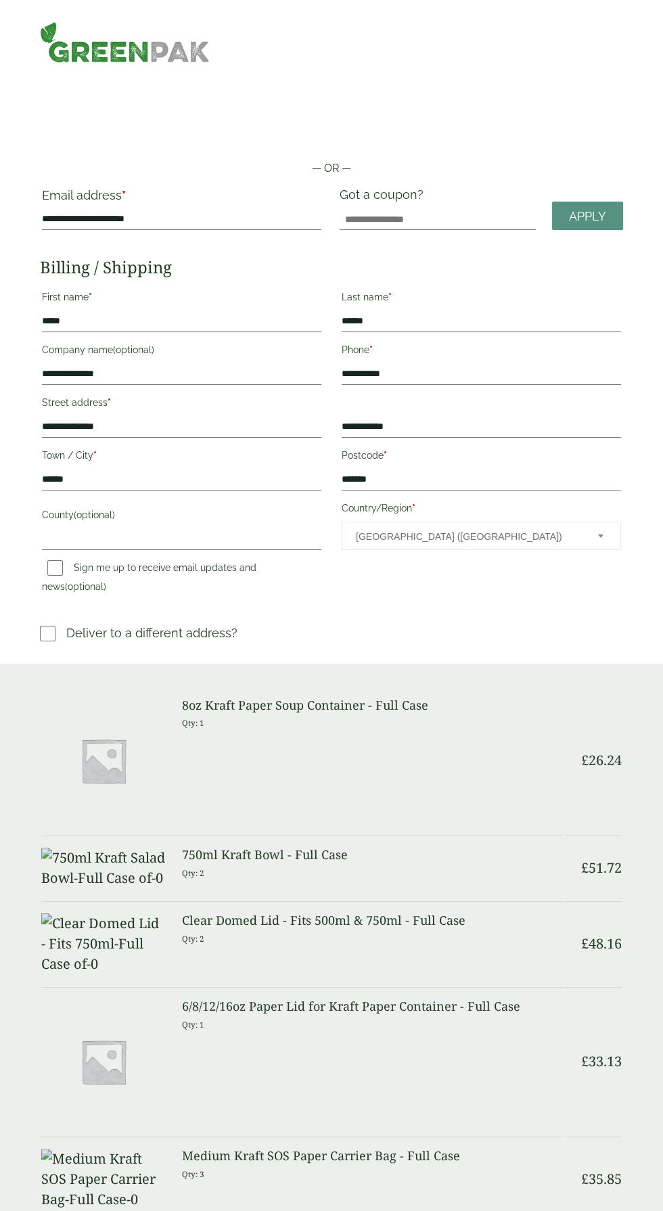
select select "**"
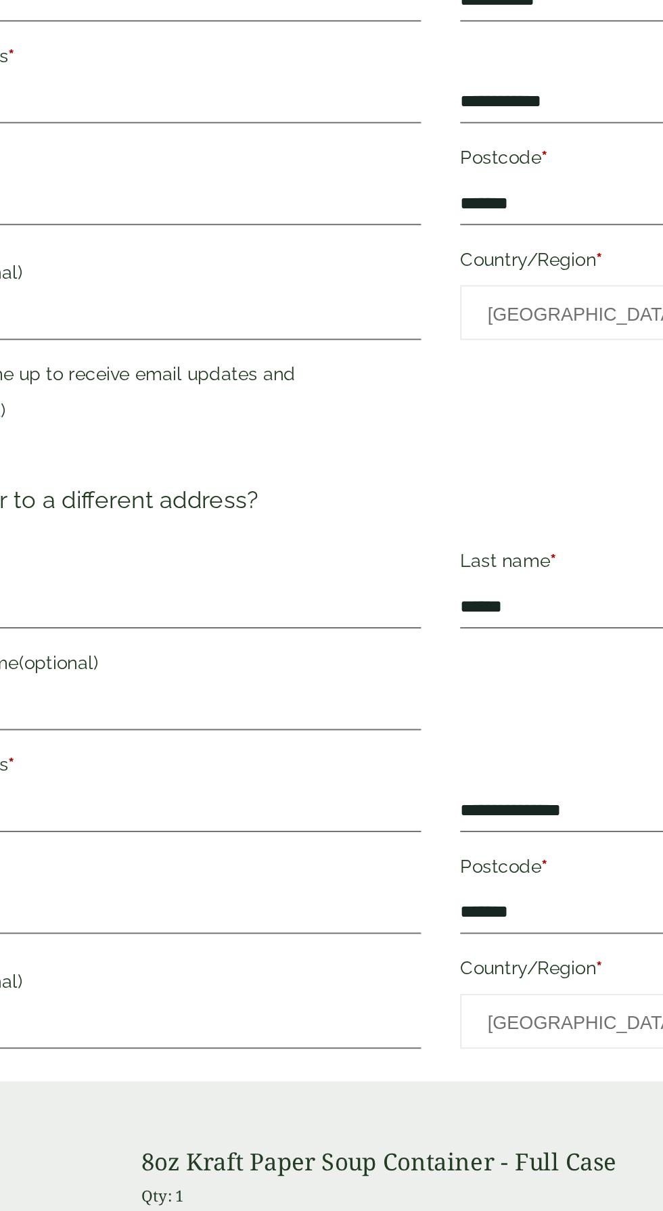
scroll to position [139, 0]
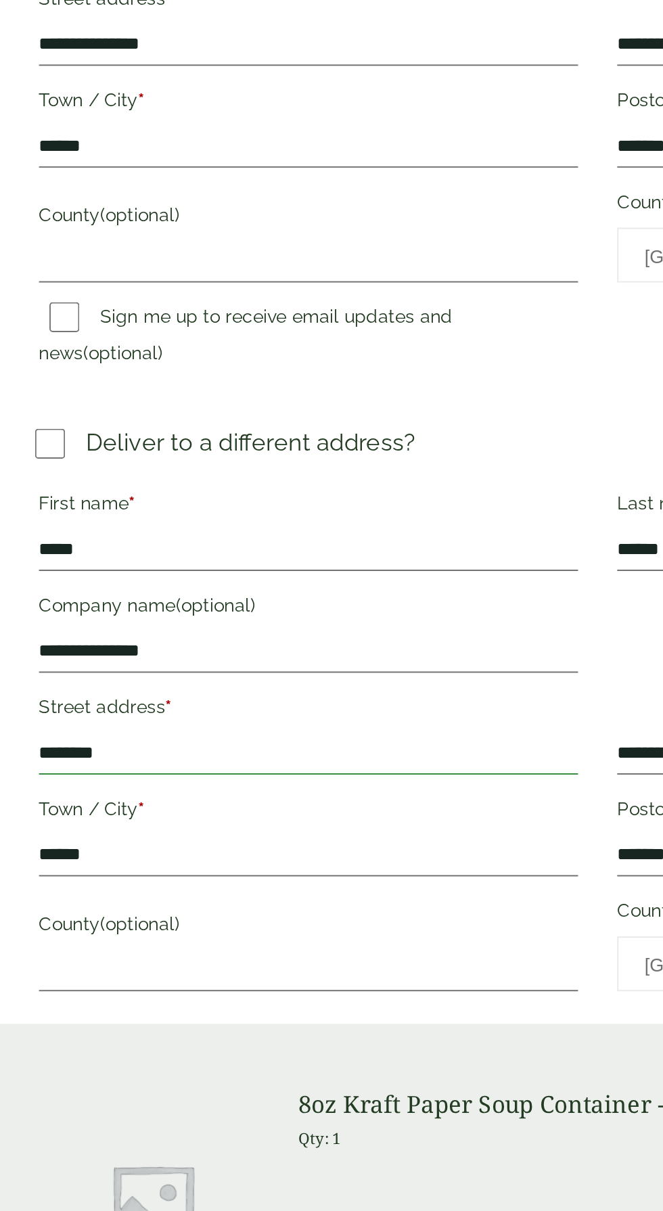
click at [172, 658] on input "********" at bounding box center [181, 656] width 279 height 22
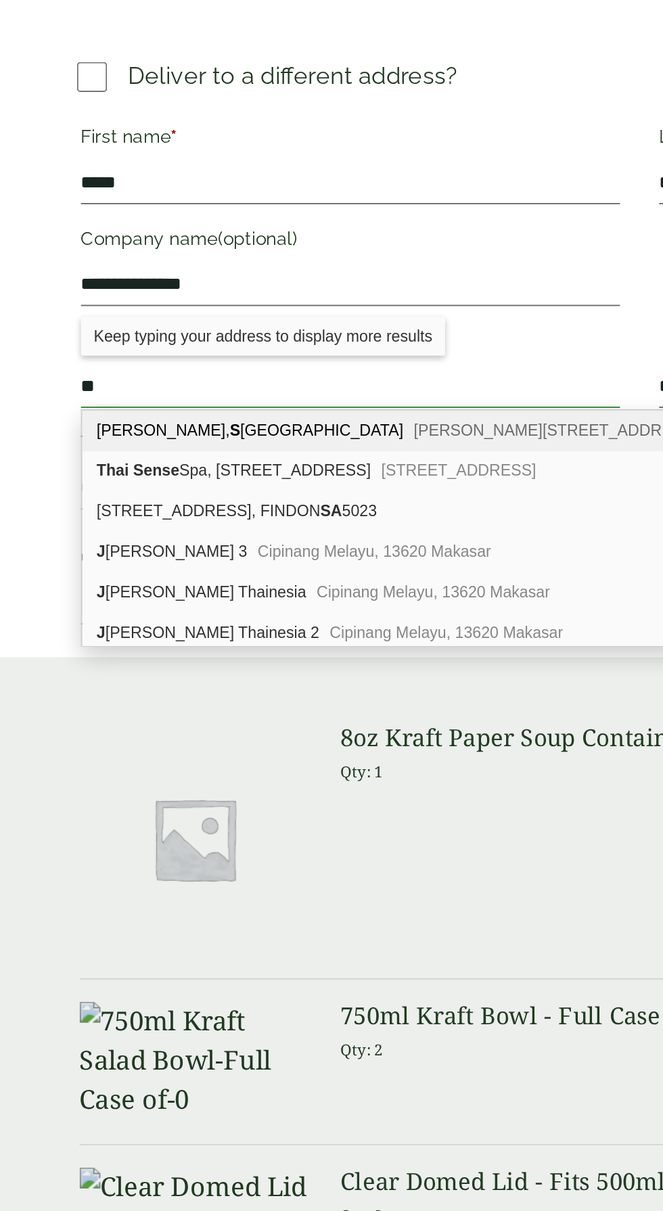
type input "*"
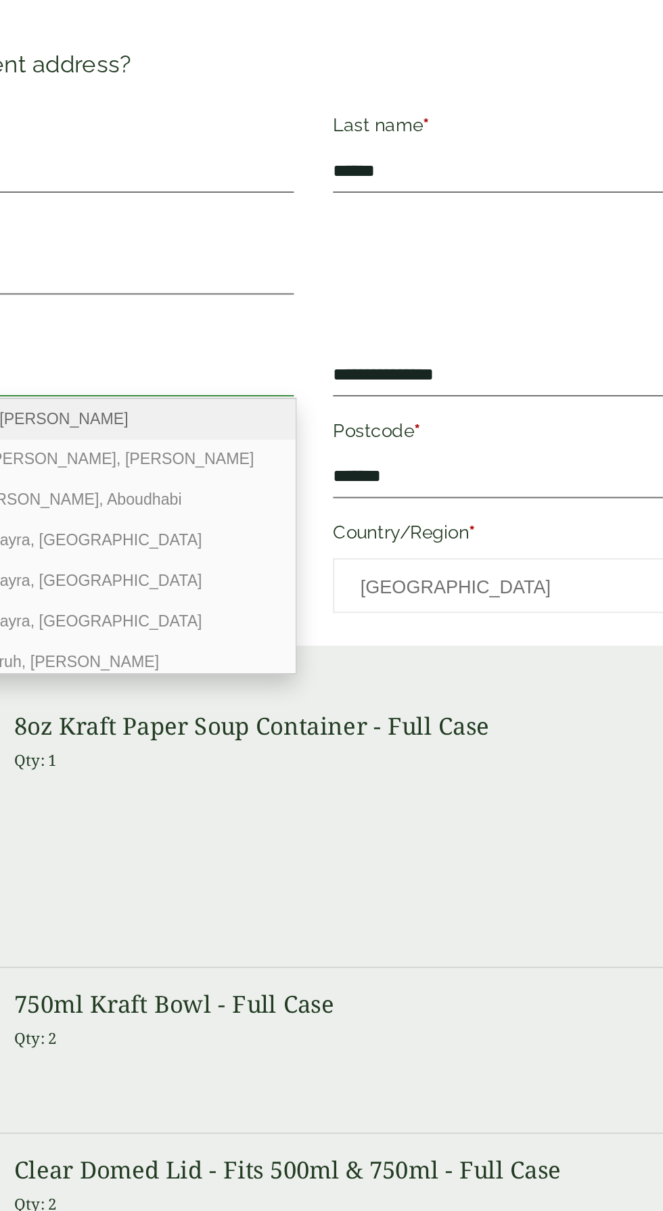
type input "***"
click at [435, 710] on input "*******" at bounding box center [481, 708] width 279 height 22
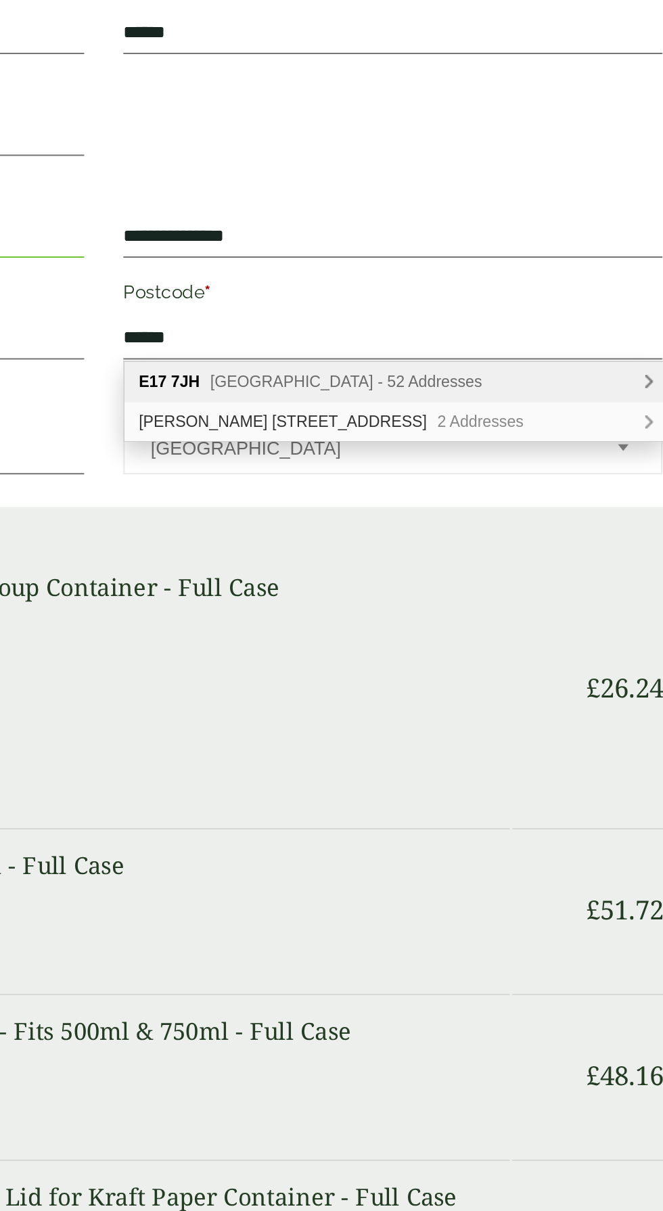
click at [484, 738] on div "E17 7JH High Street, London - 52 Addresses" at bounding box center [481, 730] width 279 height 21
type input "*******"
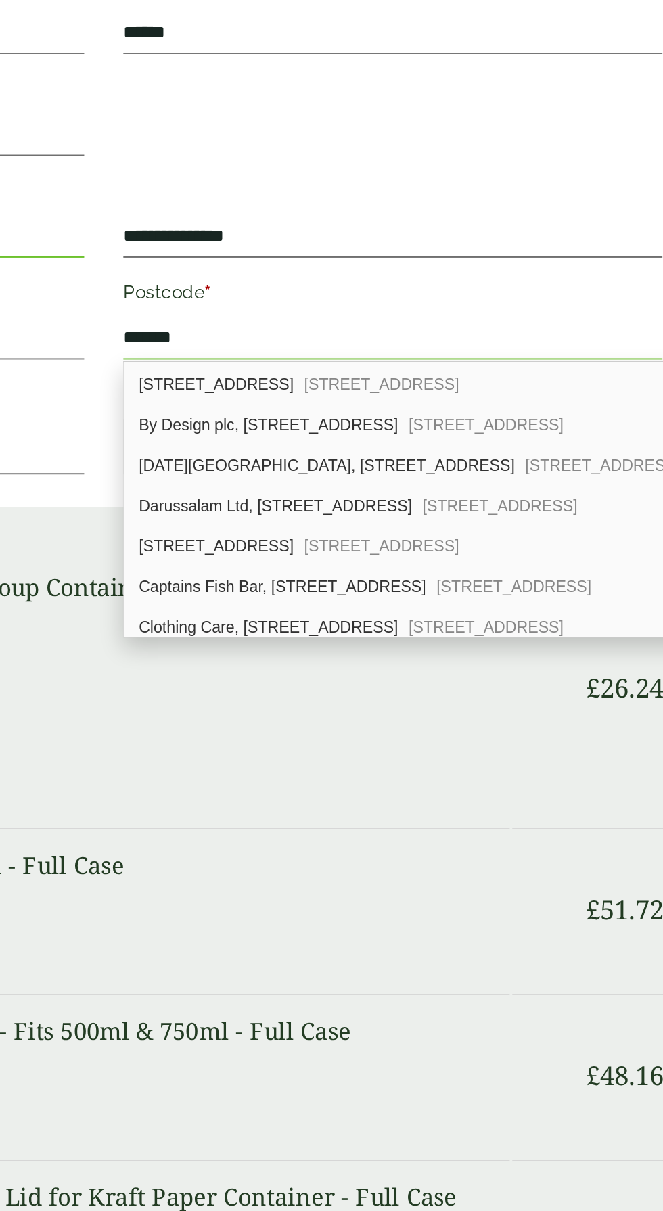
scroll to position [823, 0]
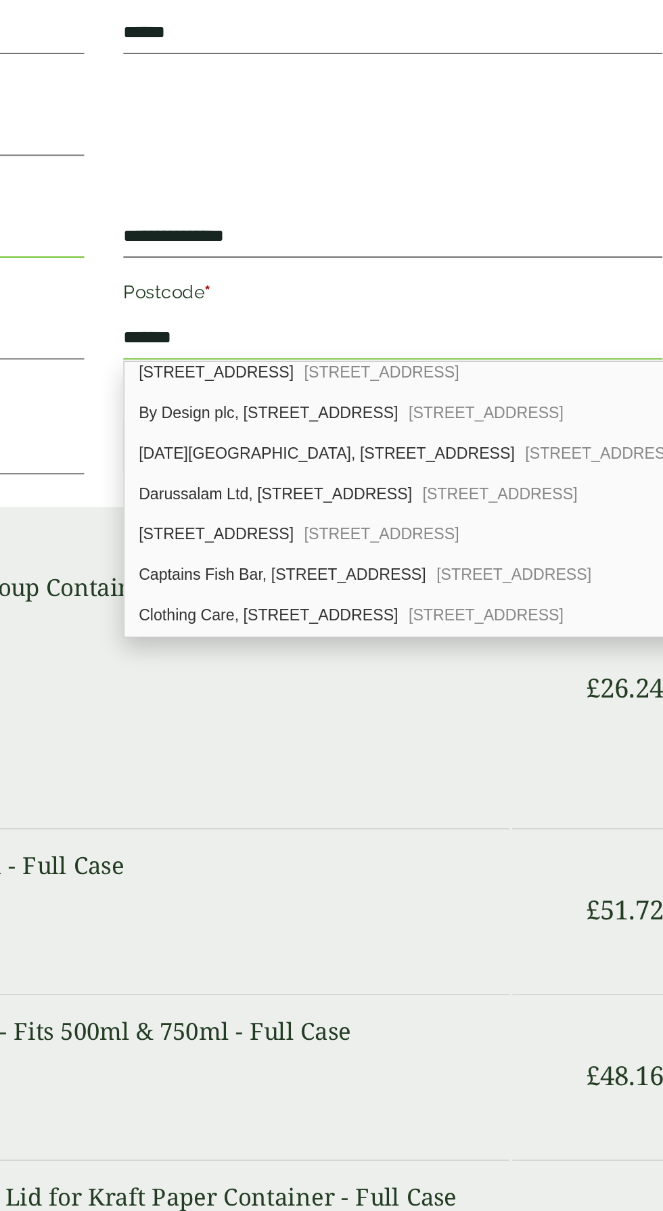
click at [480, 760] on div "Raja Street Food, 224 High Street London, E17 7JH" at bounding box center [510, 768] width 337 height 21
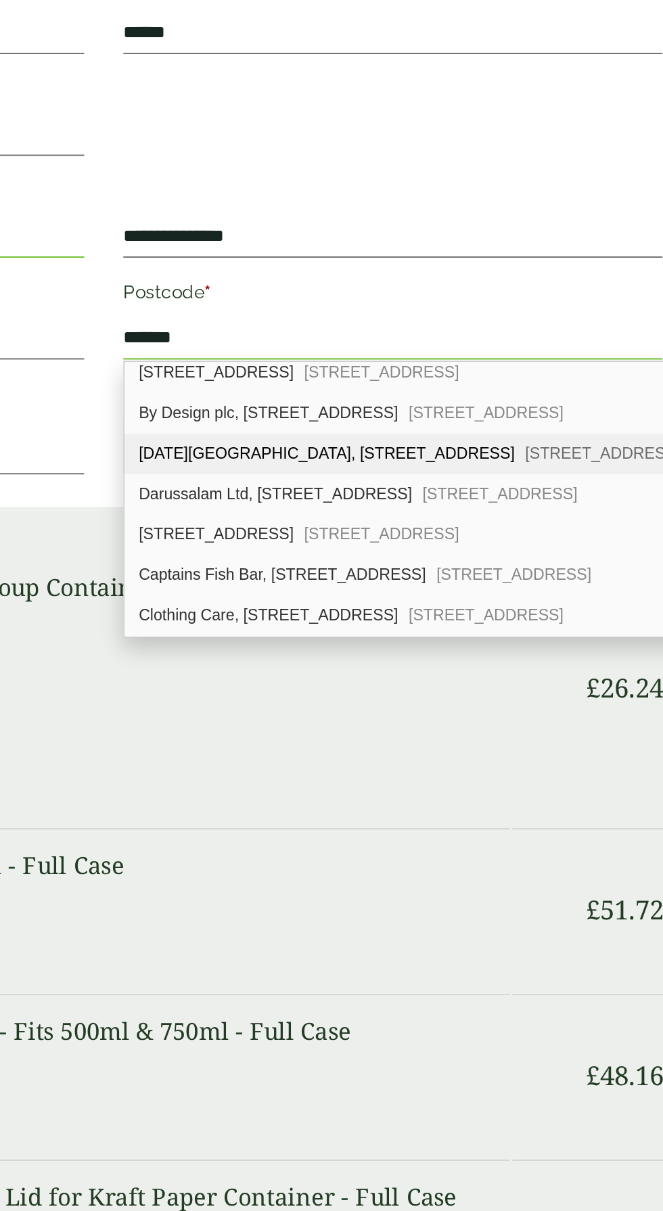
type input "**********"
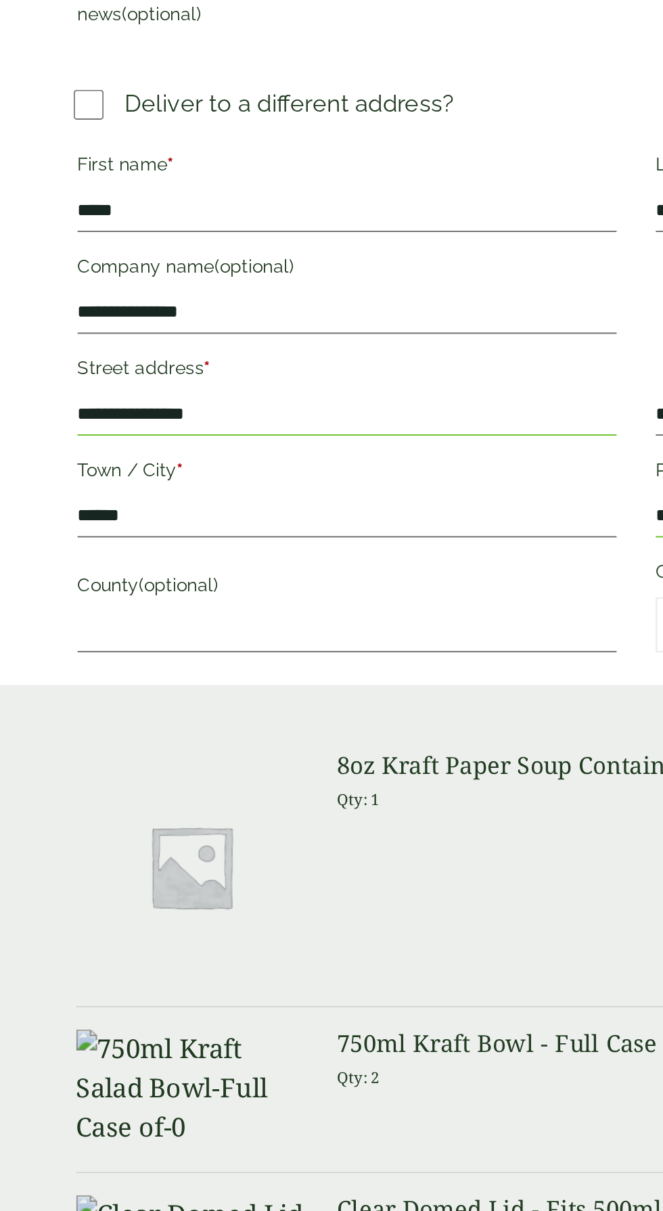
scroll to position [139, 0]
click at [60, 657] on input "**********" at bounding box center [181, 656] width 279 height 22
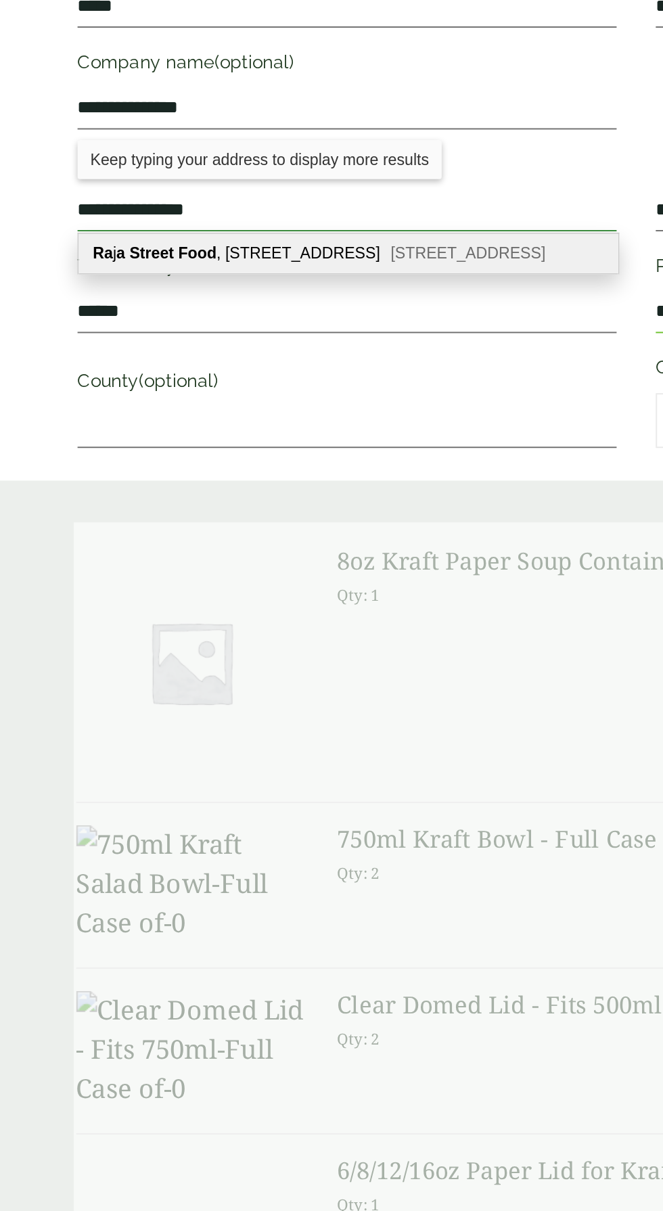
type input "**********"
click at [50, 710] on input "******" at bounding box center [181, 708] width 279 height 22
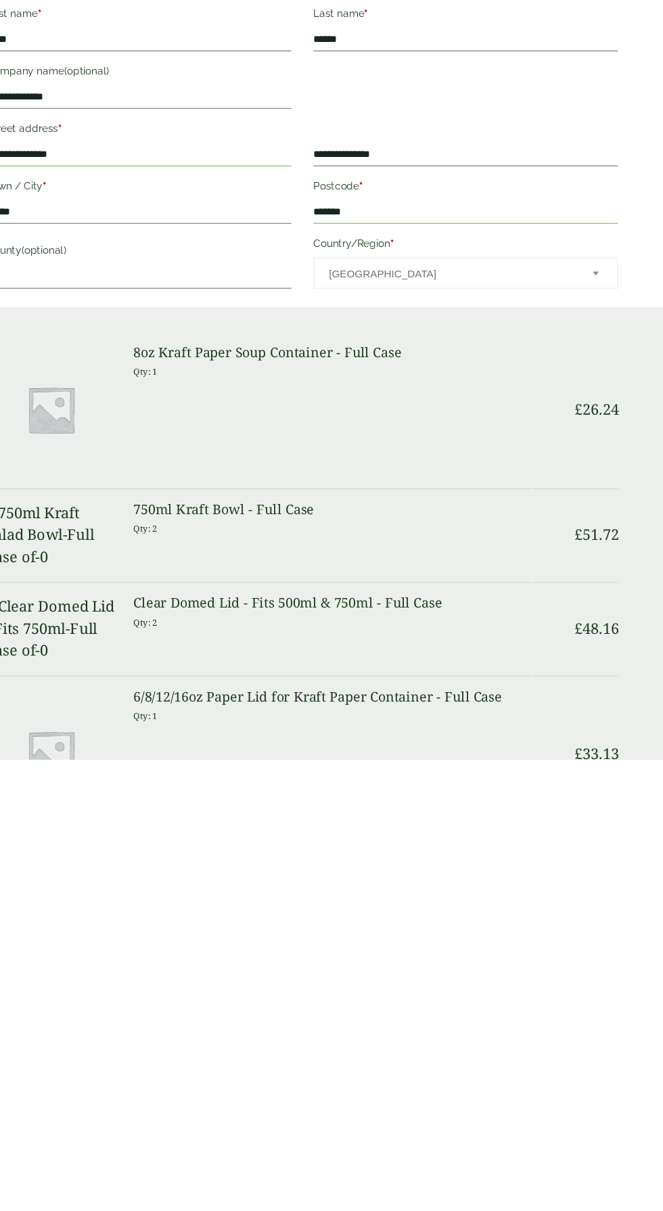
click at [591, 770] on span "[GEOGRAPHIC_DATA]" at bounding box center [481, 764] width 279 height 28
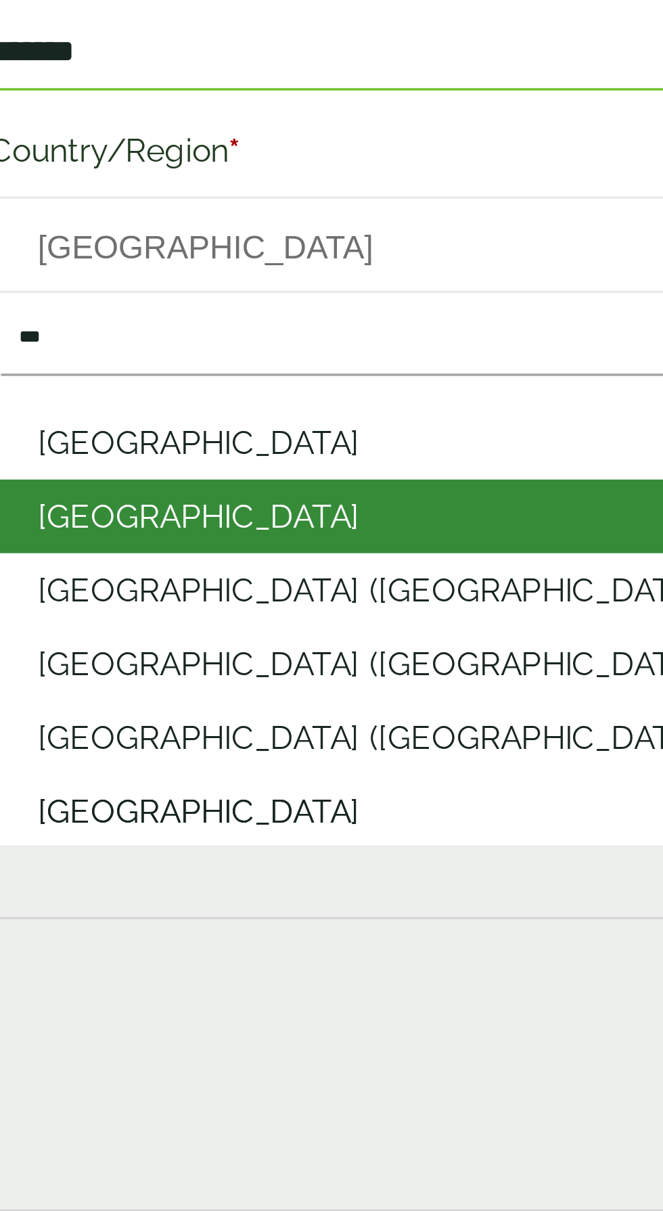
scroll to position [0, 0]
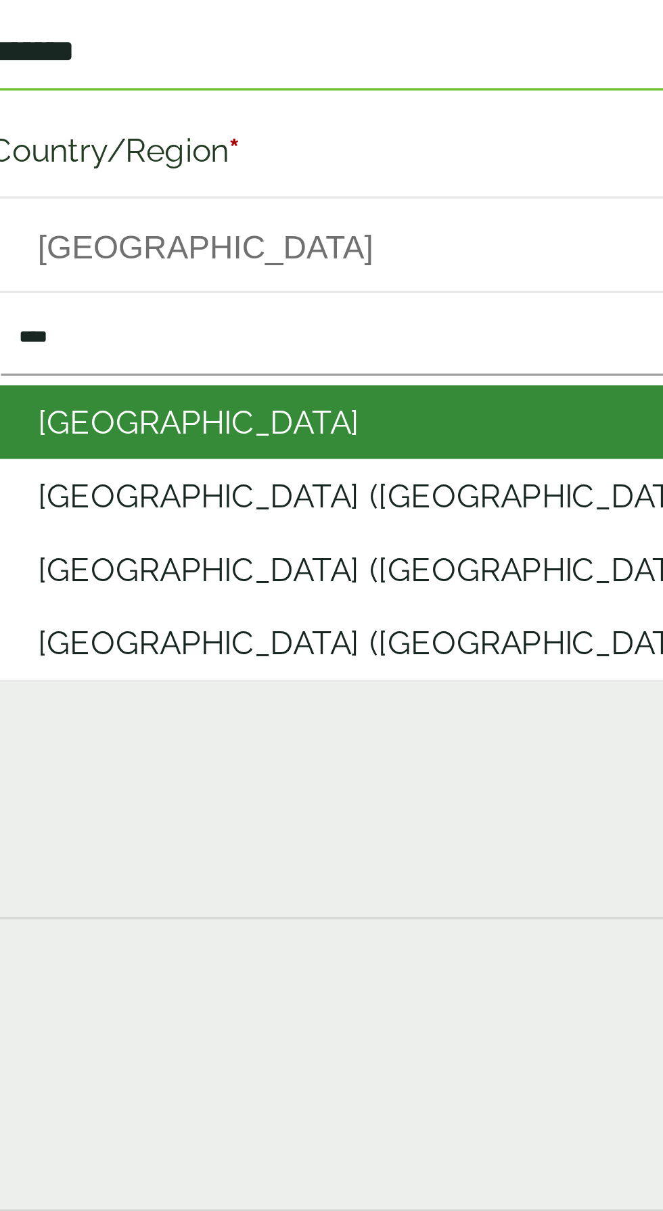
type input "*****"
select select "**"
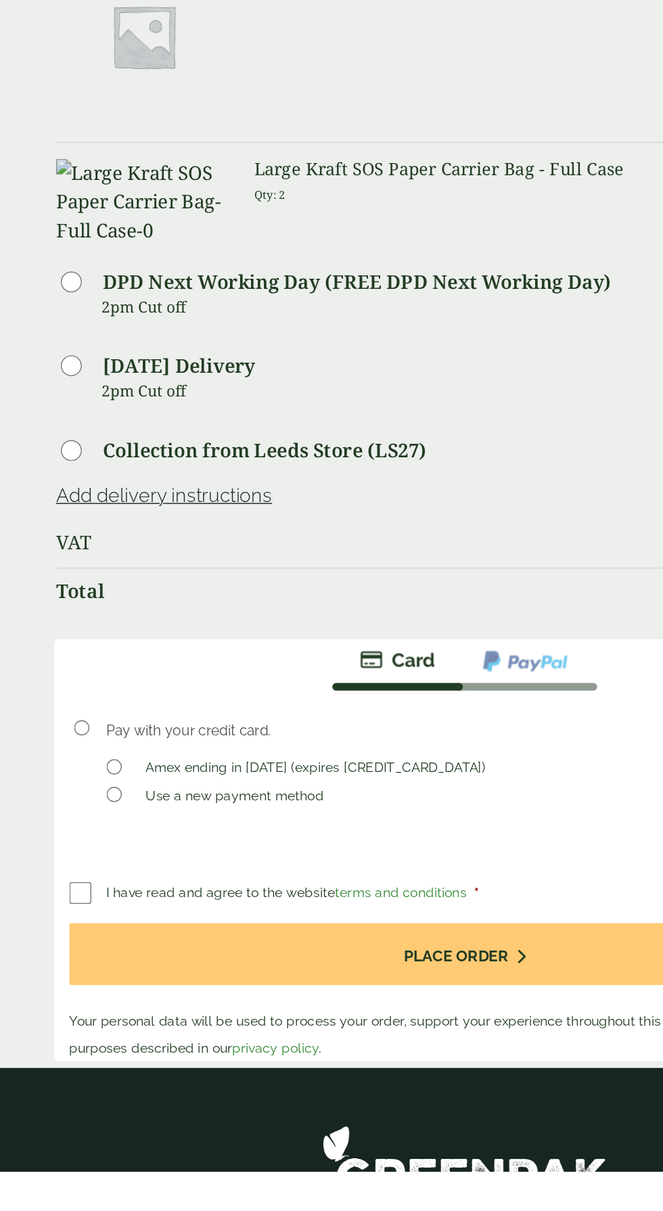
scroll to position [1275, 0]
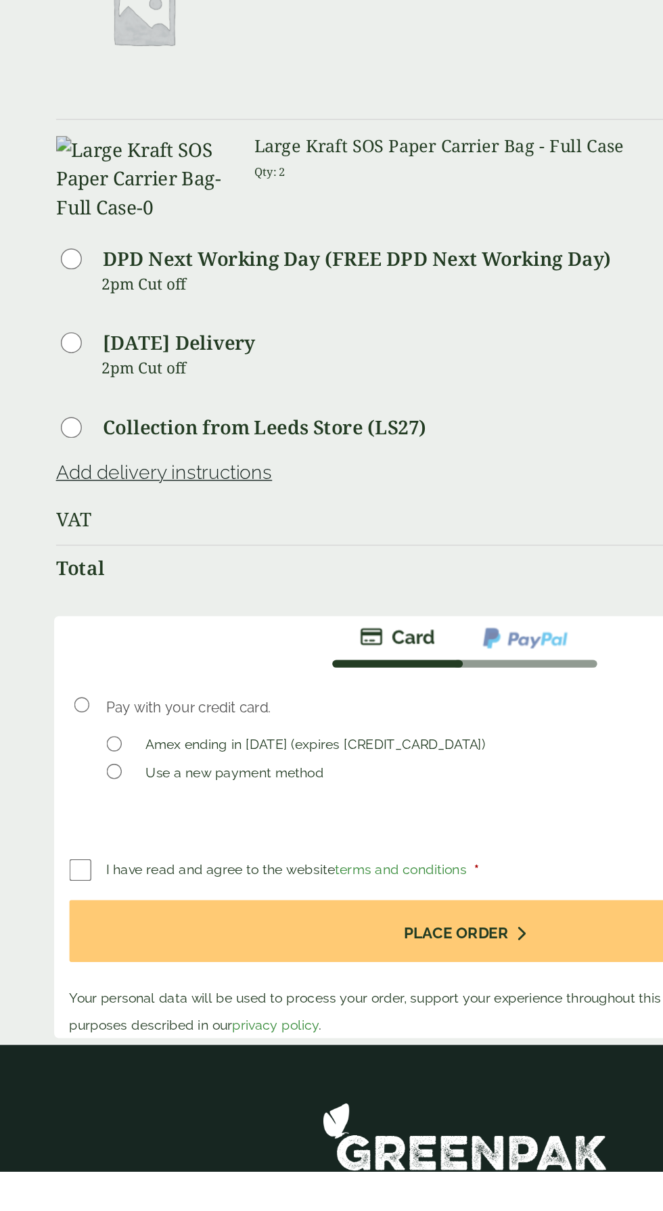
click at [95, 722] on link "Add delivery instructions" at bounding box center [118, 714] width 154 height 16
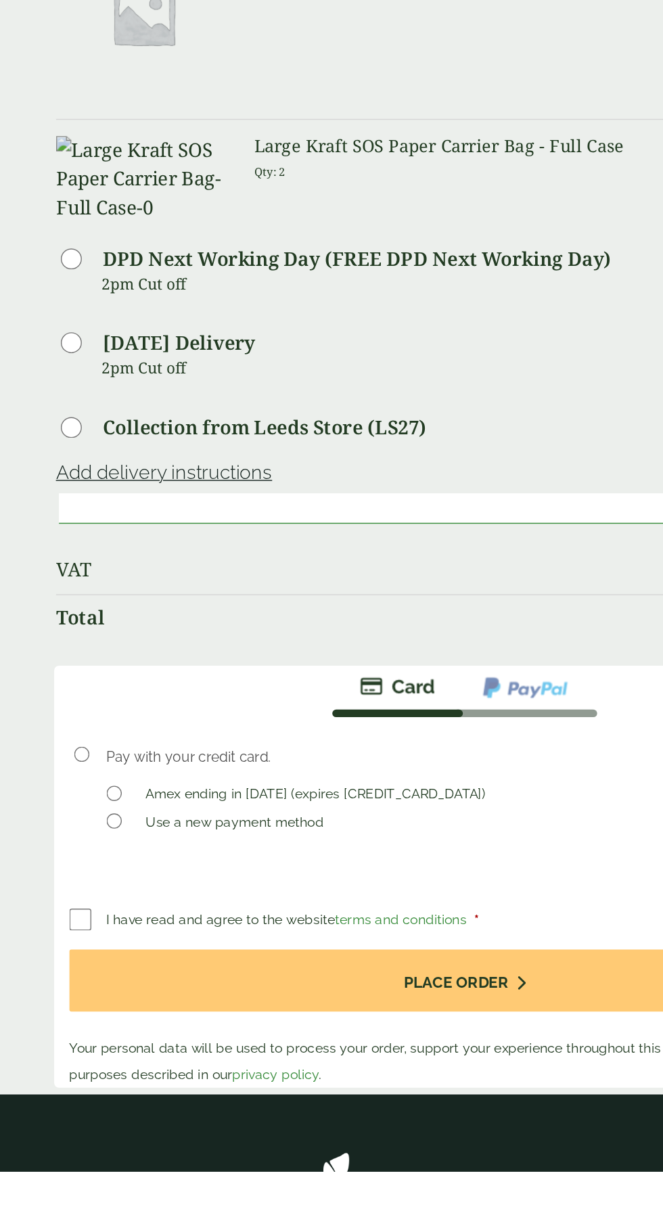
click at [85, 751] on textarea at bounding box center [331, 740] width 576 height 22
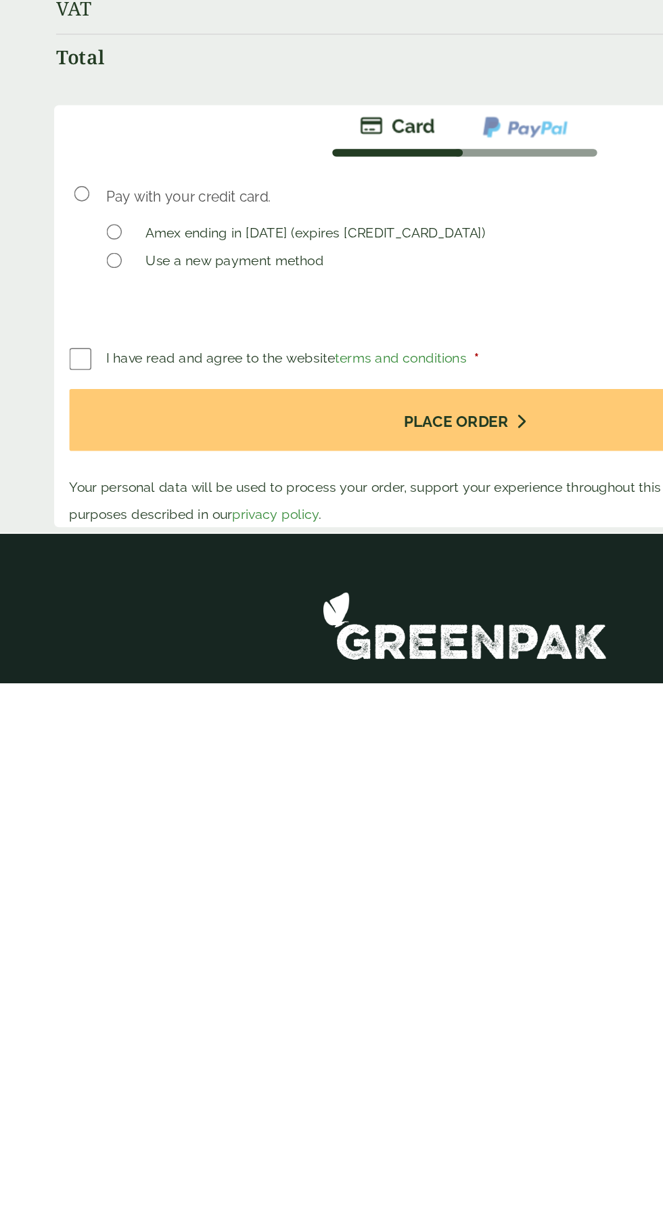
scroll to position [1326, 0]
type textarea "**********"
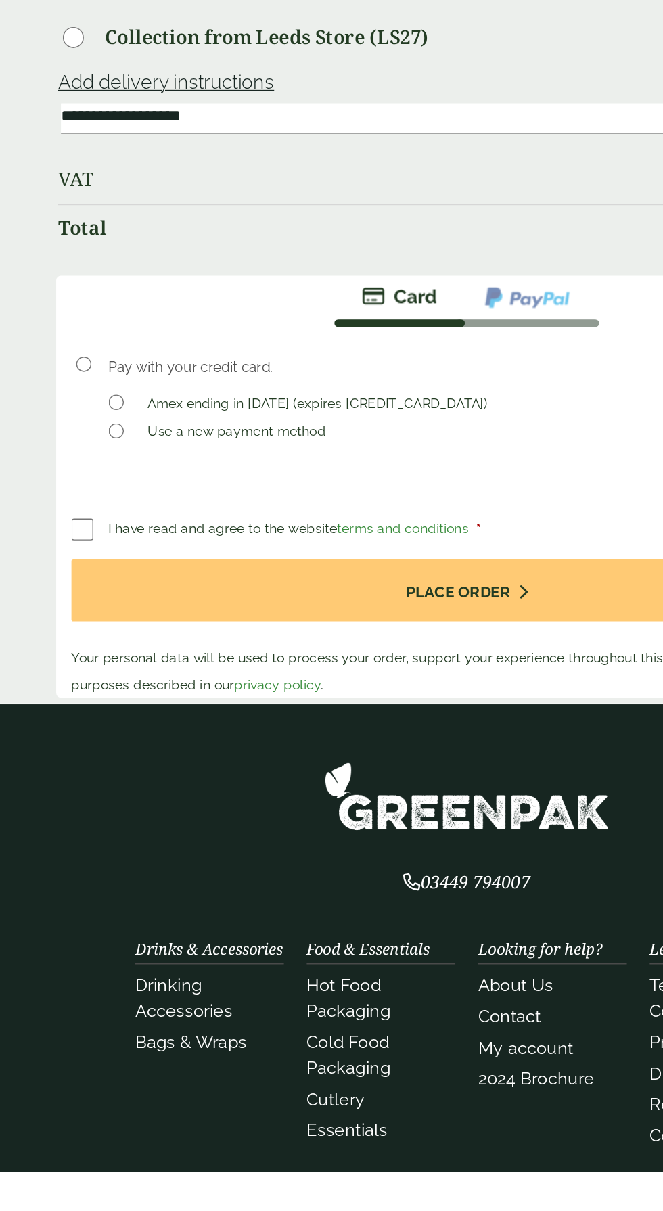
scroll to position [1558, 0]
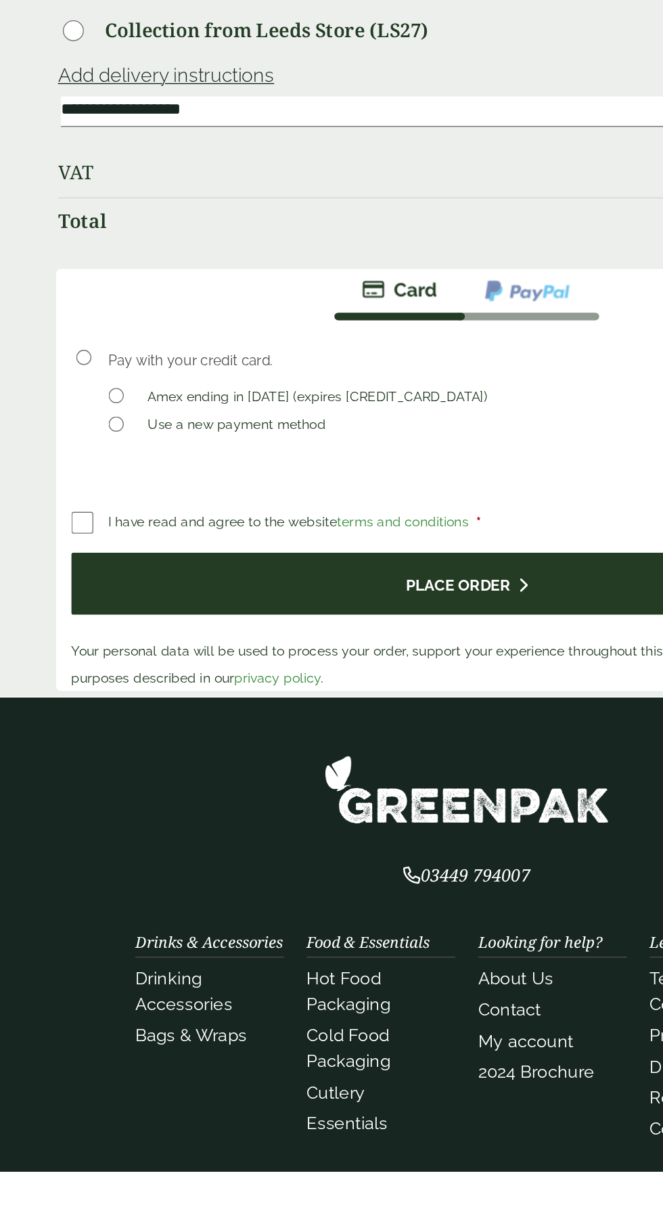
click at [373, 815] on button "Place order" at bounding box center [331, 793] width 561 height 44
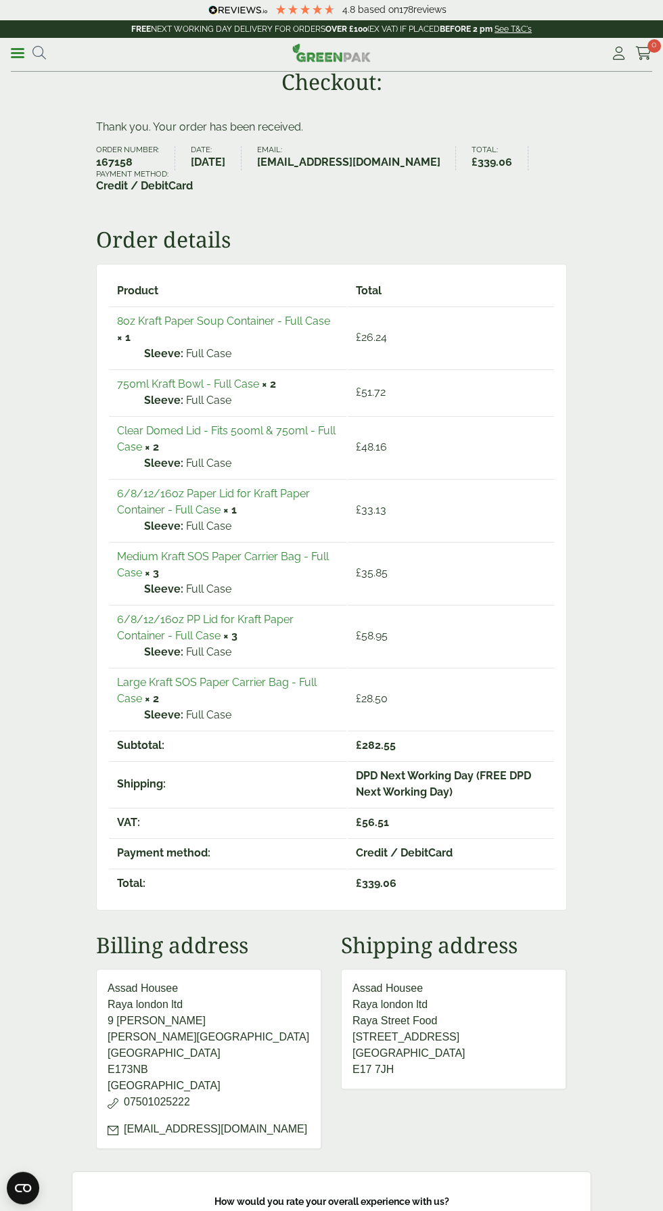
scroll to position [7, 0]
